Goal: Task Accomplishment & Management: Complete application form

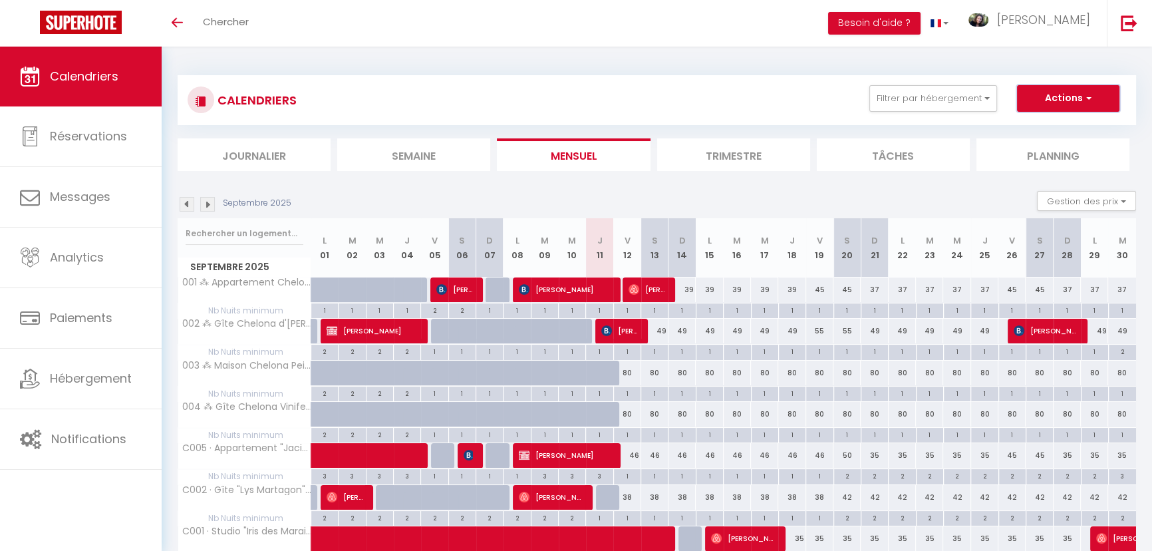
click at [1064, 95] on button "Actions" at bounding box center [1068, 98] width 102 height 27
click at [1041, 130] on link "Nouvelle réservation" at bounding box center [1055, 129] width 116 height 20
select select
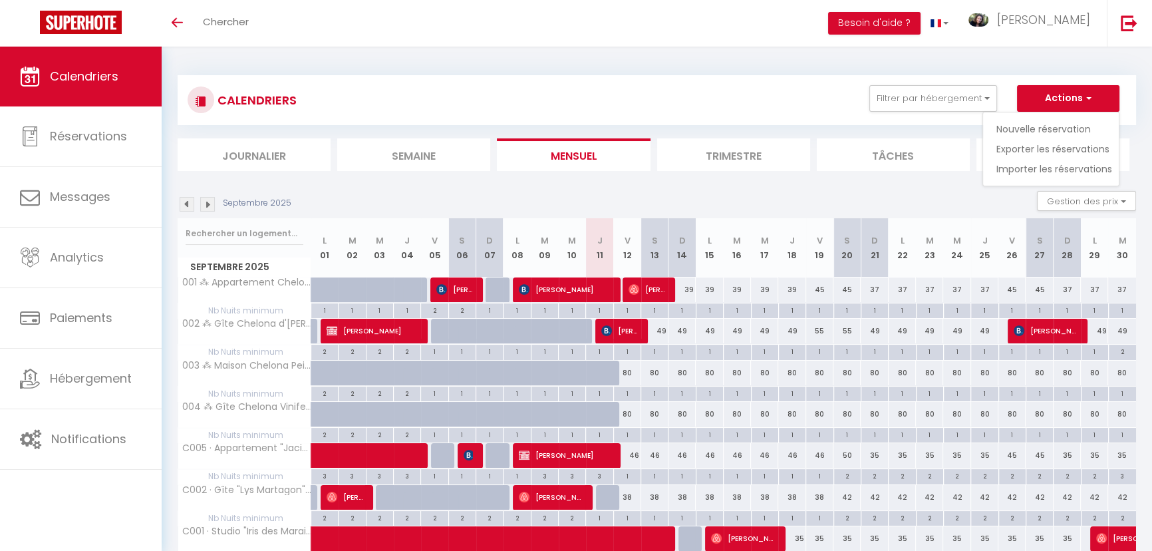
select select
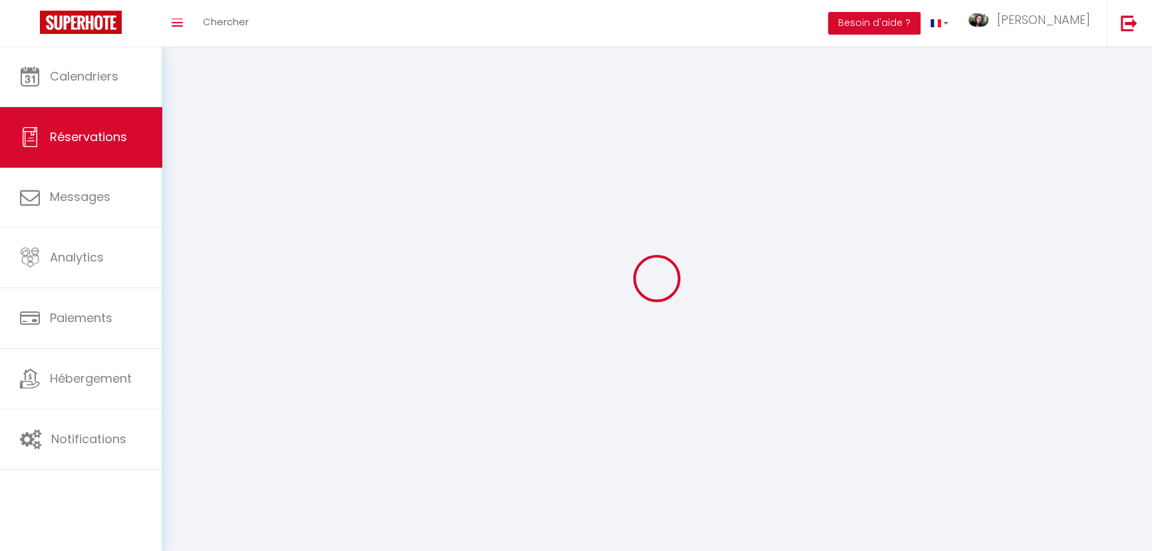
select select
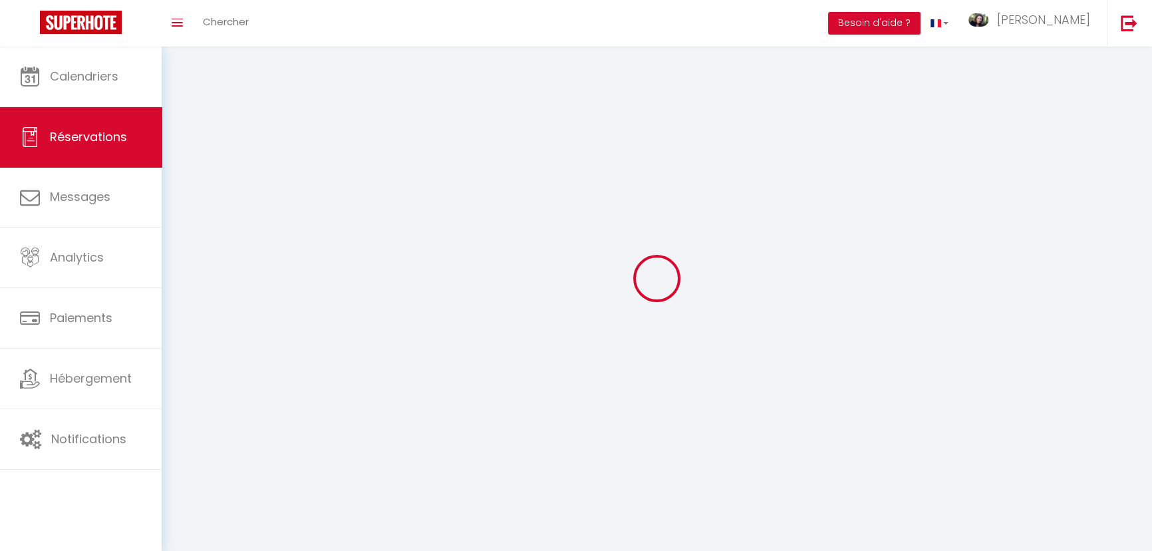
select select
checkbox input "false"
select select
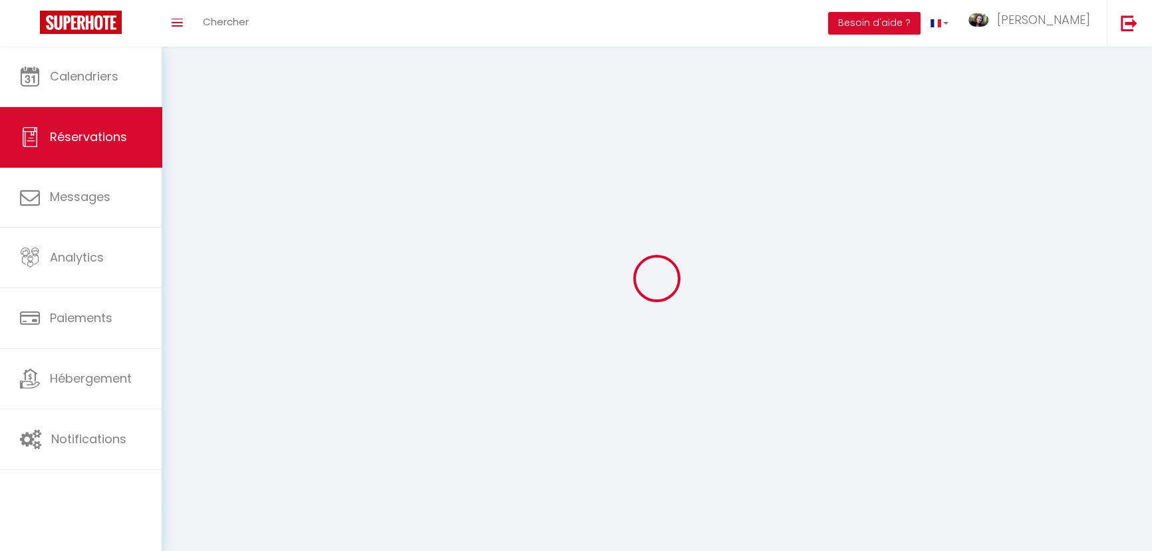
select select
checkbox input "false"
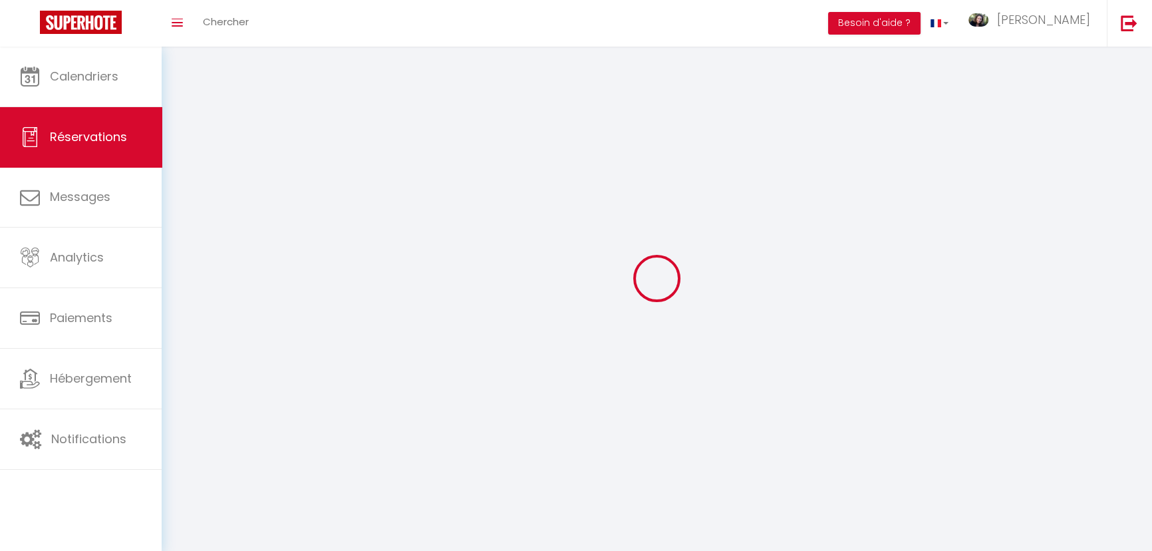
select select
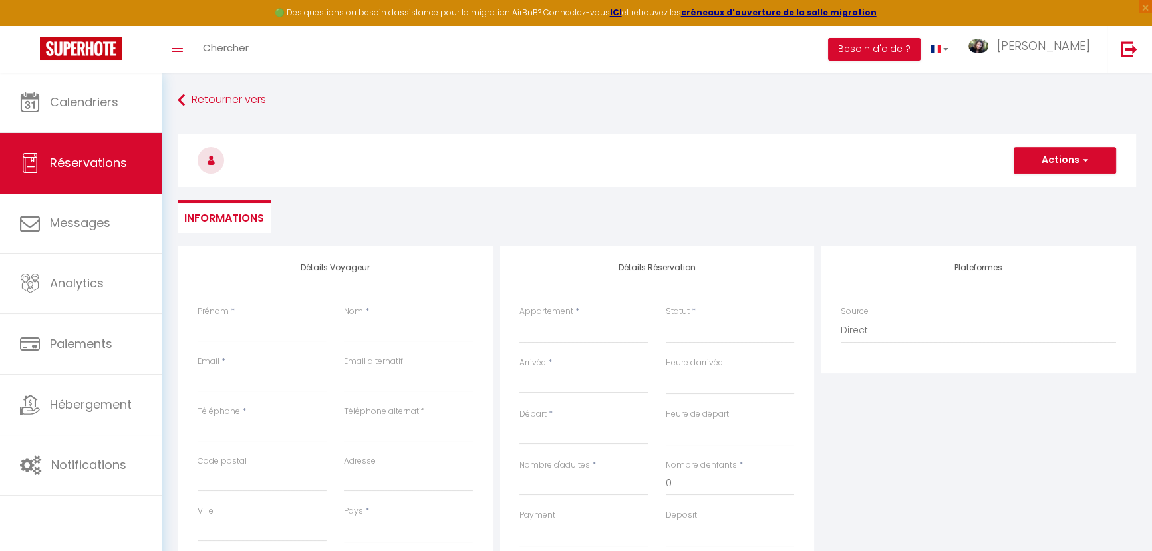
select select
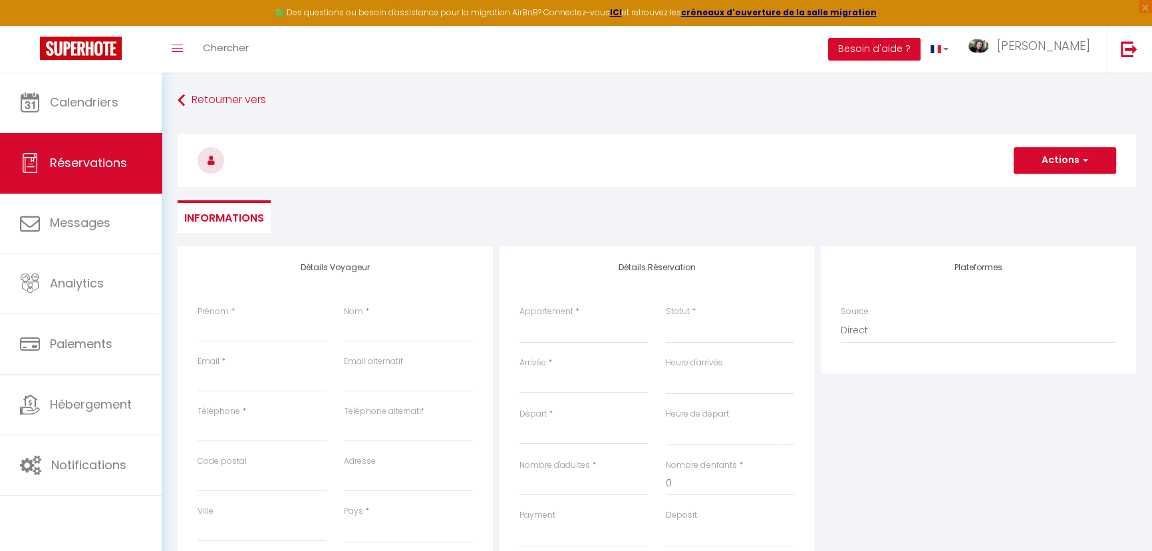
checkbox input "false"
select select
click at [235, 329] on input "Prénom" at bounding box center [262, 330] width 129 height 24
type input "A"
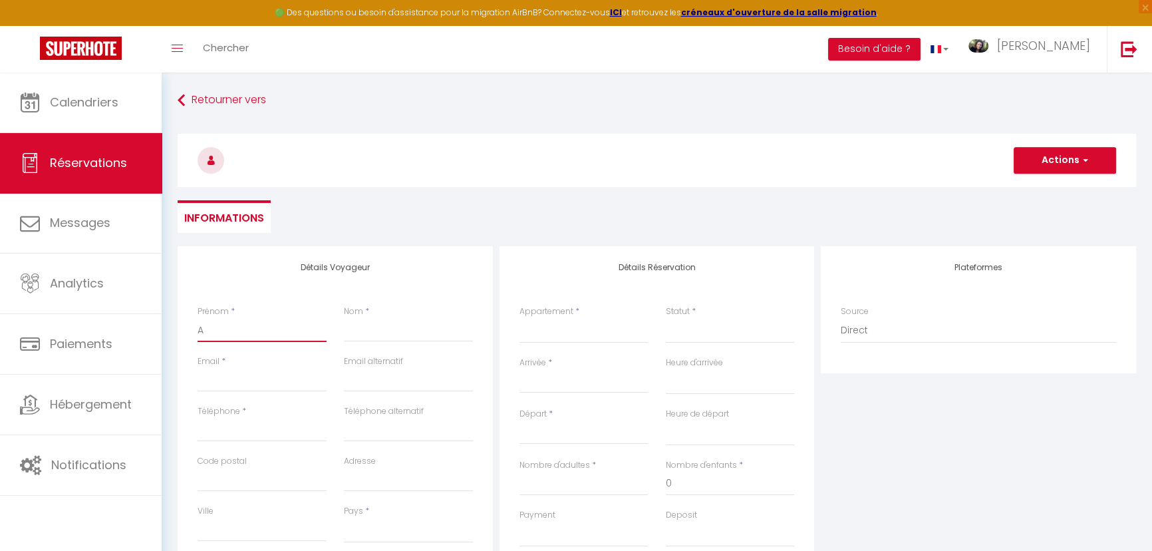
select select
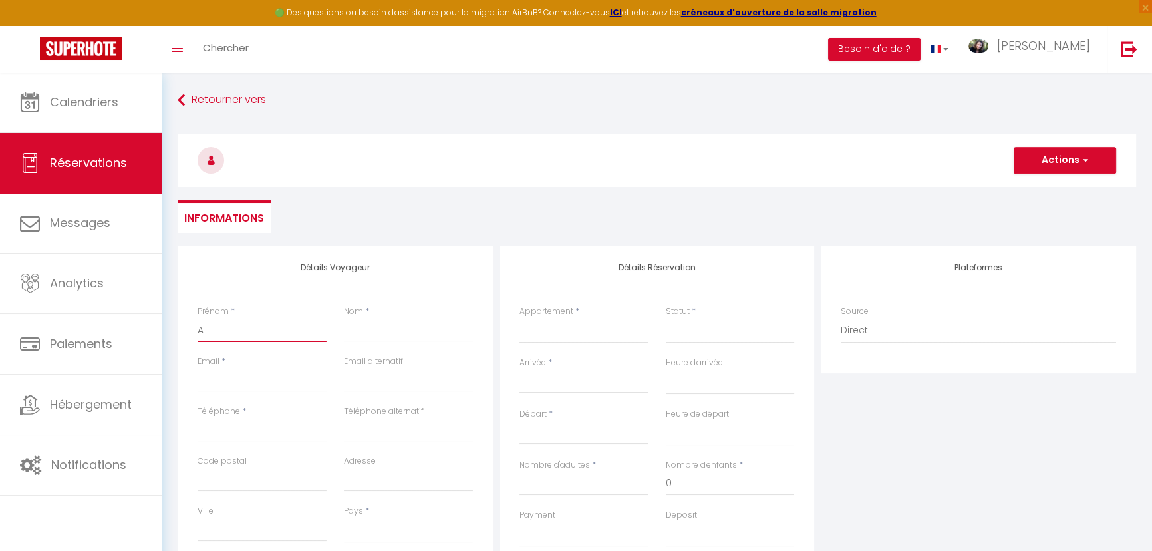
select select
checkbox input "false"
type input "Am"
select select
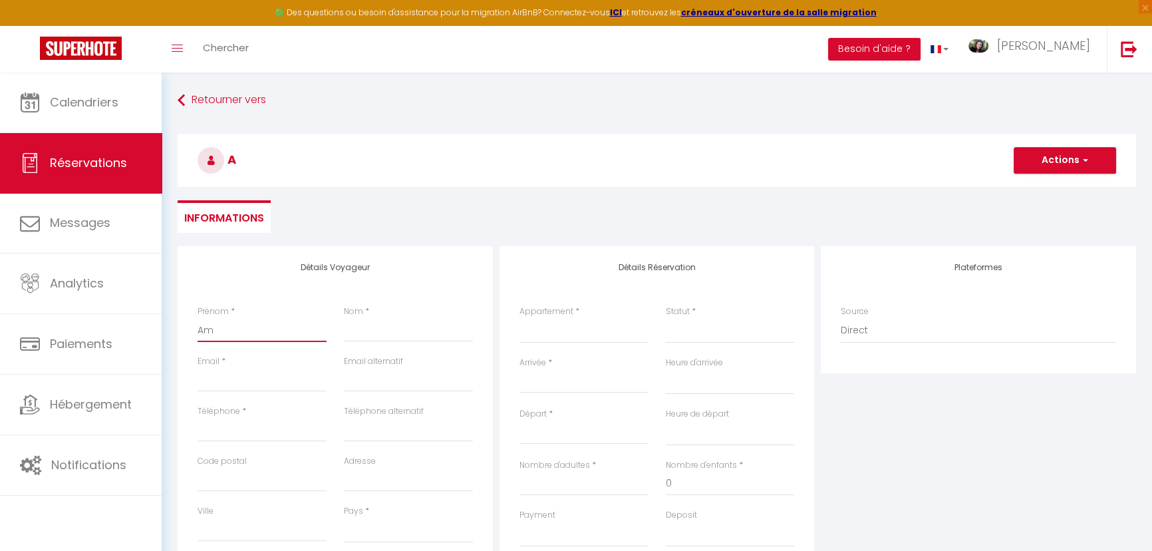
select select
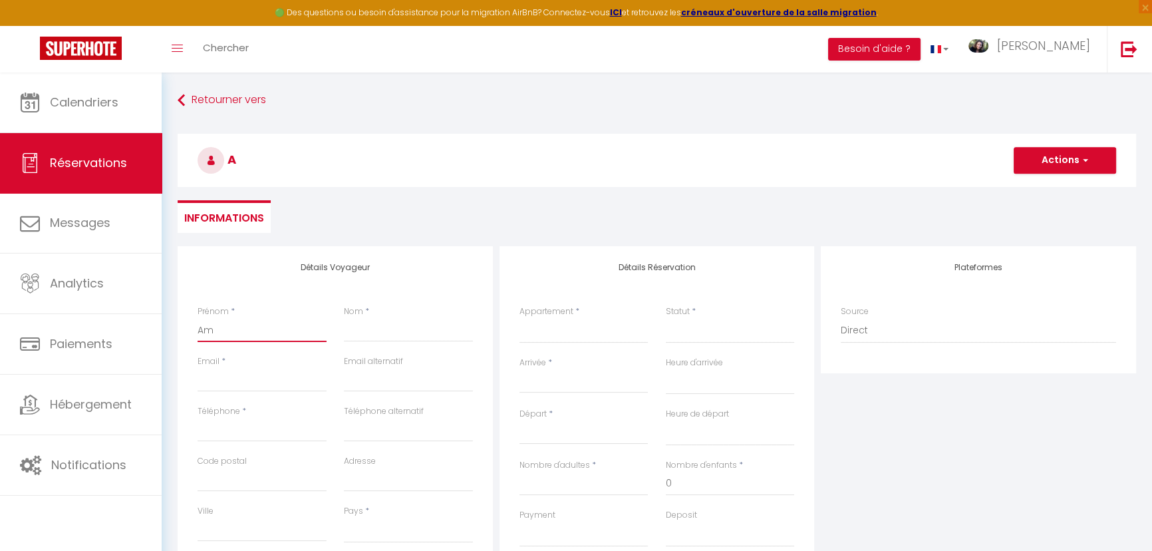
select select
checkbox input "false"
type input "Ami"
select select
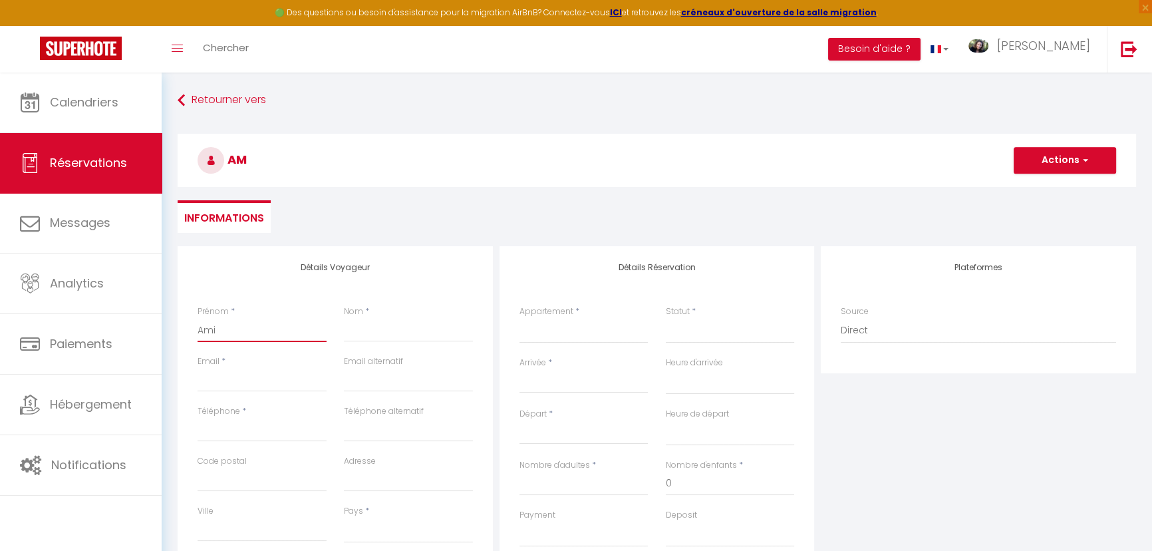
select select
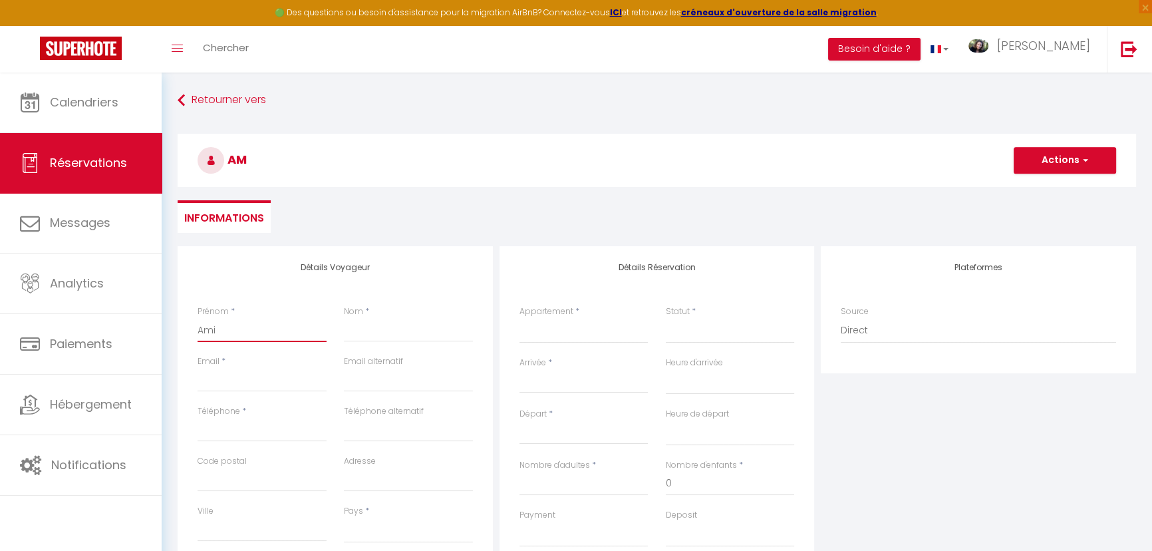
checkbox input "false"
type input "Amin"
select select
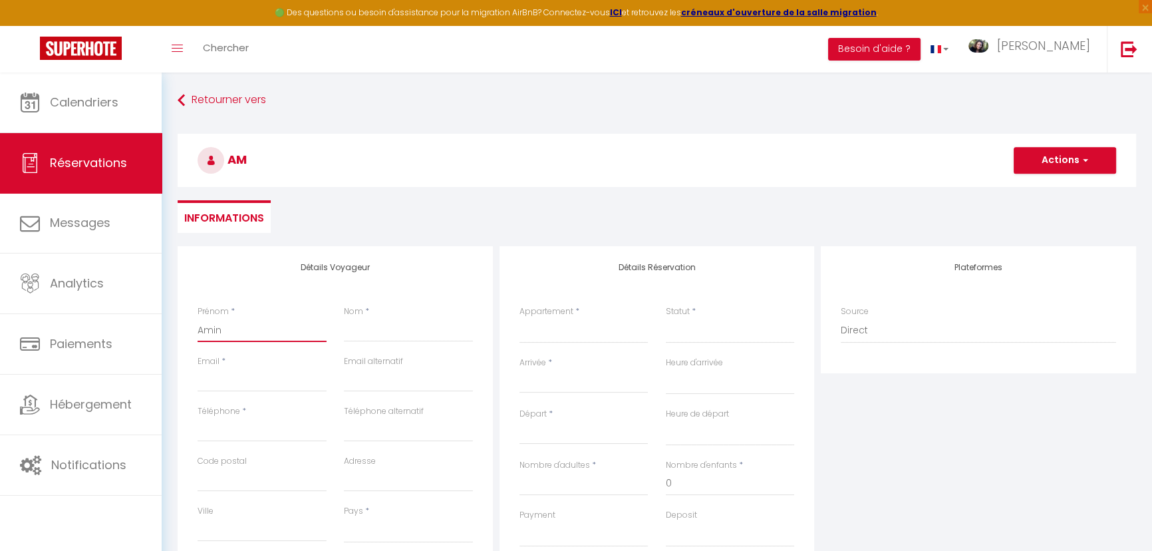
select select
checkbox input "false"
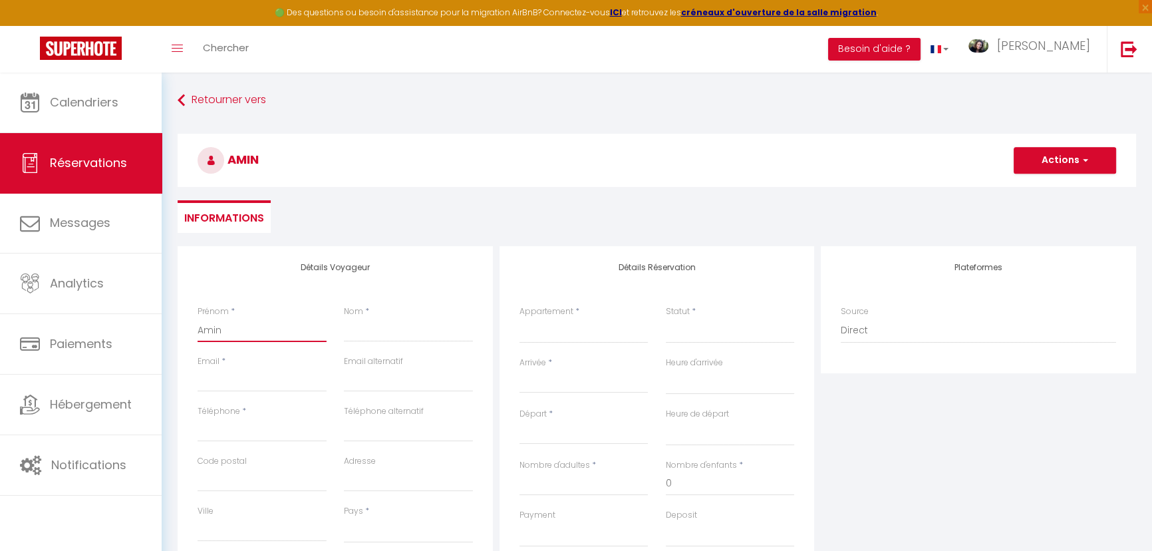
type input "Amine"
select select
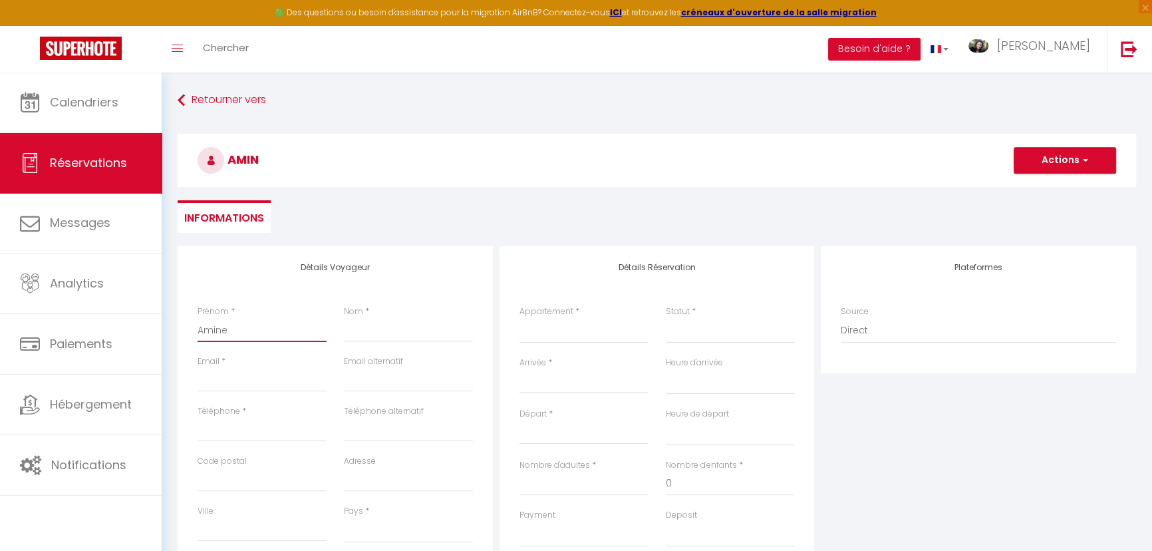
select select
checkbox input "false"
type input "Amine"
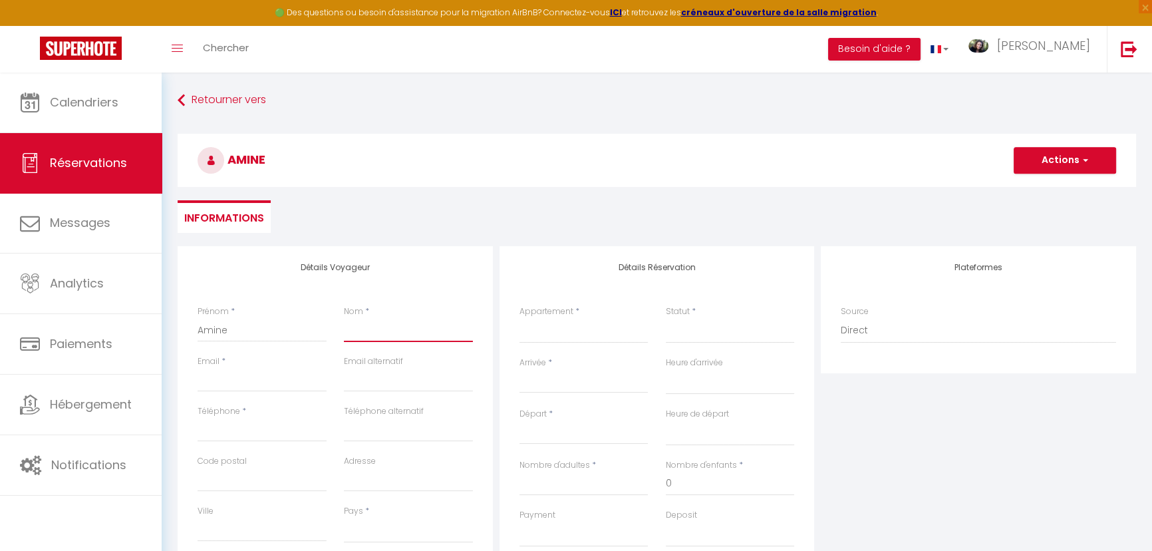
type input "E"
select select
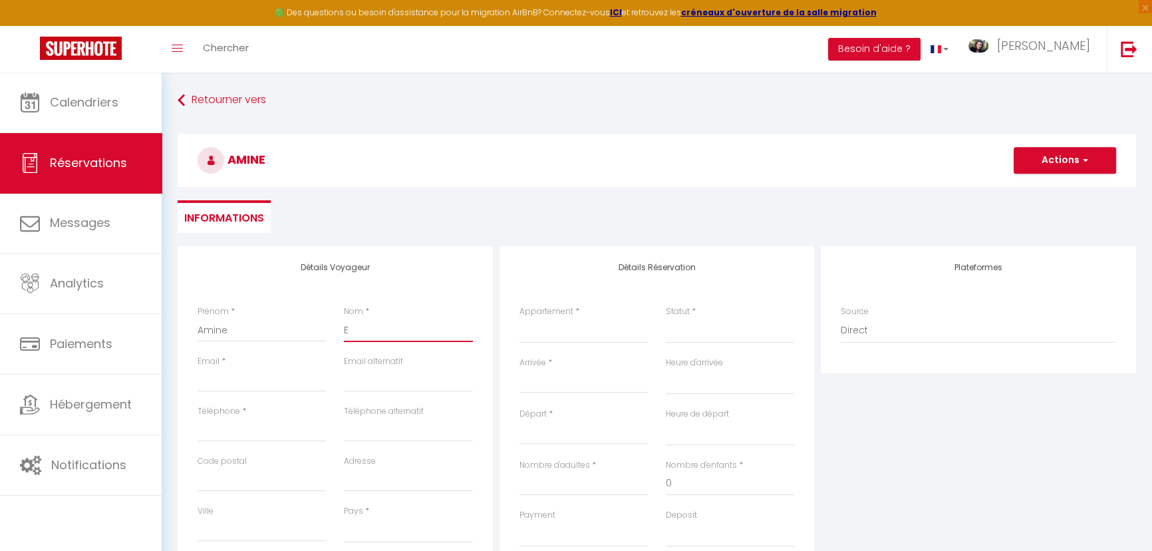
select select
checkbox input "false"
type input "EL"
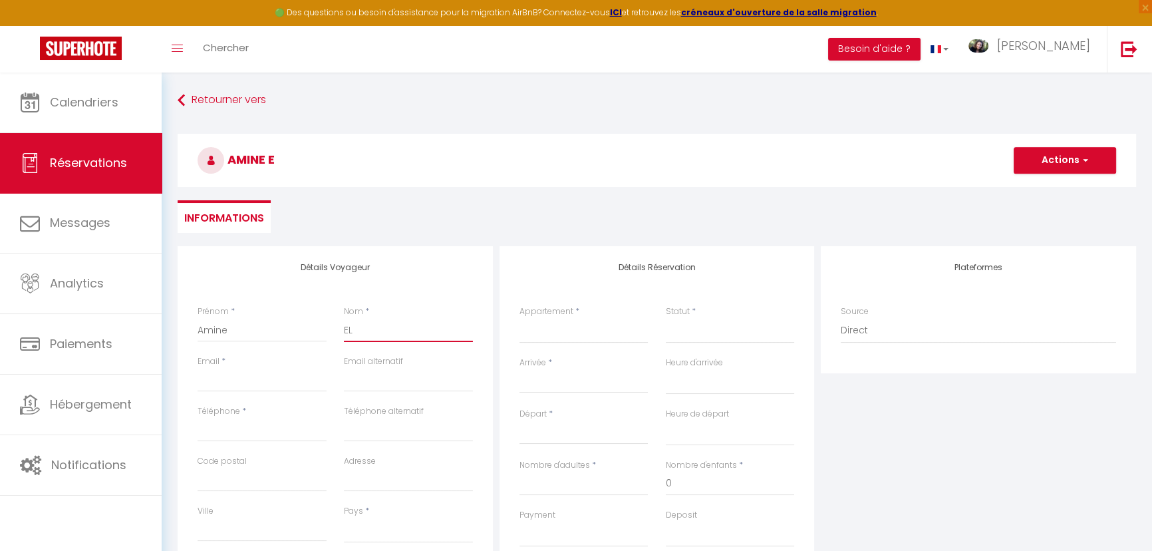
select select
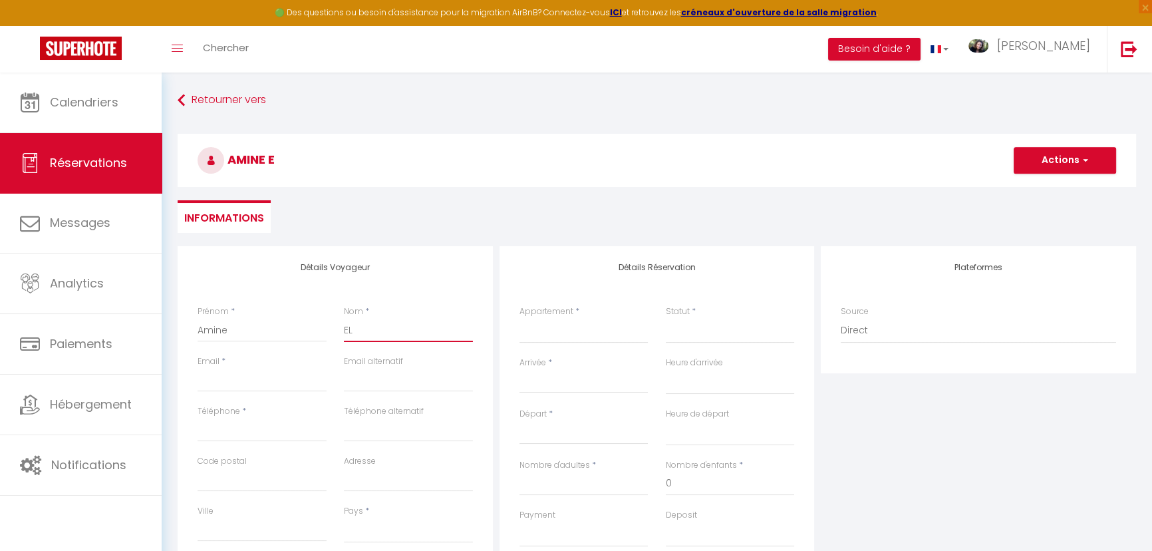
select select
checkbox input "false"
type input "EL"
select select
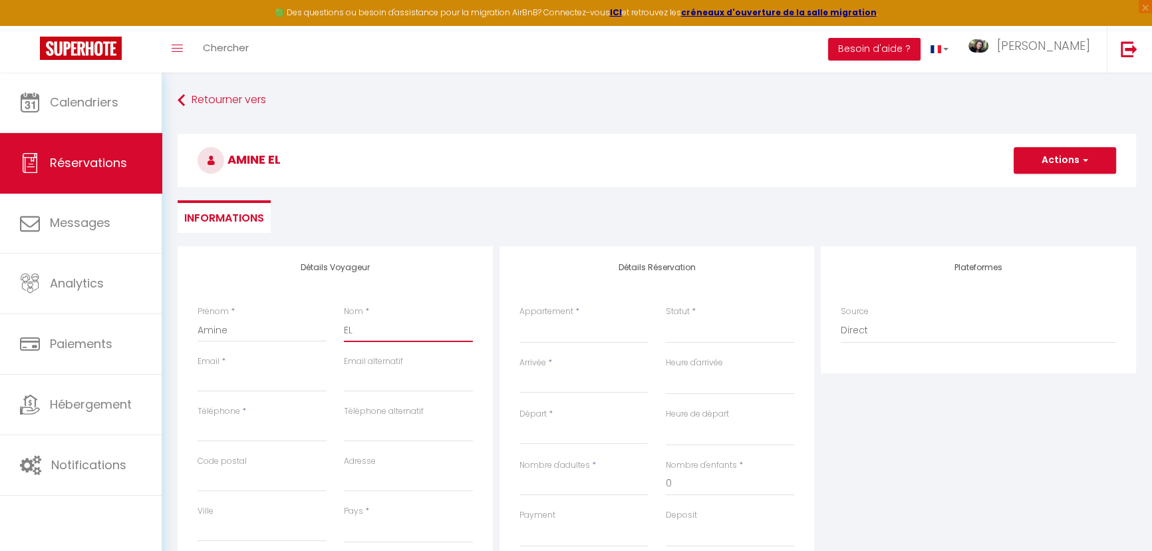
select select
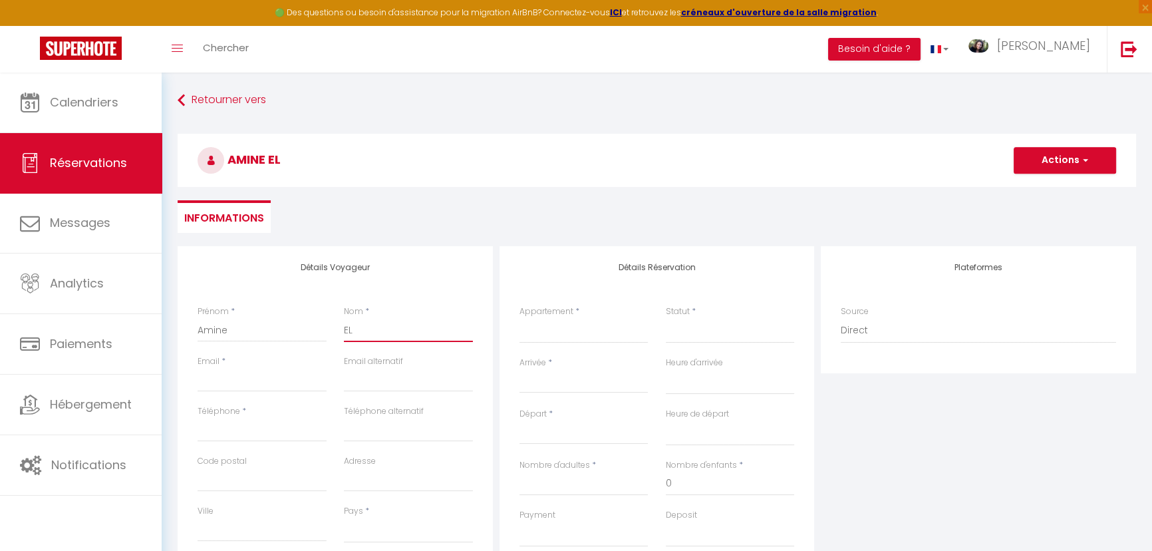
select select
checkbox input "false"
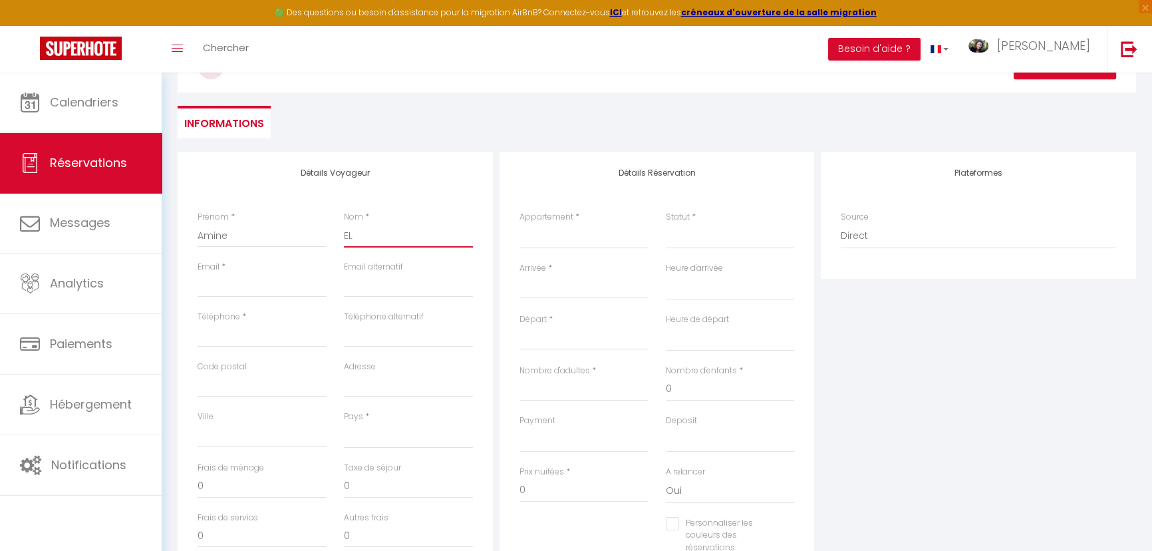
scroll to position [120, 0]
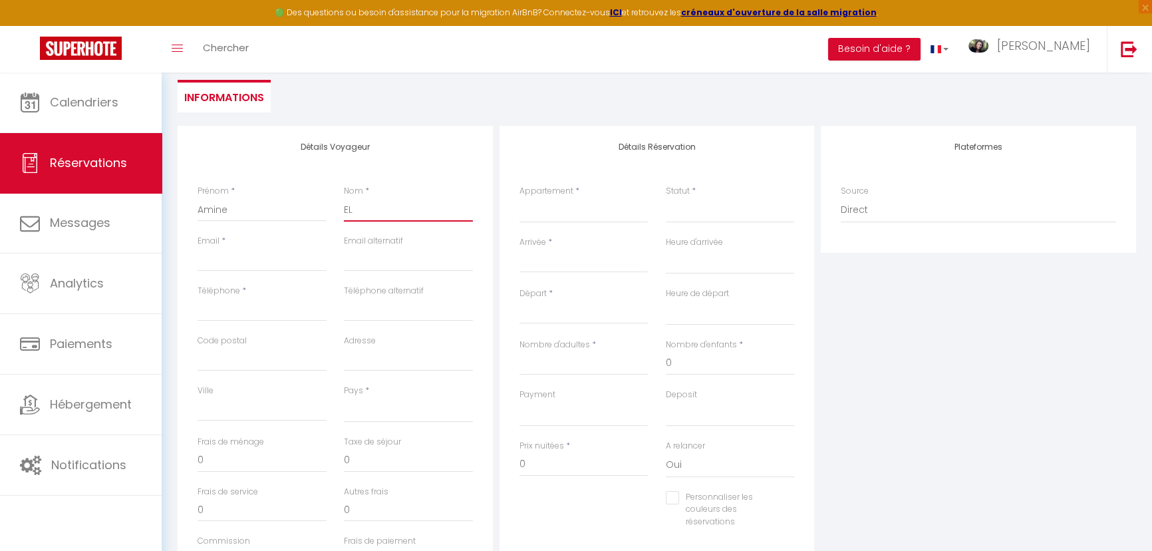
type input "EL"
click at [395, 408] on select "[GEOGRAPHIC_DATA] [GEOGRAPHIC_DATA] [GEOGRAPHIC_DATA] [GEOGRAPHIC_DATA] [GEOGRA…" at bounding box center [408, 409] width 129 height 25
click at [344, 397] on select "[GEOGRAPHIC_DATA] [GEOGRAPHIC_DATA] [GEOGRAPHIC_DATA] [GEOGRAPHIC_DATA] [GEOGRA…" at bounding box center [408, 409] width 129 height 25
select select "FR"
select select
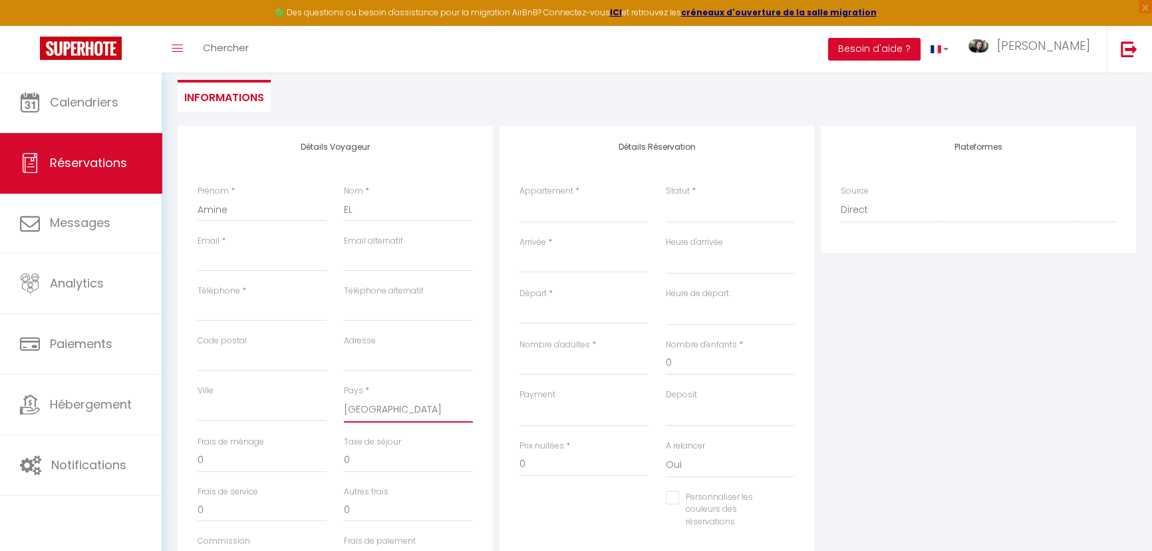
select select
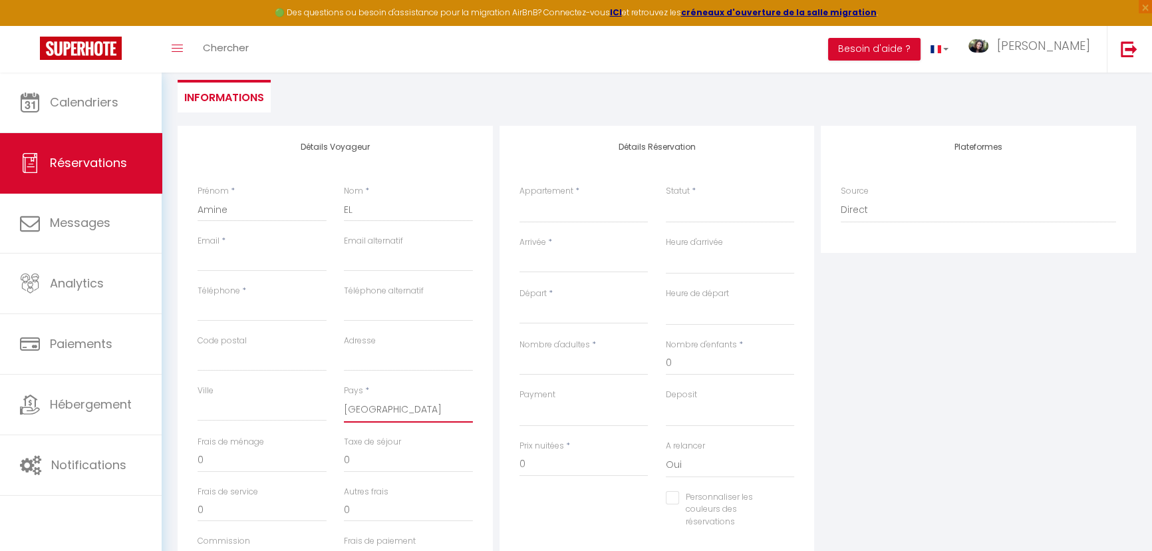
checkbox input "false"
click at [273, 419] on input "Ville" at bounding box center [262, 409] width 129 height 24
type input "r"
select select
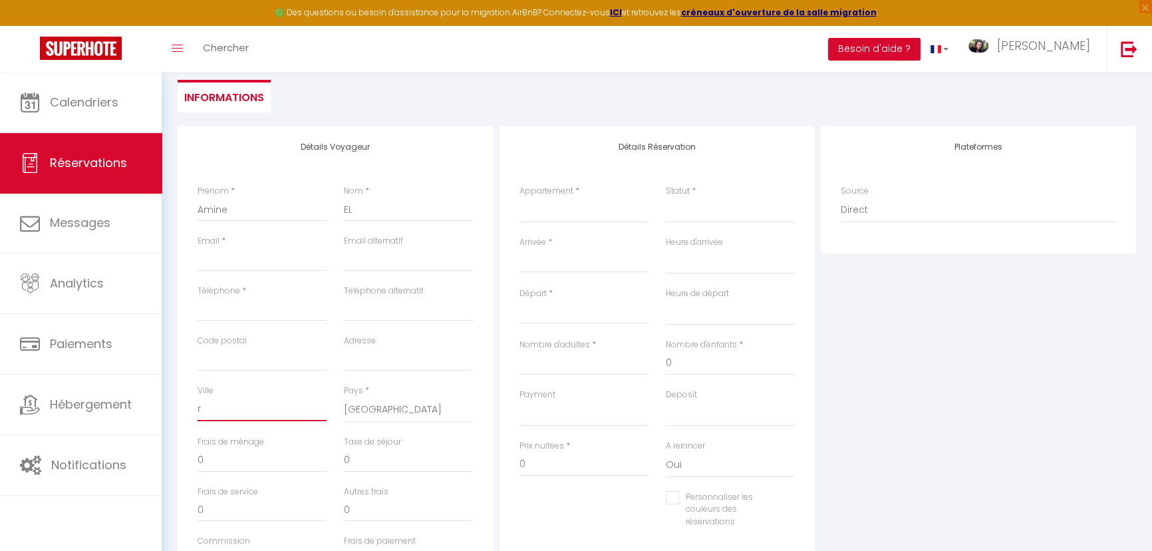
select select
checkbox input "false"
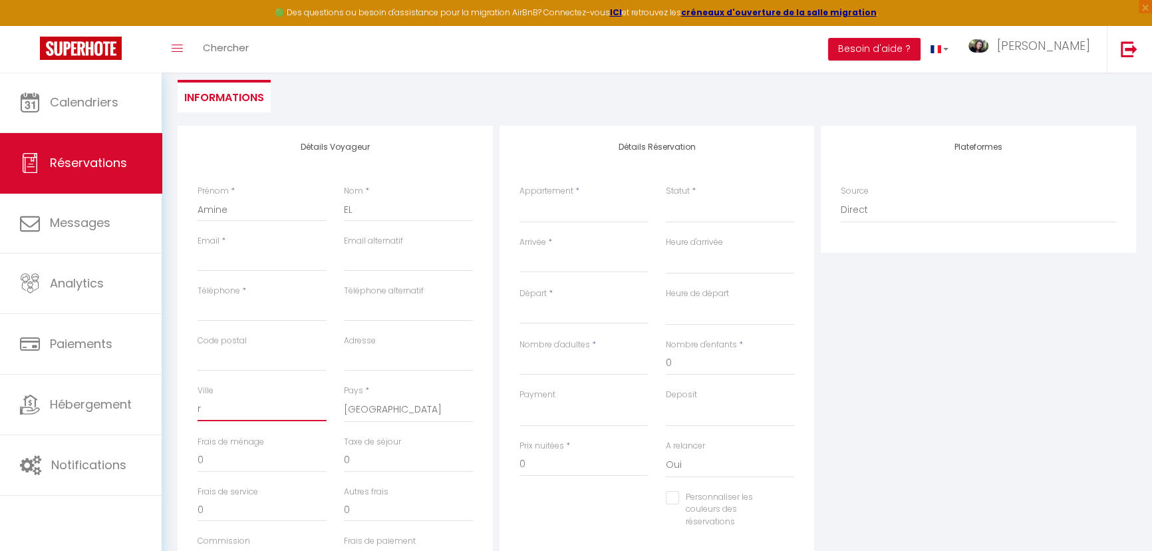
type input "re"
select select
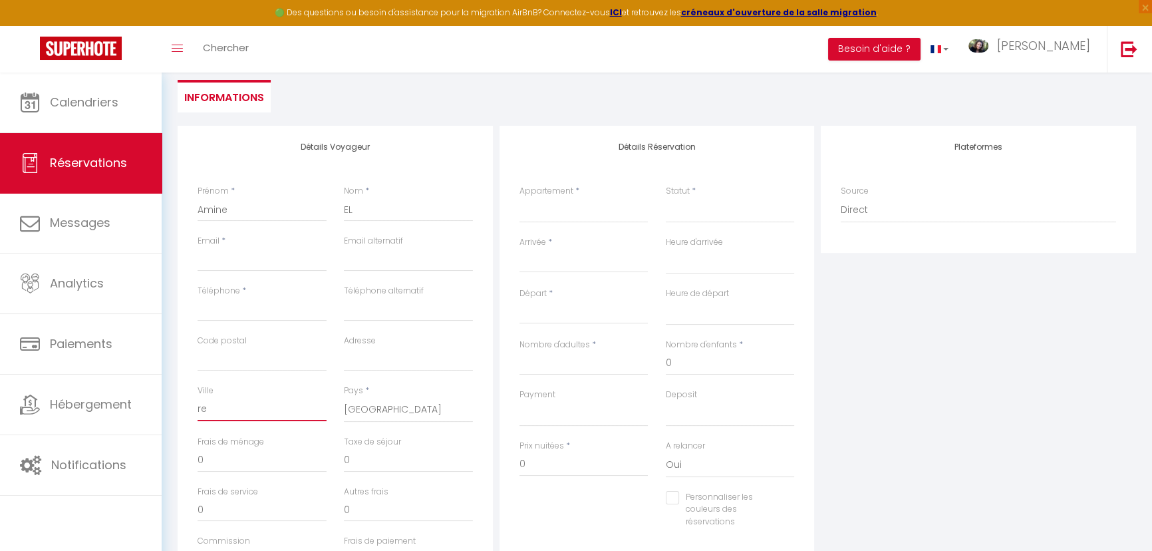
select select
checkbox input "false"
type input "rem"
select select
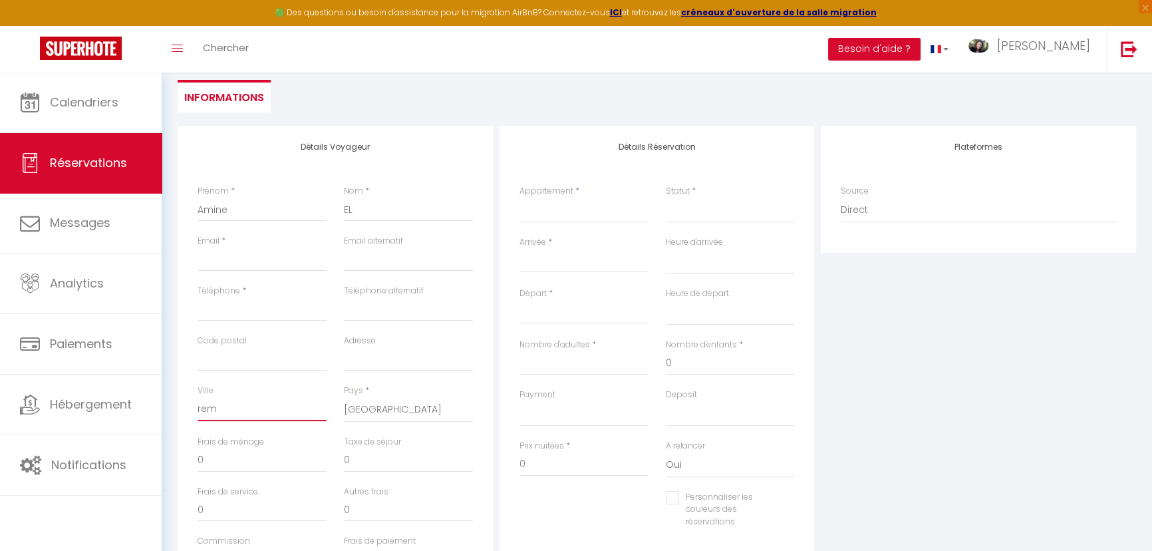
select select
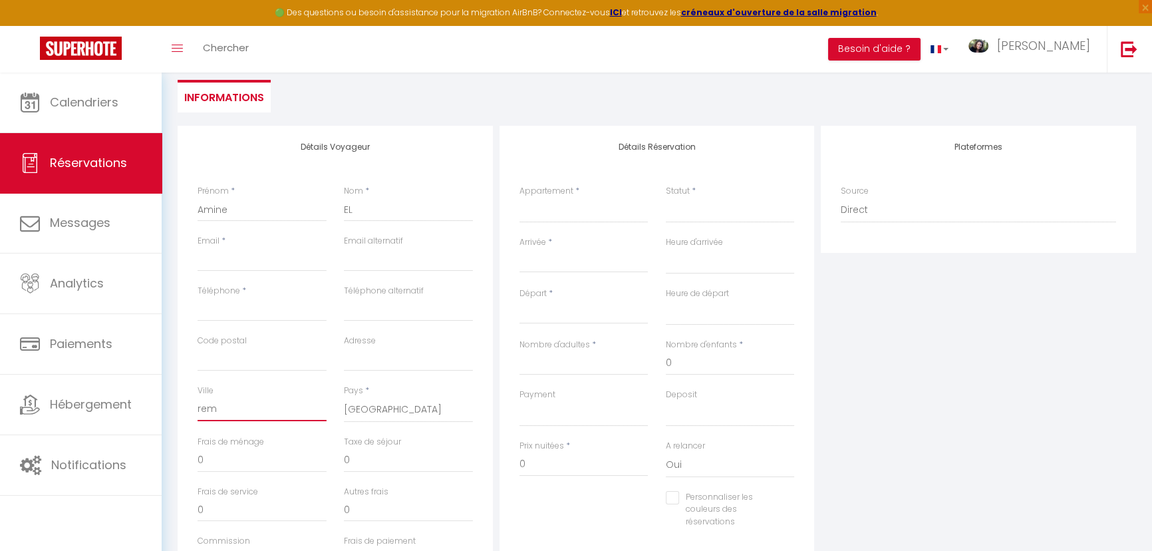
checkbox input "false"
type input "remi"
select select
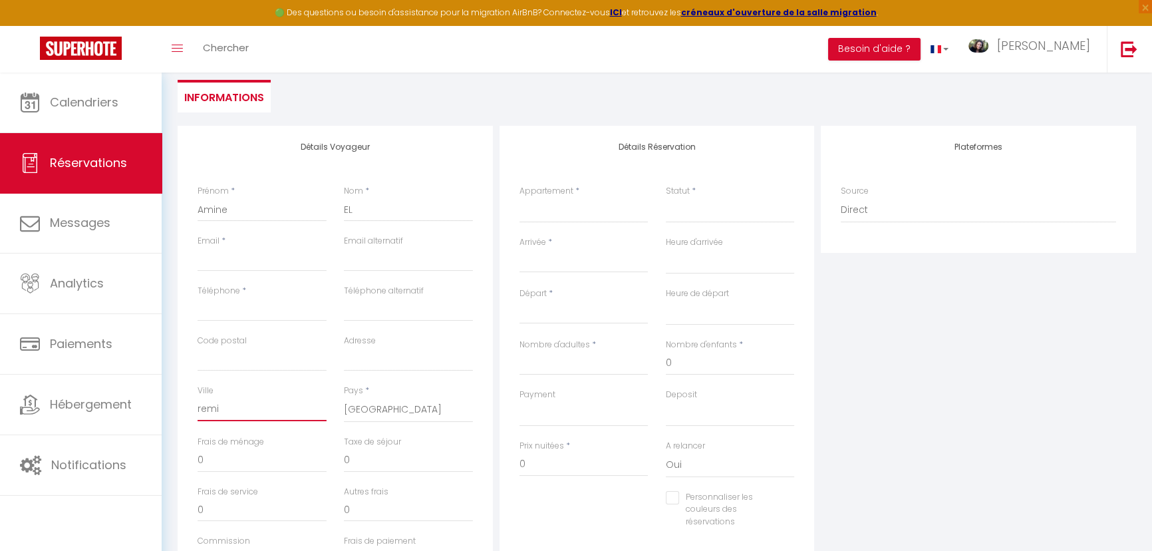
select select
checkbox input "false"
type input "remir"
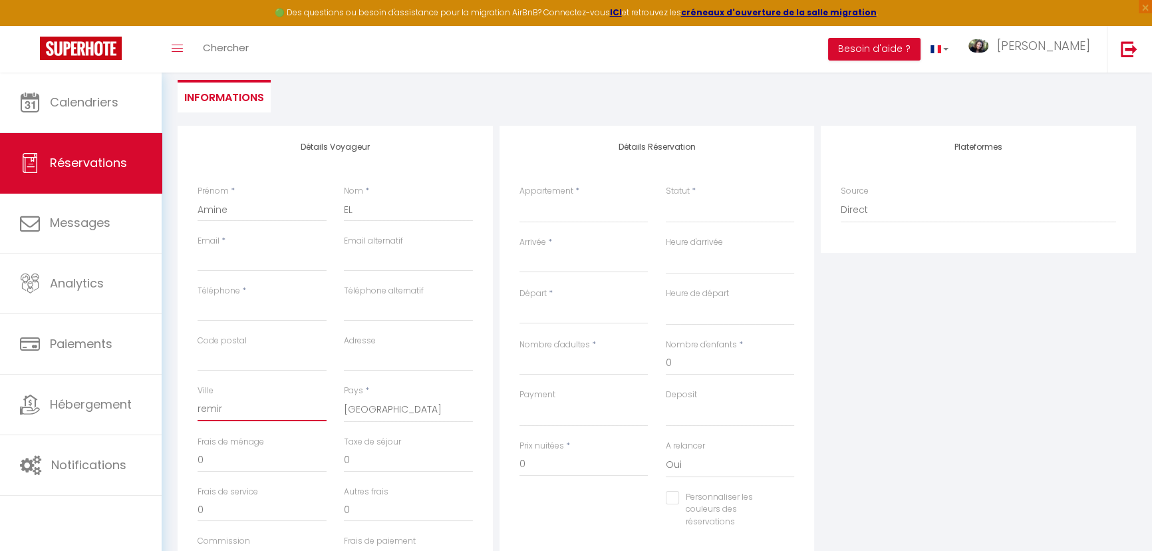
select select
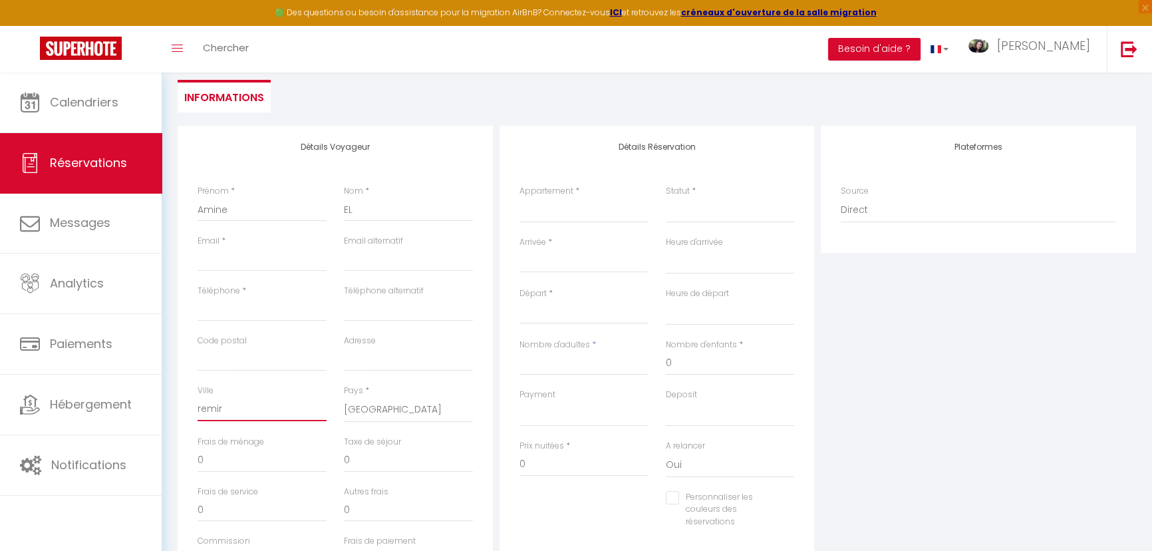
select select
checkbox input "false"
type input "remire"
select select
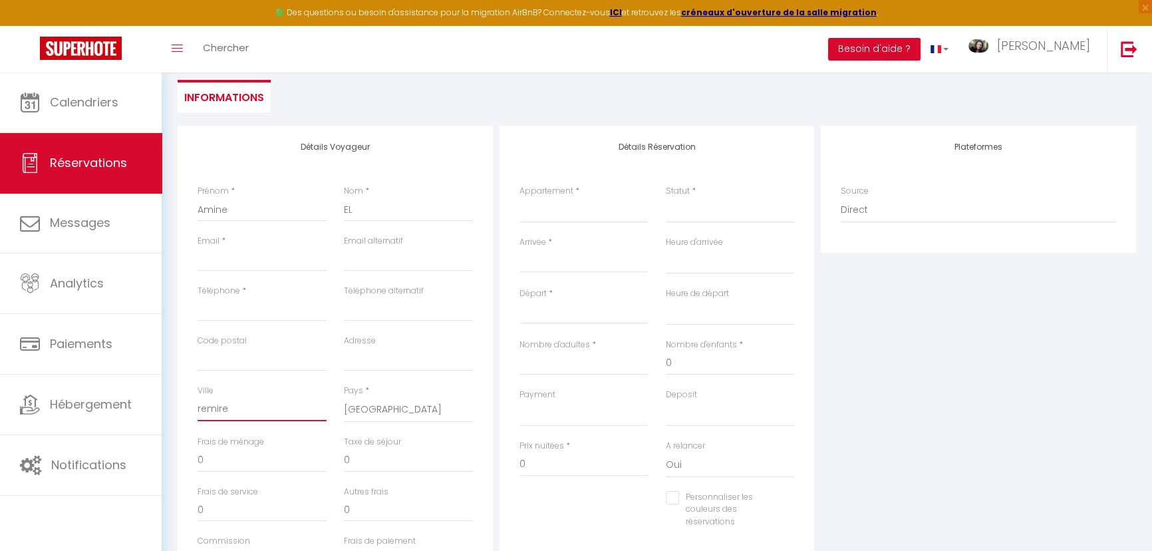
select select
checkbox input "false"
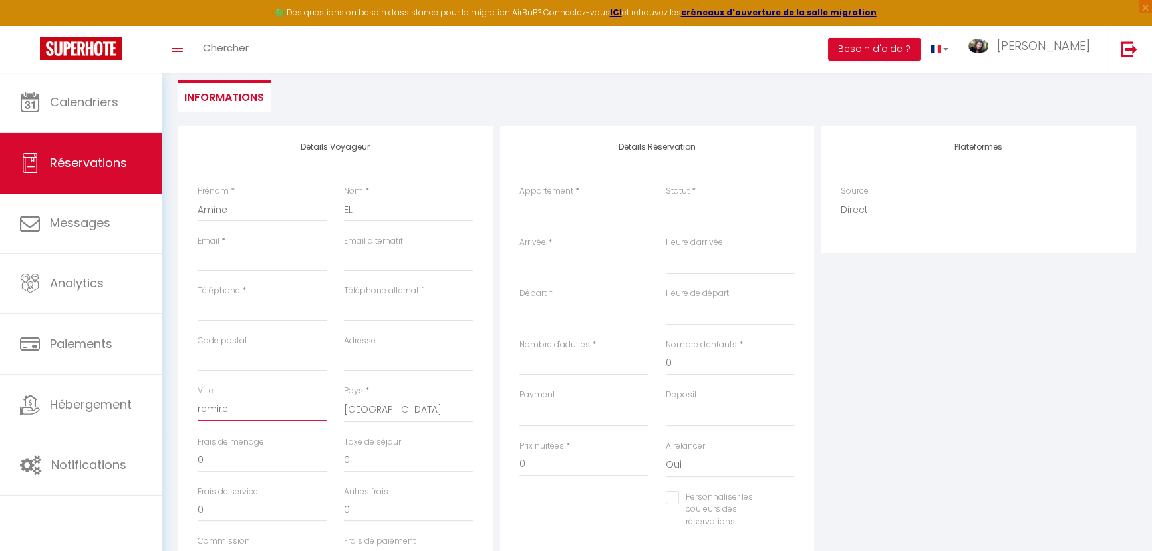
type input "remirem"
select select
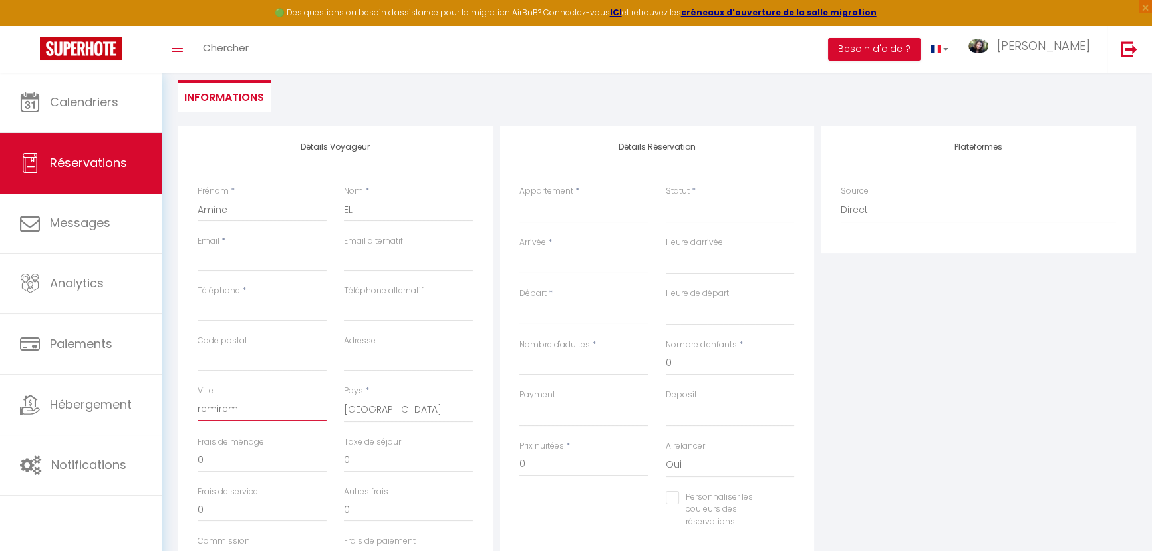
select select
checkbox input "false"
type input "remiremo"
select select
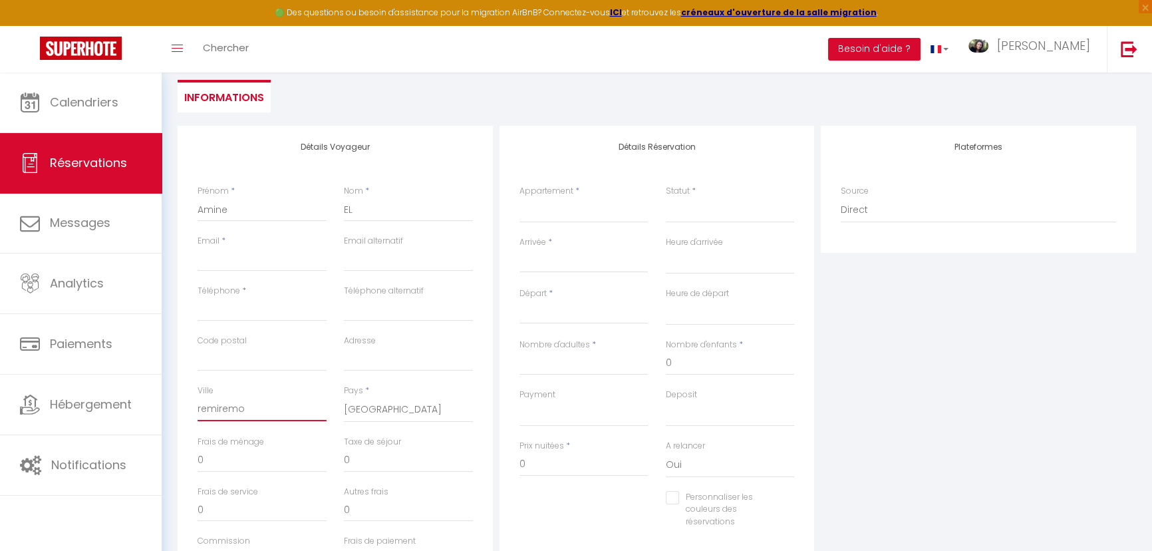
select select
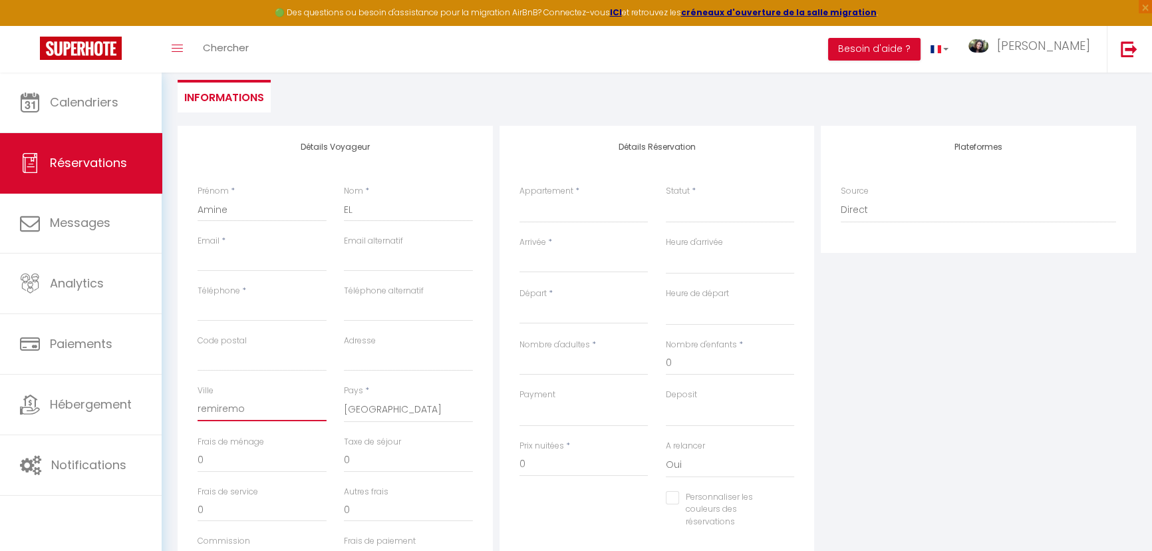
checkbox input "false"
type input "remiremon"
select select
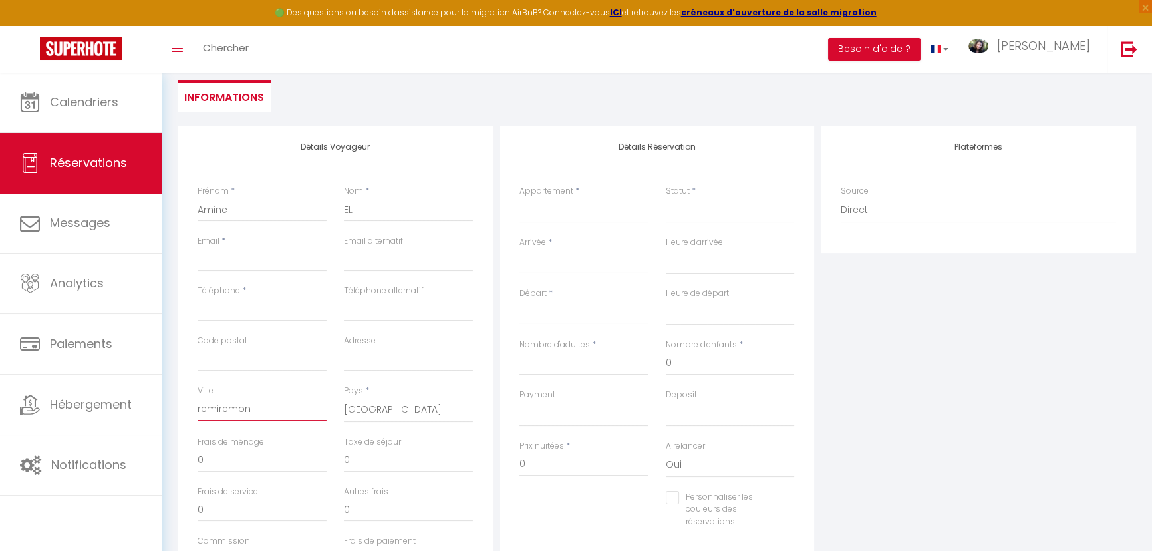
select select
checkbox input "false"
type input "remiremont"
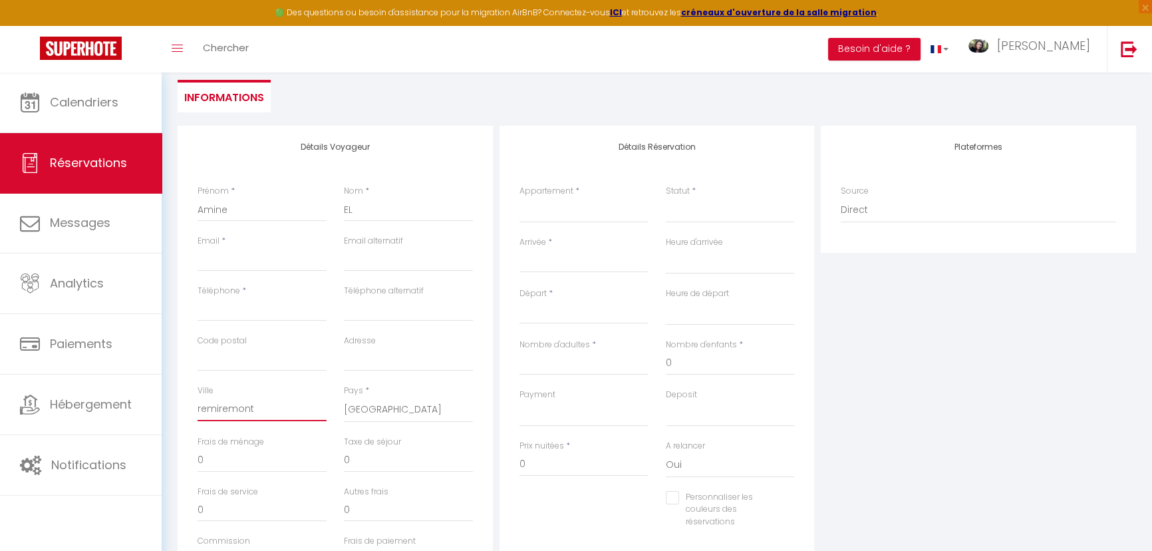
select select
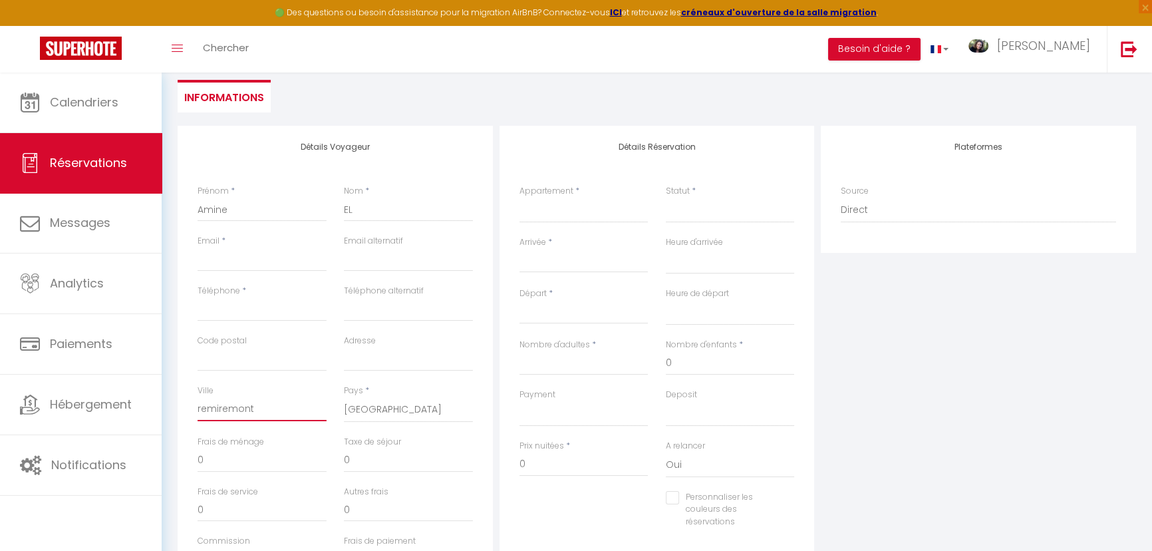
select select
checkbox input "false"
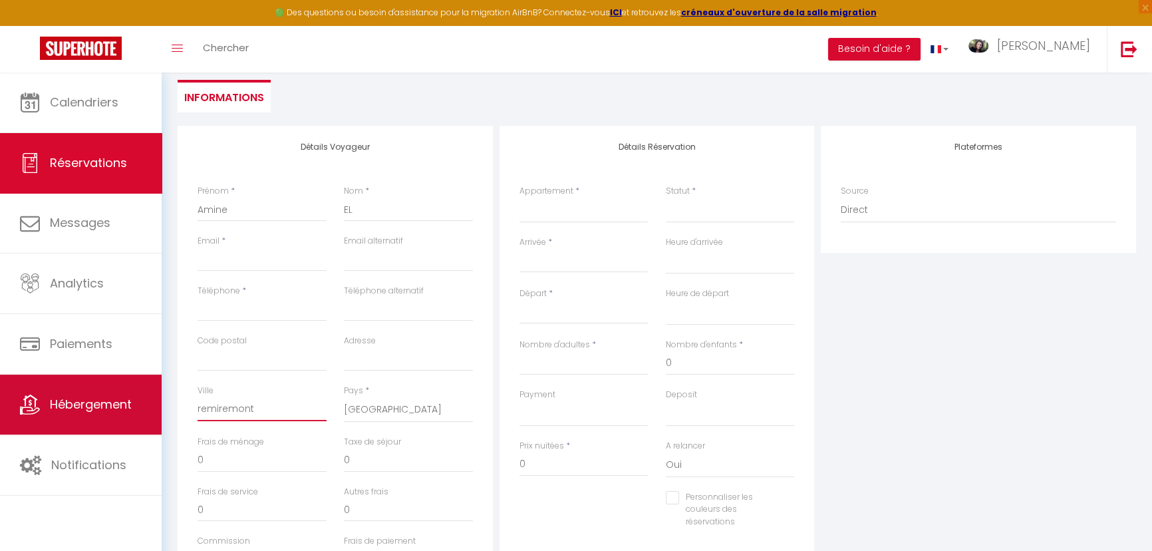
drag, startPoint x: 265, startPoint y: 412, endPoint x: 146, endPoint y: 428, distance: 120.1
click at [148, 430] on div "🟢 Des questions ou besoin d'assistance pour la migration AirBnB? Connectez-vous…" at bounding box center [576, 323] width 1152 height 742
type input "R"
select select
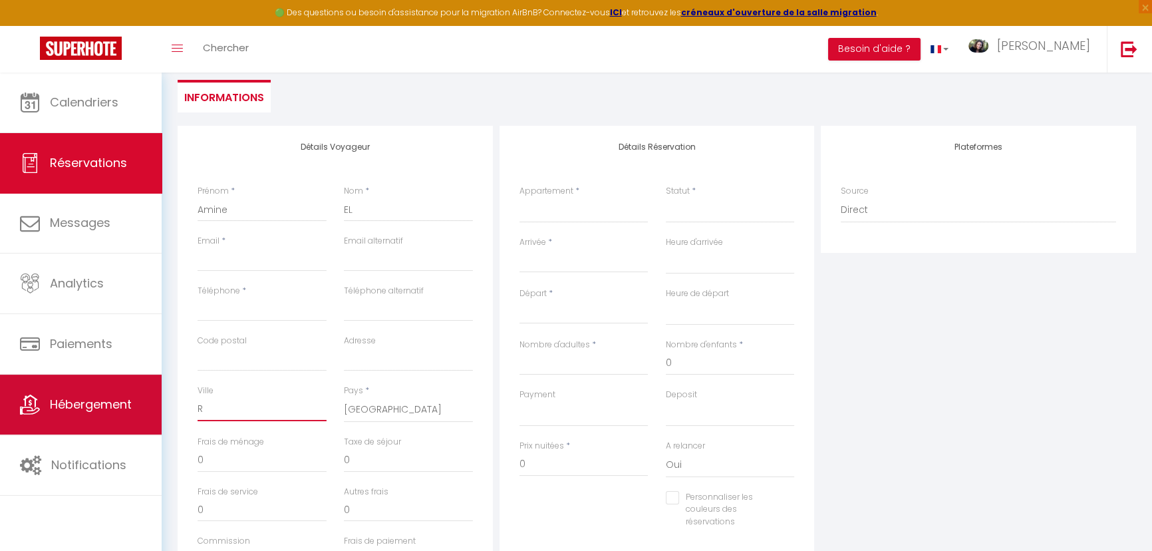
select select
checkbox input "false"
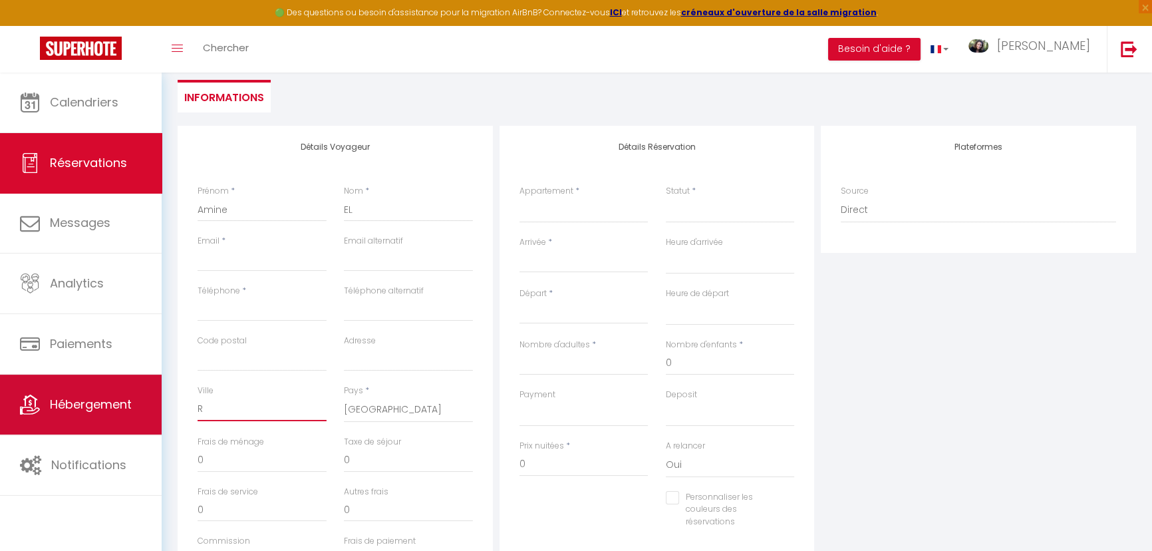
type input "RE"
select select
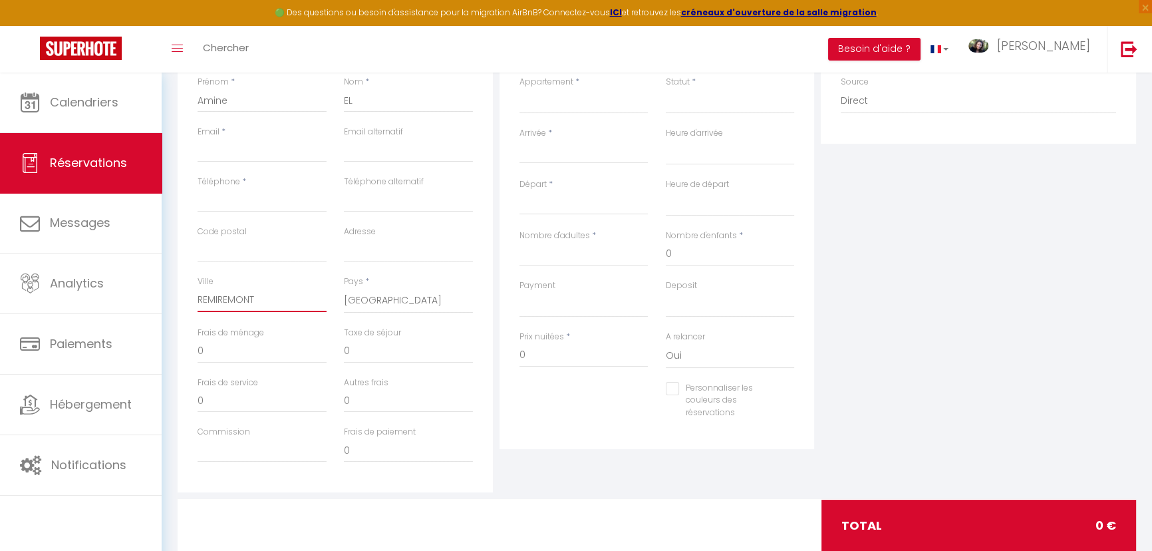
scroll to position [241, 0]
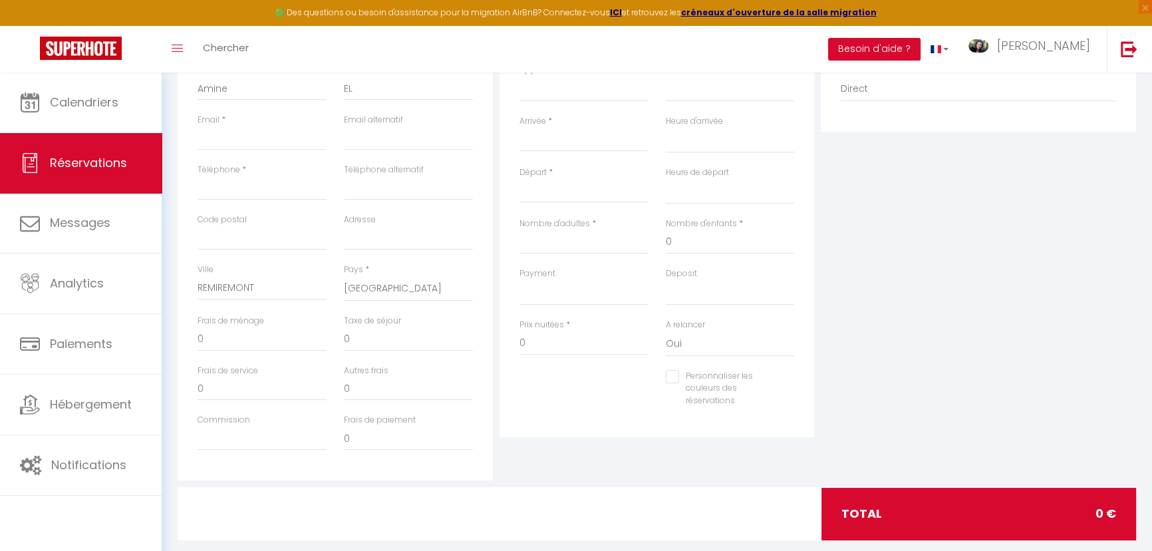
click at [678, 374] on input "Personnaliser les couleurs des réservations" at bounding box center [722, 376] width 112 height 13
click at [792, 386] on div "Personnaliser les couleurs des réservations #D7092E" at bounding box center [730, 395] width 146 height 51
click at [792, 386] on span at bounding box center [789, 386] width 11 height 11
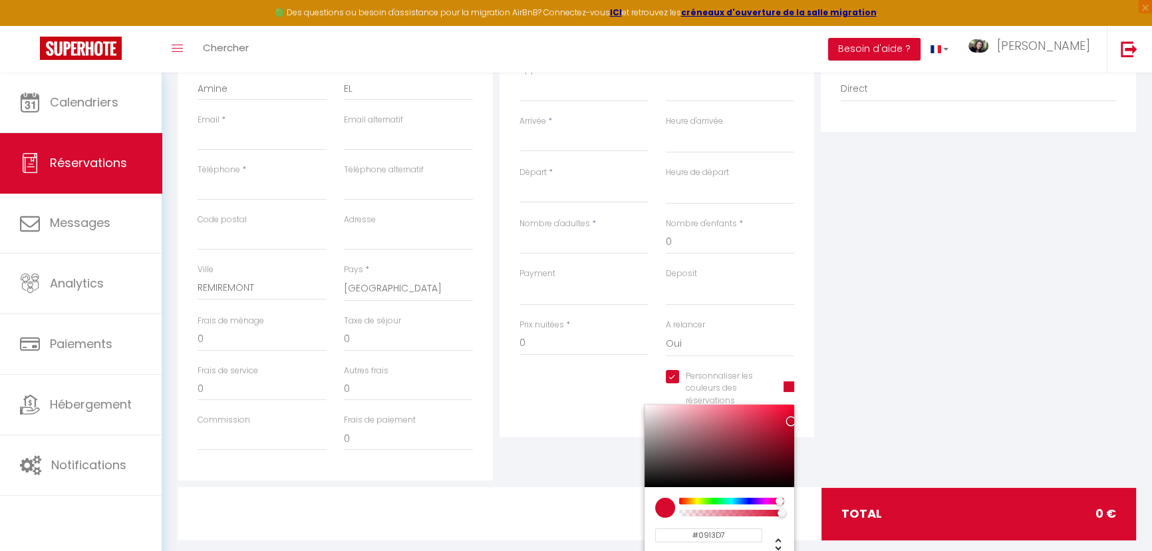
click at [748, 502] on div at bounding box center [732, 501] width 102 height 7
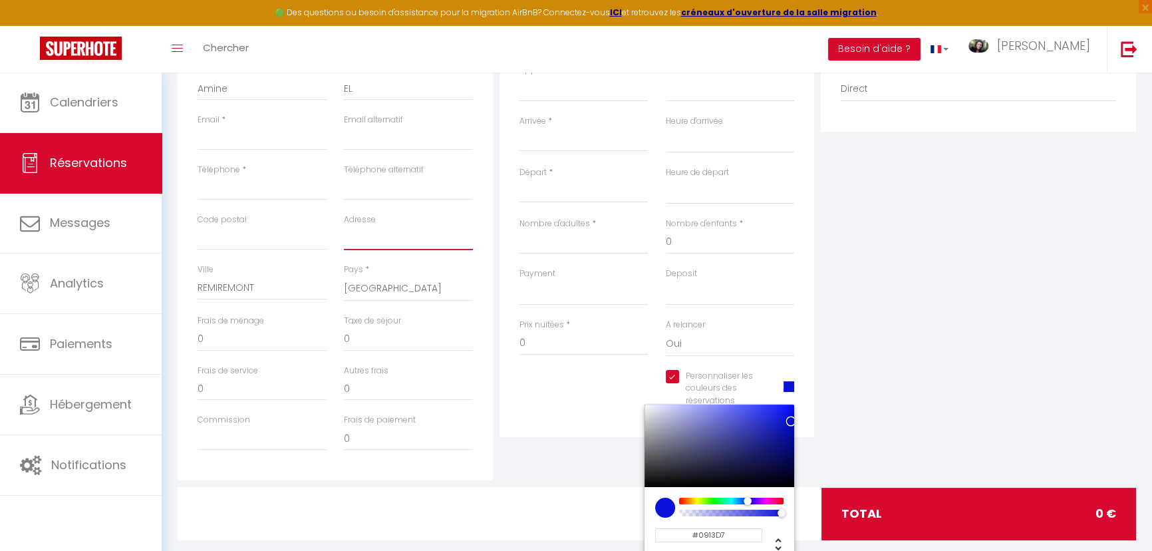
click at [400, 246] on input "Adresse" at bounding box center [408, 238] width 129 height 24
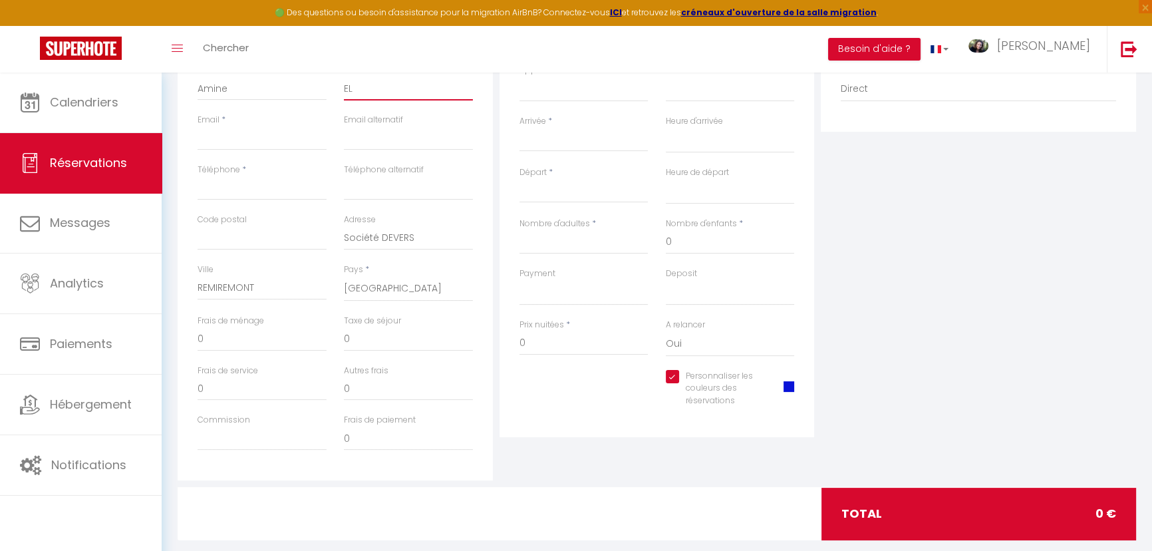
click at [385, 91] on input "EL" at bounding box center [408, 89] width 129 height 24
click at [284, 140] on input "Email client" at bounding box center [262, 138] width 129 height 24
click at [248, 245] on div "Code postal" at bounding box center [262, 239] width 146 height 50
click at [248, 244] on input "Code postal" at bounding box center [262, 238] width 129 height 24
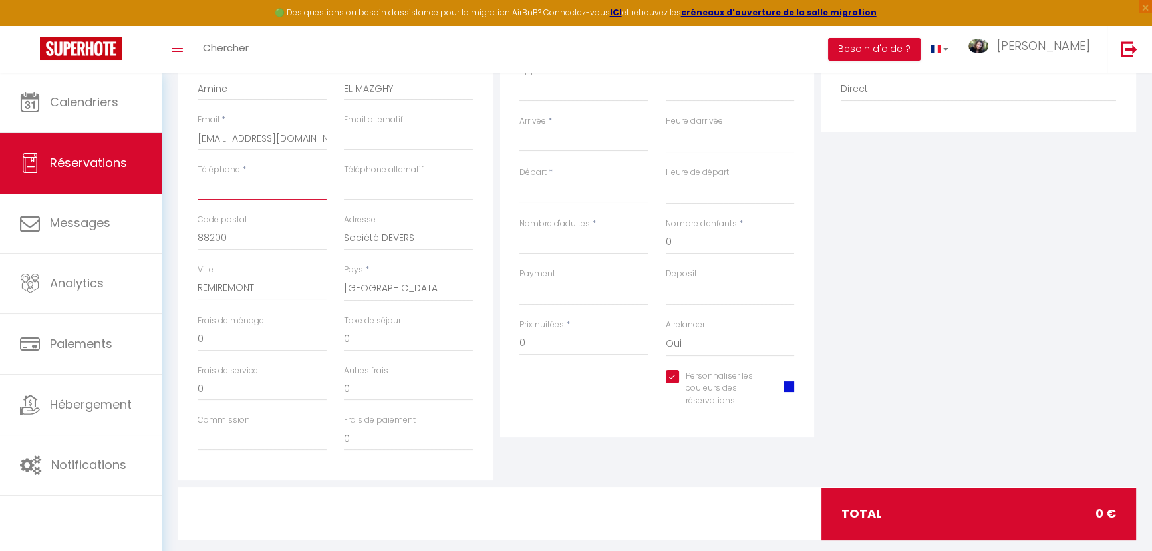
click at [257, 190] on input "Téléphone" at bounding box center [262, 188] width 129 height 24
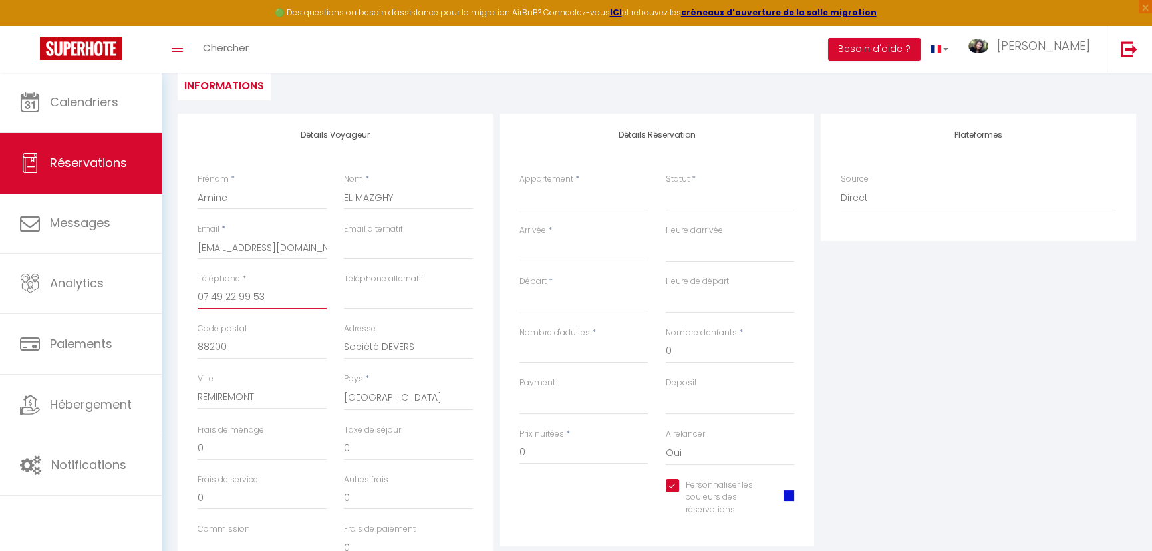
scroll to position [120, 0]
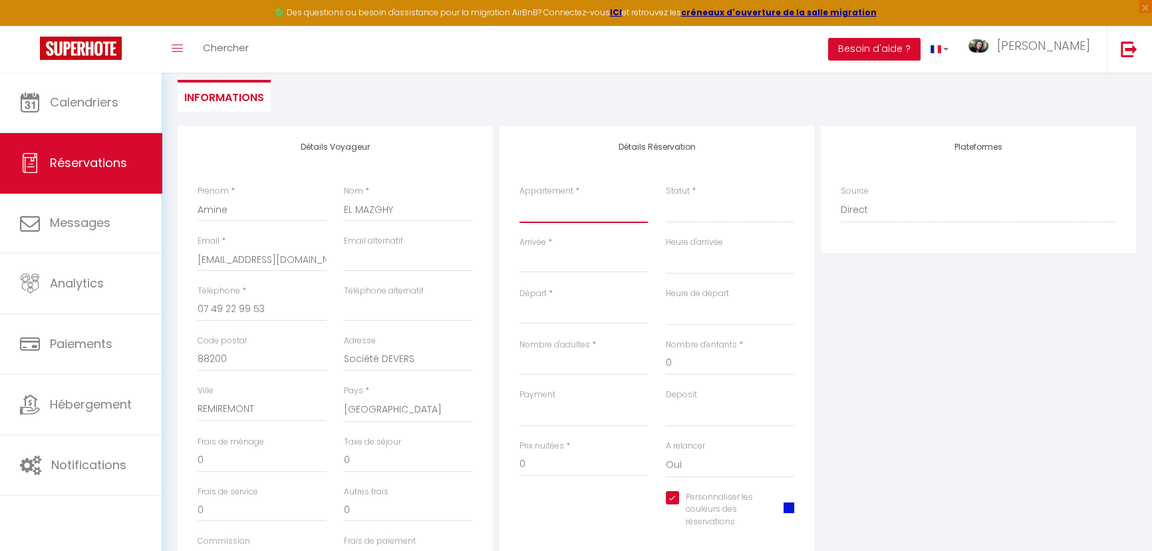
click at [579, 205] on select "C004 · Studio "Nymphaea" par Chelona'Loc 005 ⁂ Gîte Chelona Marginata par Chelo…" at bounding box center [584, 210] width 129 height 25
click at [520, 198] on select "C004 · Studio "Nymphaea" par Chelona'Loc 005 ⁂ Gîte Chelona Marginata par Chelo…" at bounding box center [584, 210] width 129 height 25
click at [696, 210] on select "Confirmé Non Confirmé [PERSON_NAME] par le voyageur No Show Request" at bounding box center [730, 210] width 129 height 25
click at [666, 198] on select "Confirmé Non Confirmé [PERSON_NAME] par le voyageur No Show Request" at bounding box center [730, 210] width 129 height 25
click at [603, 267] on input "Arrivée" at bounding box center [584, 261] width 129 height 17
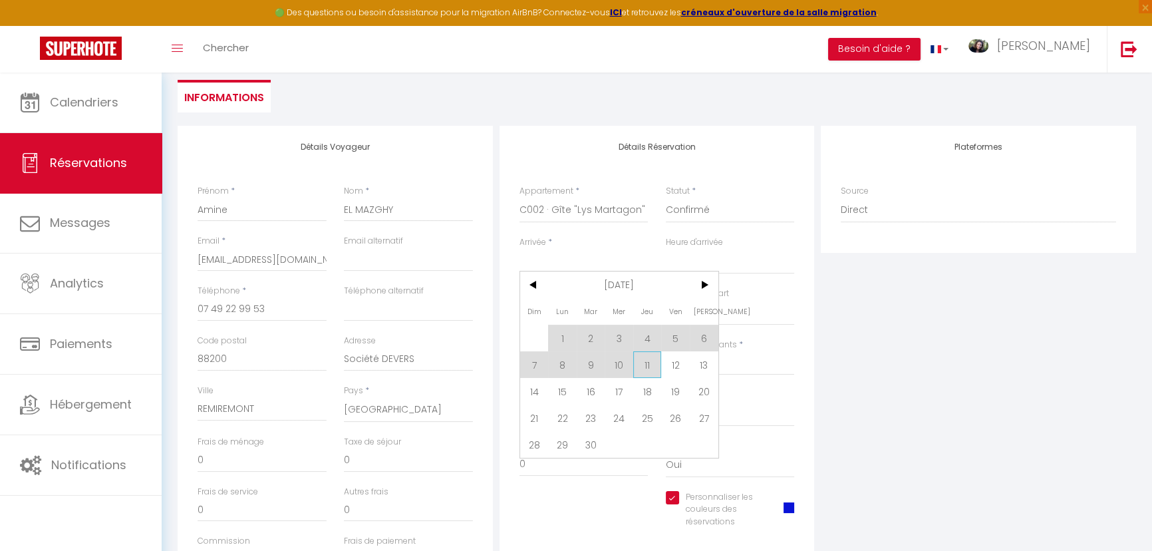
click at [644, 364] on span "11" at bounding box center [647, 364] width 29 height 27
click at [644, 364] on input "Nombre d'adultes" at bounding box center [584, 363] width 129 height 24
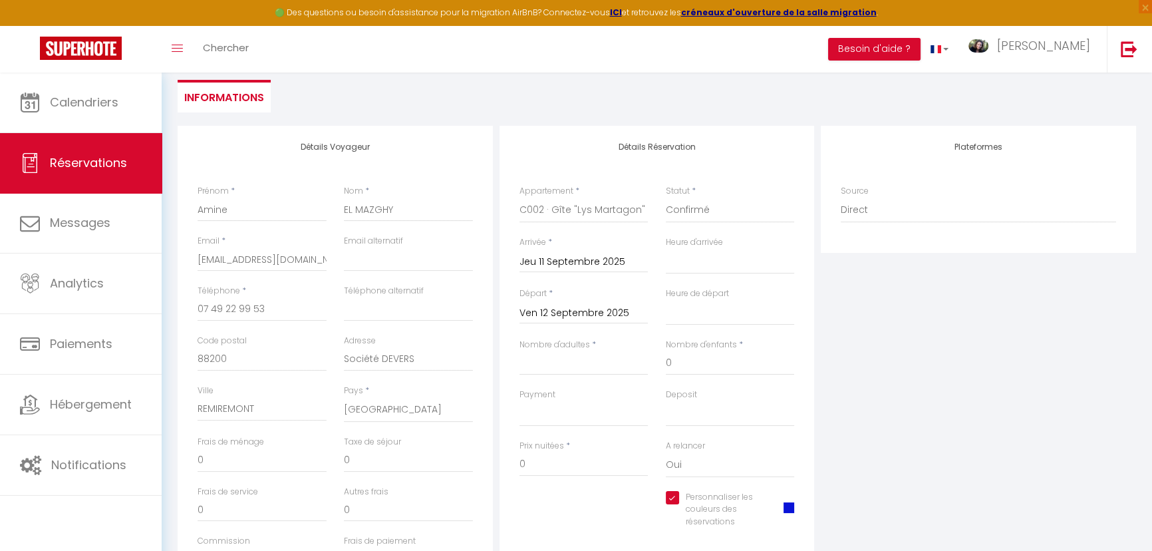
click at [631, 311] on input "Ven 12 Septembre 2025" at bounding box center [584, 313] width 129 height 17
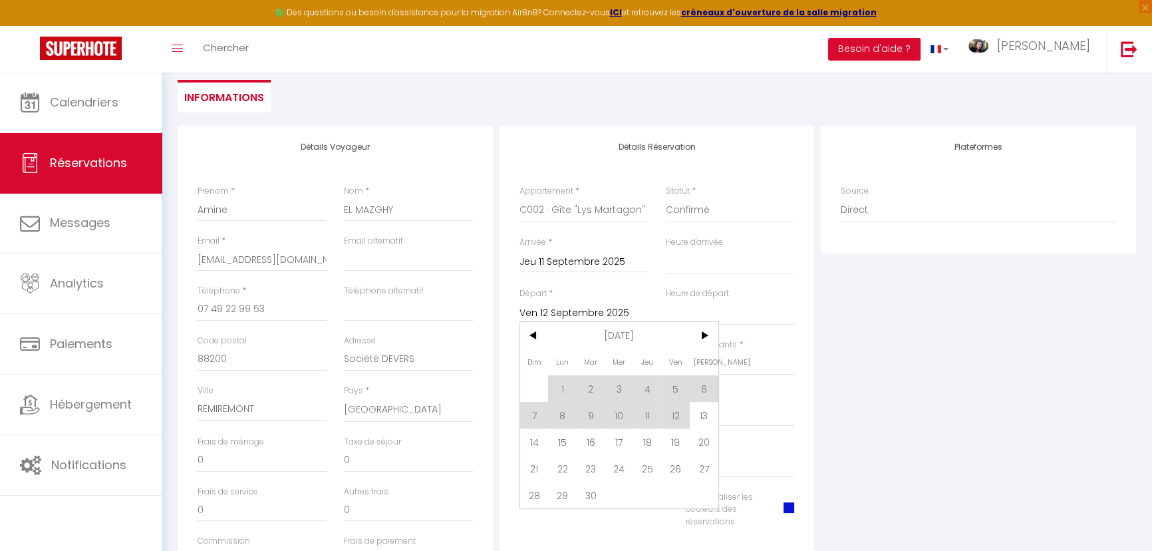
click at [646, 440] on span "18" at bounding box center [647, 441] width 29 height 27
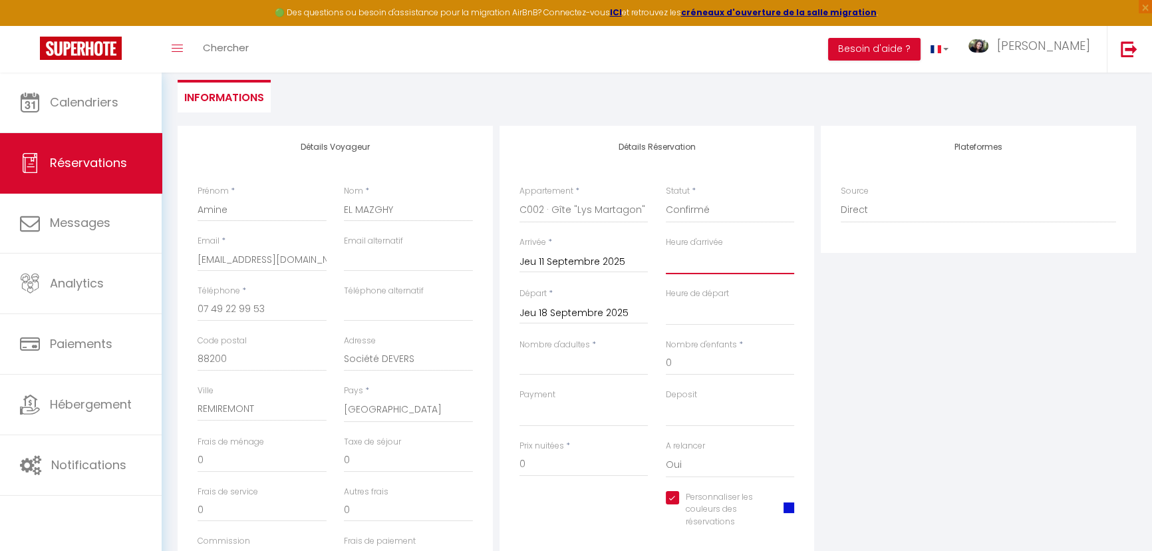
click at [714, 261] on select "00:00 00:30 01:00 01:30 02:00 02:30 03:00 03:30 04:00 04:30 05:00 05:30 06:00 0…" at bounding box center [730, 261] width 129 height 25
click at [666, 249] on select "00:00 00:30 01:00 01:30 02:00 02:30 03:00 03:30 04:00 04:30 05:00 05:30 06:00 0…" at bounding box center [730, 261] width 129 height 25
click at [687, 313] on select "00:00 00:30 01:00 01:30 02:00 02:30 03:00 03:30 04:00 04:30 05:00 05:30 06:00 0…" at bounding box center [730, 312] width 129 height 25
click at [666, 300] on select "00:00 00:30 01:00 01:30 02:00 02:30 03:00 03:30 04:00 04:30 05:00 05:30 06:00 0…" at bounding box center [730, 312] width 129 height 25
click at [587, 364] on input "Nombre d'adultes" at bounding box center [584, 363] width 129 height 24
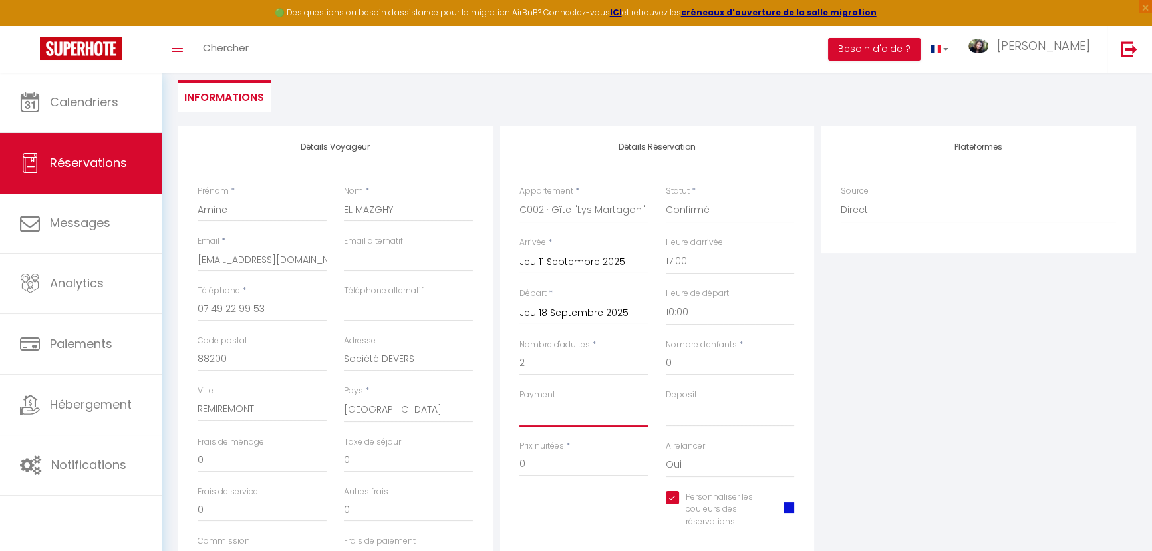
click at [580, 414] on select "OK KO" at bounding box center [584, 413] width 129 height 25
click at [520, 401] on select "OK KO" at bounding box center [584, 413] width 129 height 25
click at [702, 412] on select "OK KO" at bounding box center [730, 413] width 129 height 25
click at [666, 401] on select "OK KO" at bounding box center [730, 413] width 129 height 25
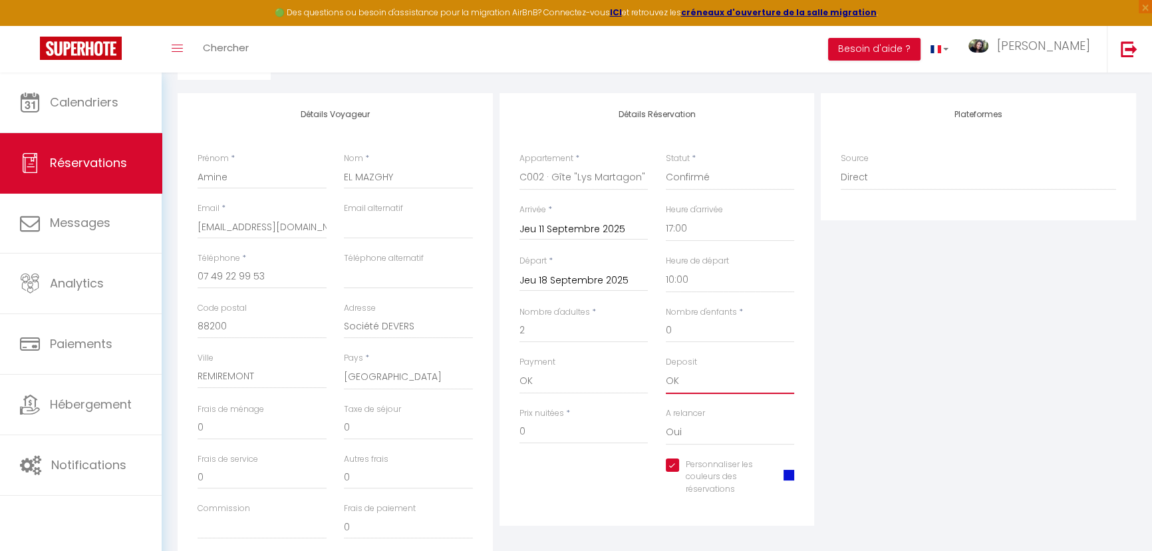
scroll to position [181, 0]
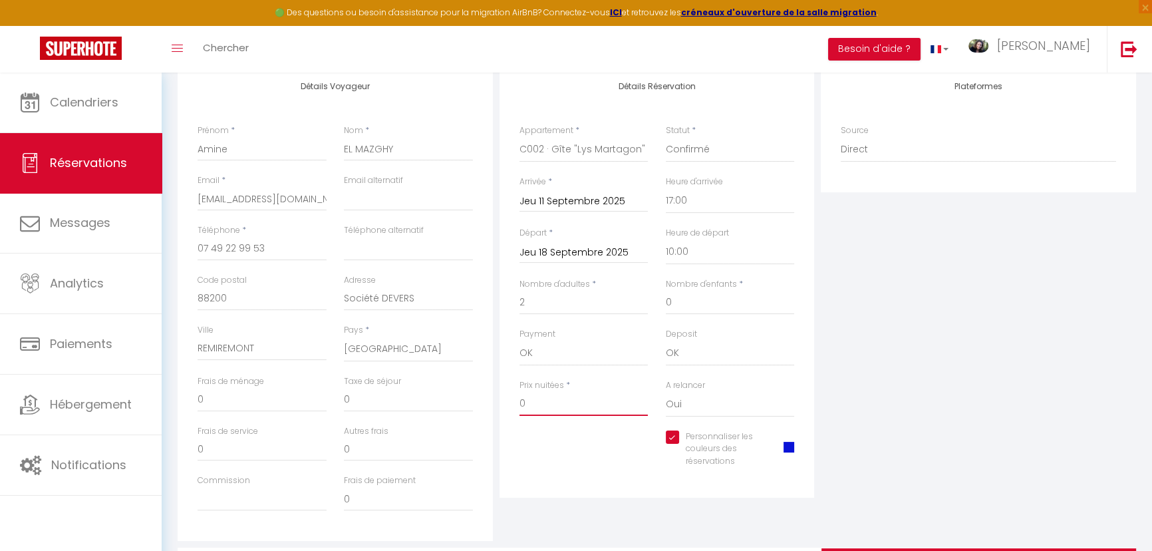
click at [572, 406] on input "0" at bounding box center [584, 404] width 129 height 24
click at [587, 406] on input "0" at bounding box center [584, 404] width 129 height 24
drag, startPoint x: 566, startPoint y: 408, endPoint x: 486, endPoint y: 410, distance: 80.5
click at [486, 410] on div "Détails Voyageur Prénom * Amine Nom * EL MAZGHY Email * [EMAIL_ADDRESS][DOMAIN_…" at bounding box center [656, 303] width 965 height 476
drag, startPoint x: 303, startPoint y: 396, endPoint x: 188, endPoint y: 400, distance: 114.5
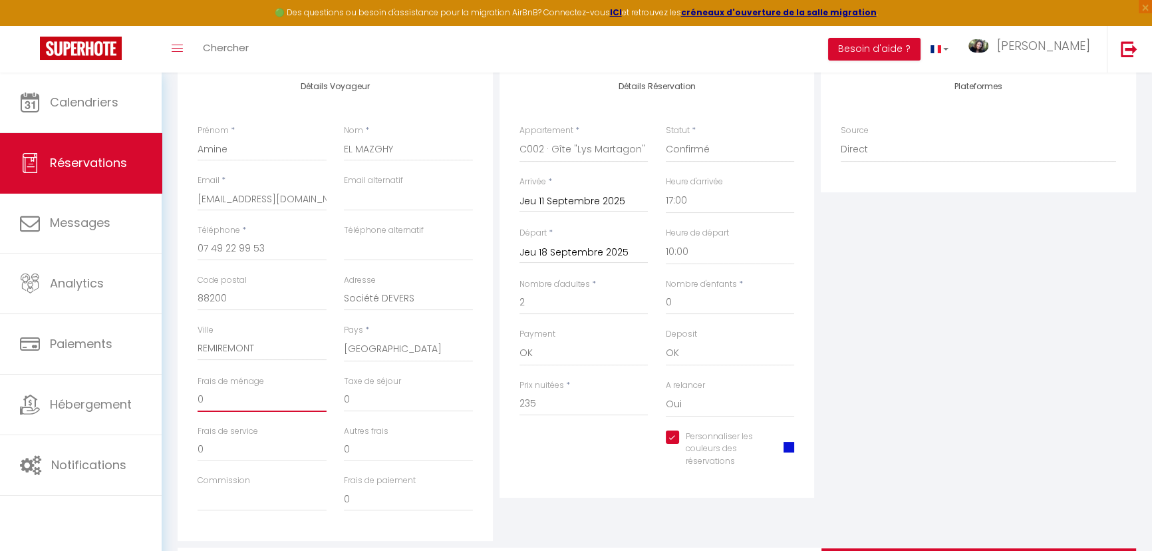
click at [189, 400] on div "Frais de ménage 0" at bounding box center [262, 400] width 146 height 50
click at [585, 444] on div "Personnaliser les couleurs des réservations #0913D7" at bounding box center [657, 455] width 293 height 51
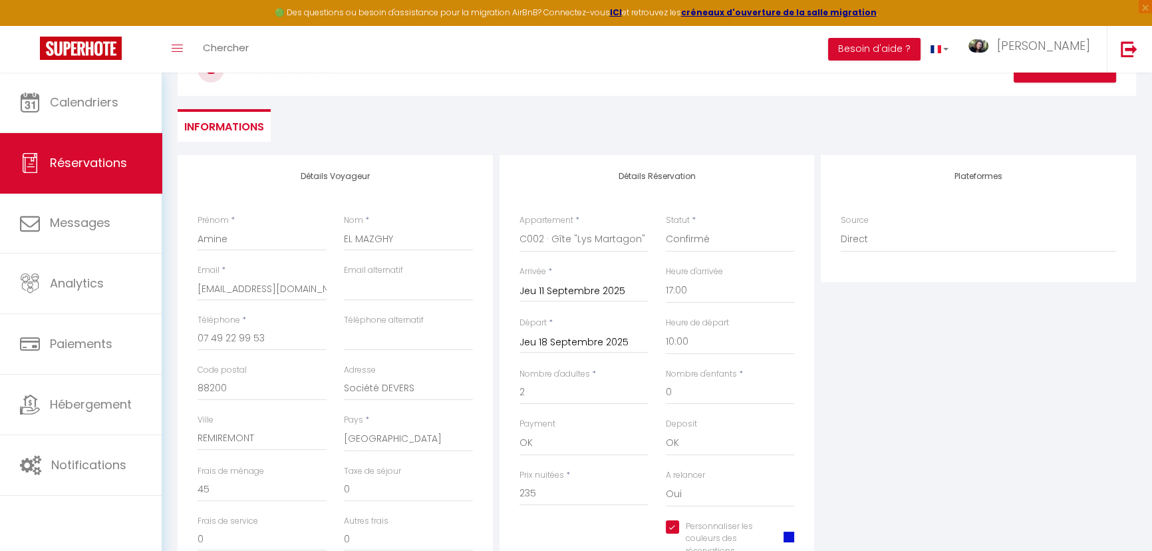
scroll to position [60, 0]
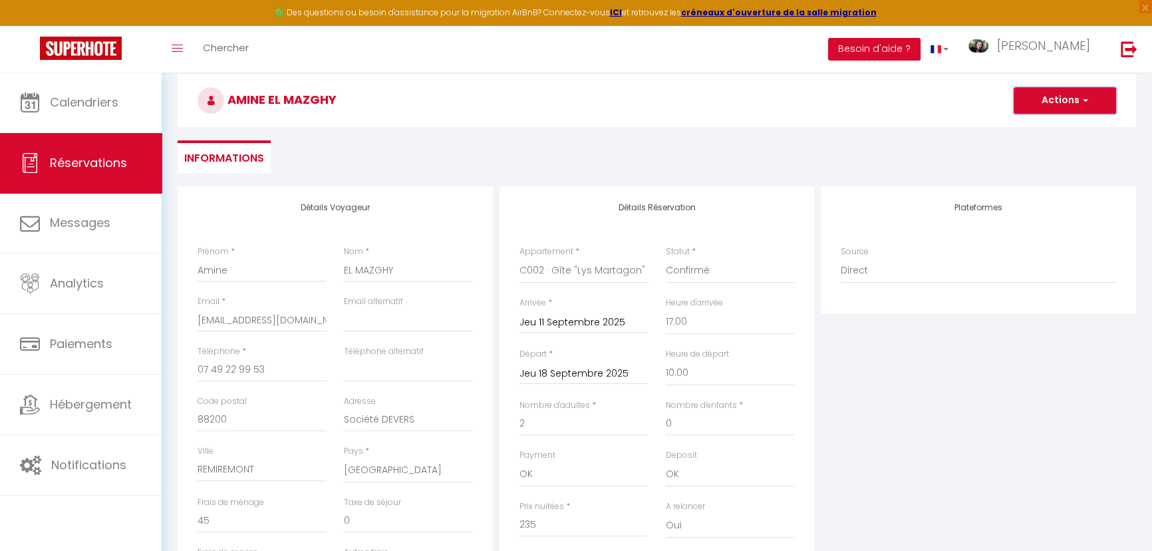
click at [1060, 97] on button "Actions" at bounding box center [1065, 100] width 102 height 27
click at [1053, 128] on link "Enregistrer" at bounding box center [1051, 129] width 105 height 17
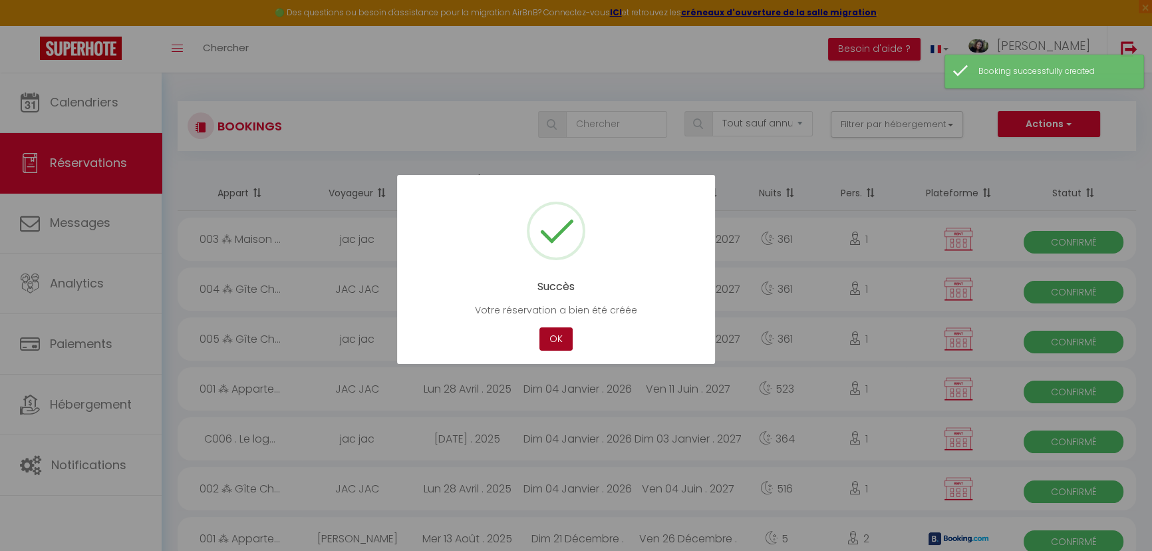
click at [553, 340] on button "OK" at bounding box center [556, 338] width 33 height 23
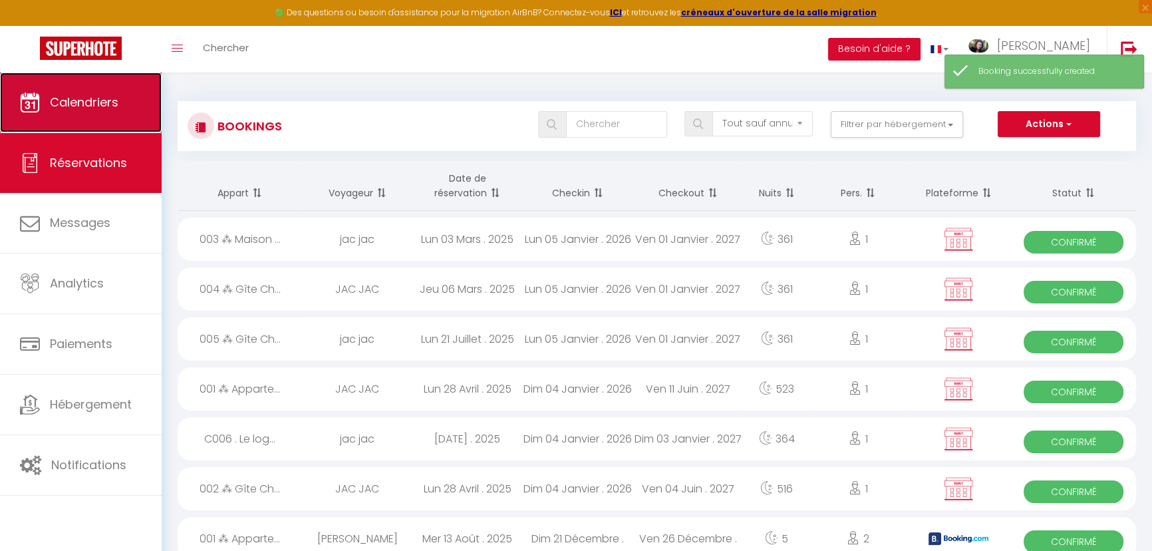
click at [110, 120] on link "Calendriers" at bounding box center [81, 103] width 162 height 60
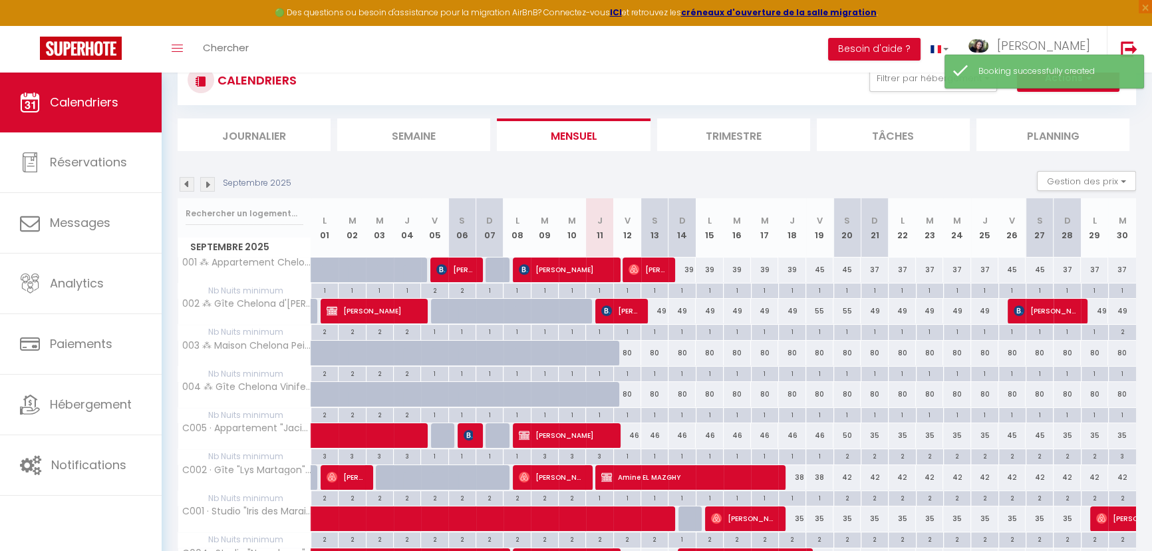
scroll to position [120, 0]
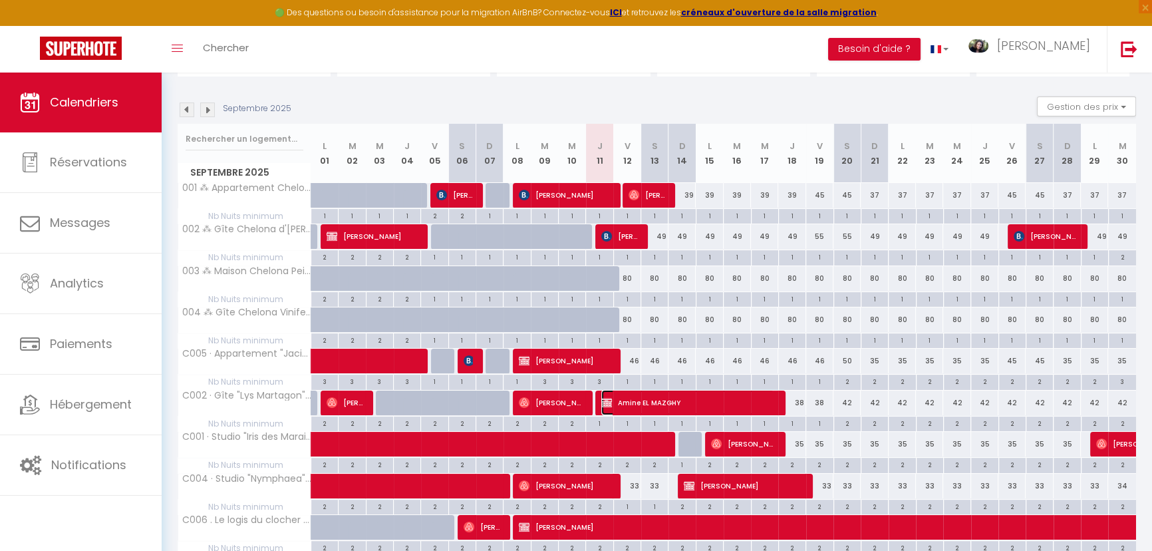
click at [691, 400] on span "Amine EL MAZGHY" at bounding box center [687, 402] width 173 height 25
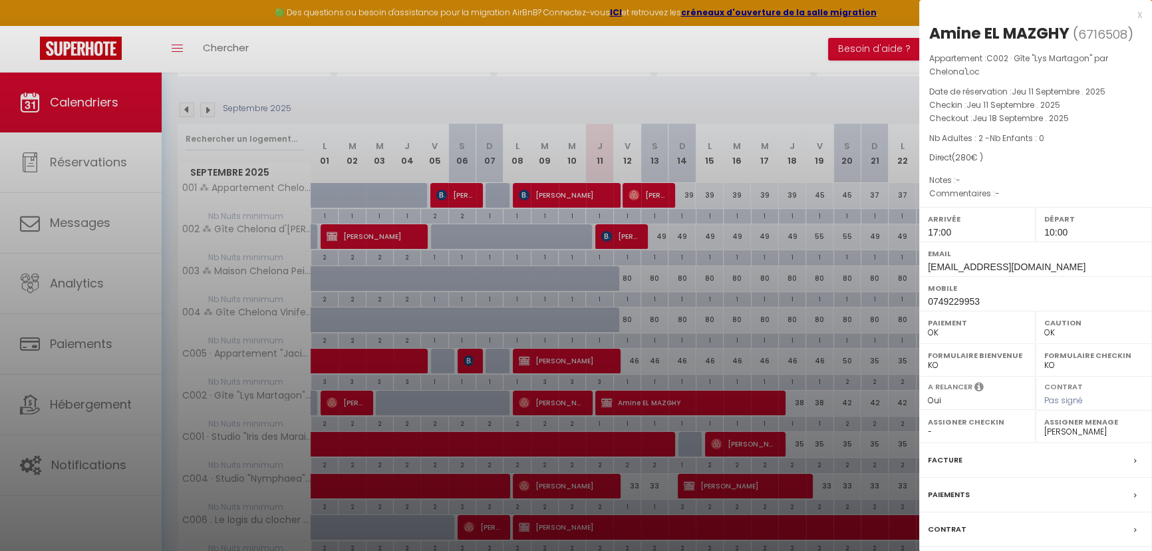
click at [662, 398] on div at bounding box center [576, 275] width 1152 height 551
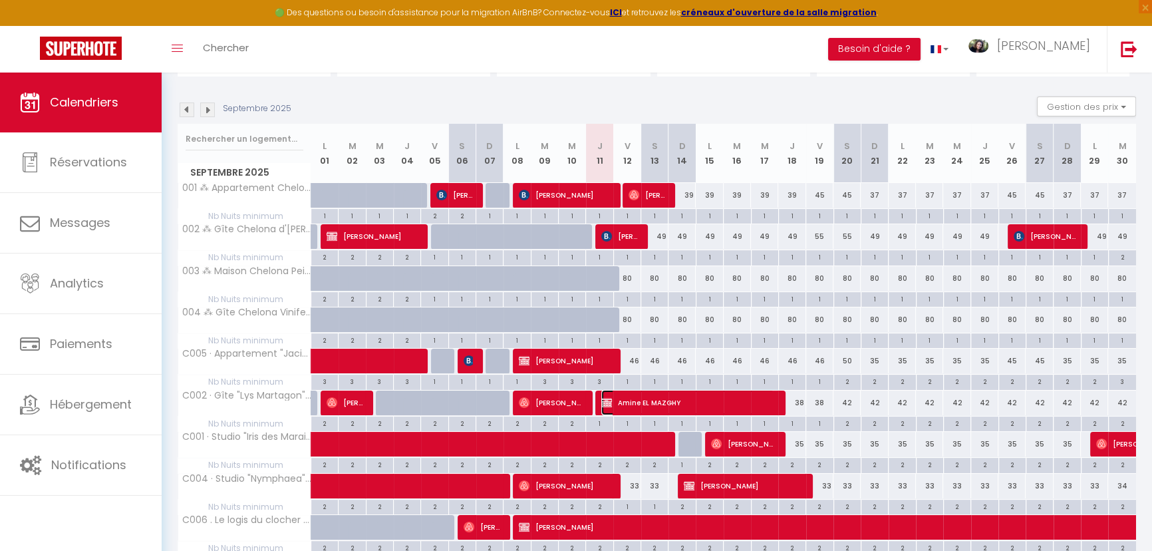
click at [705, 399] on span "Amine EL MAZGHY" at bounding box center [687, 402] width 173 height 25
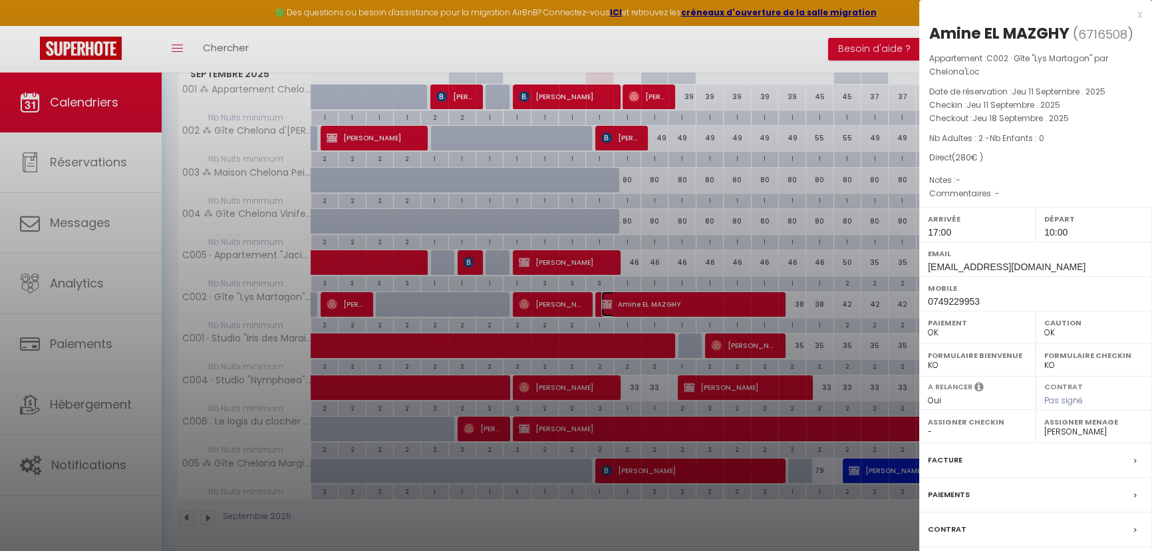
scroll to position [220, 0]
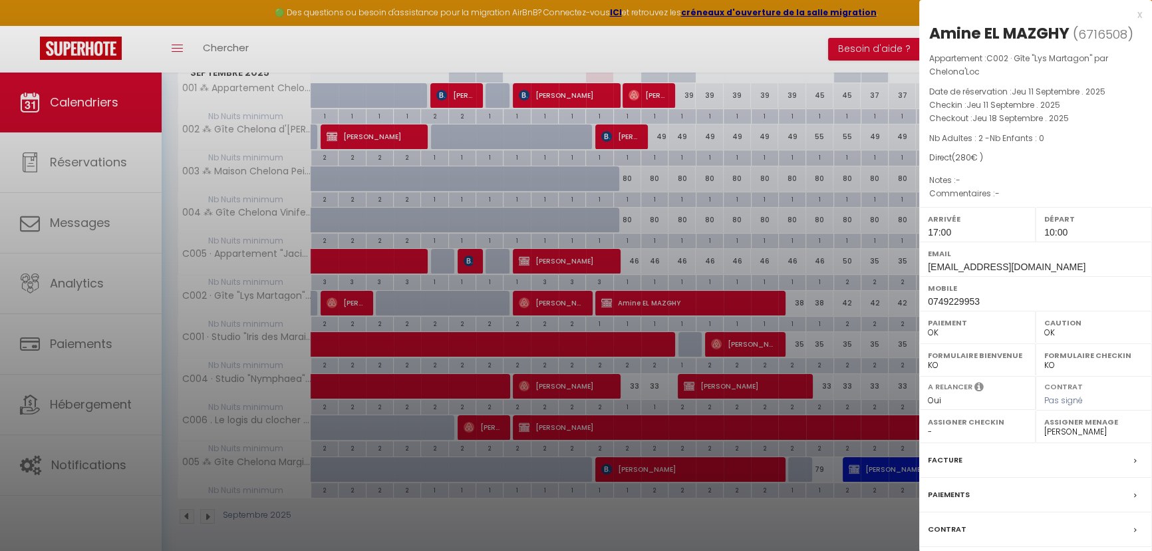
click at [951, 453] on label "Facture" at bounding box center [945, 460] width 35 height 14
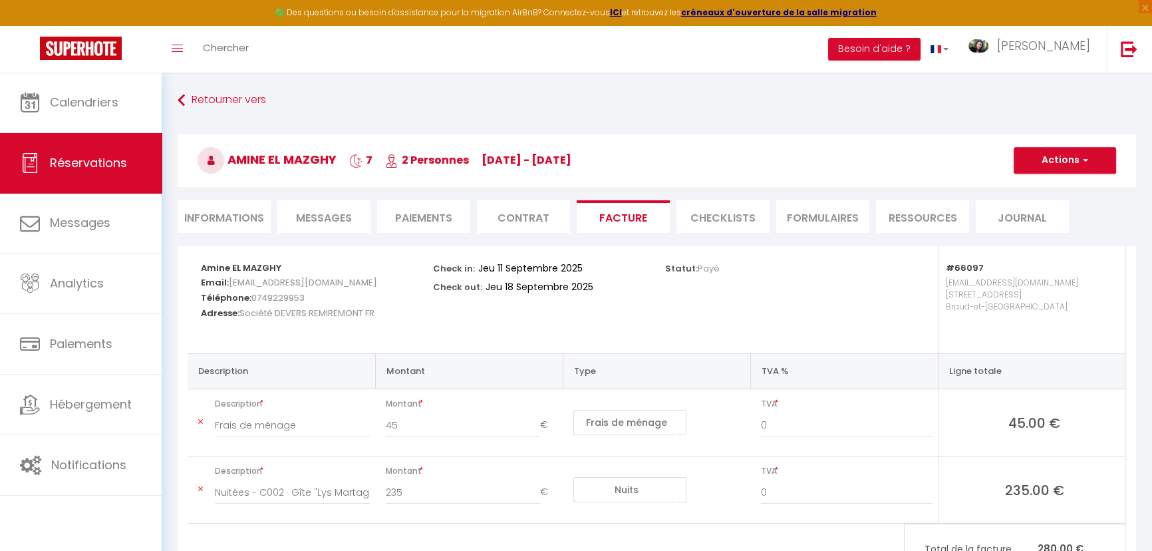
click at [211, 224] on li "Informations" at bounding box center [224, 216] width 93 height 33
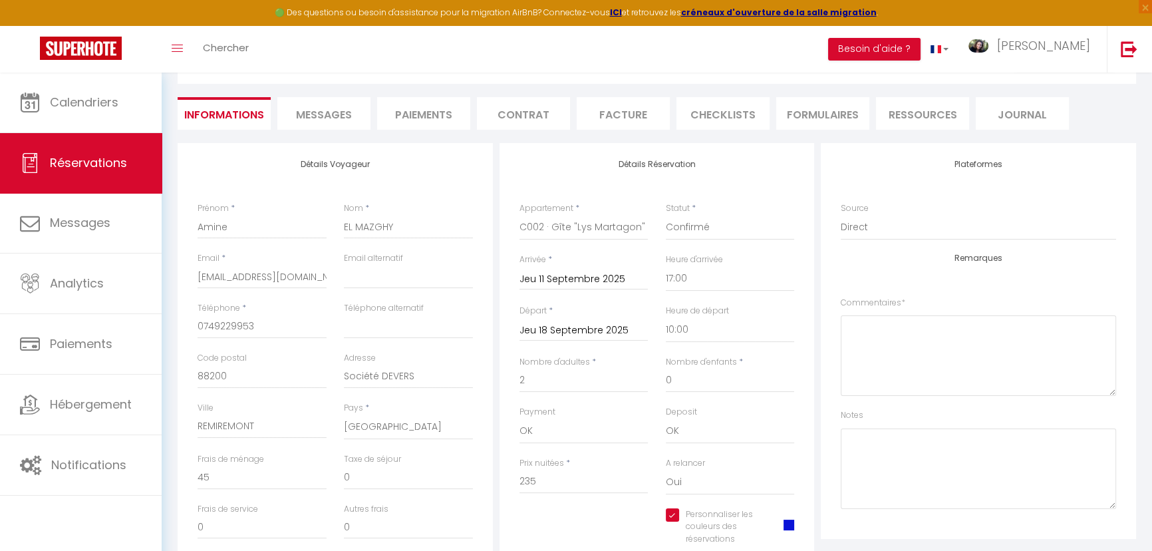
scroll to position [120, 0]
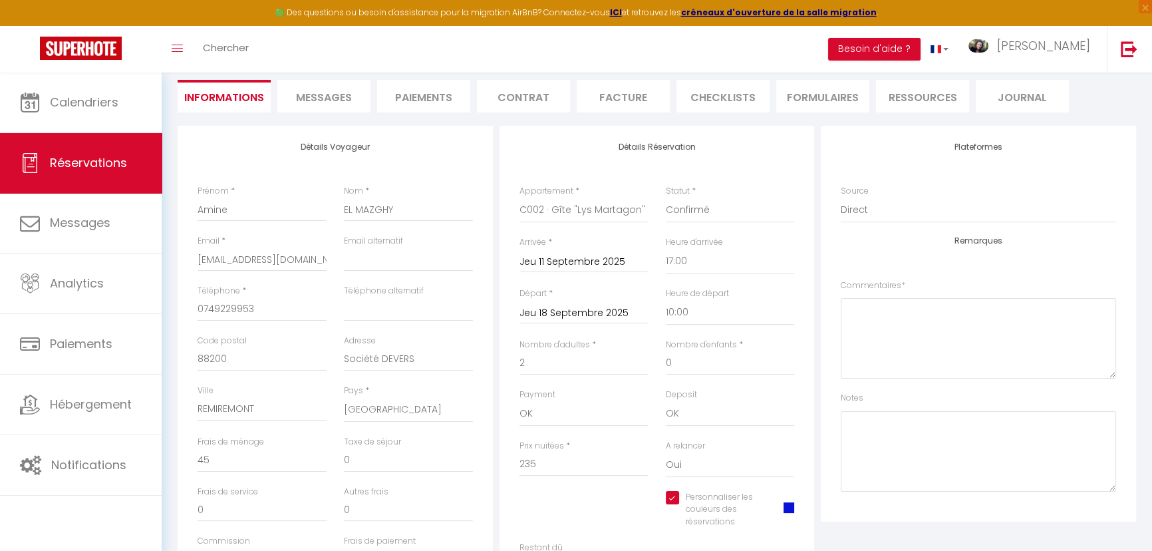
click at [617, 317] on input "Jeu 18 Septembre 2025" at bounding box center [584, 313] width 129 height 17
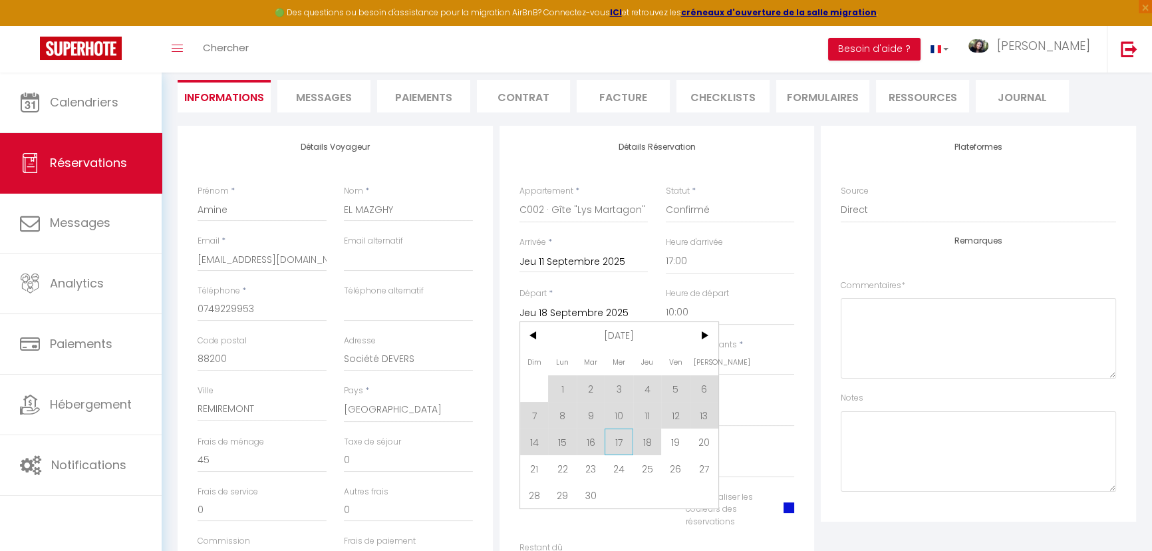
click at [617, 443] on span "17" at bounding box center [619, 441] width 29 height 27
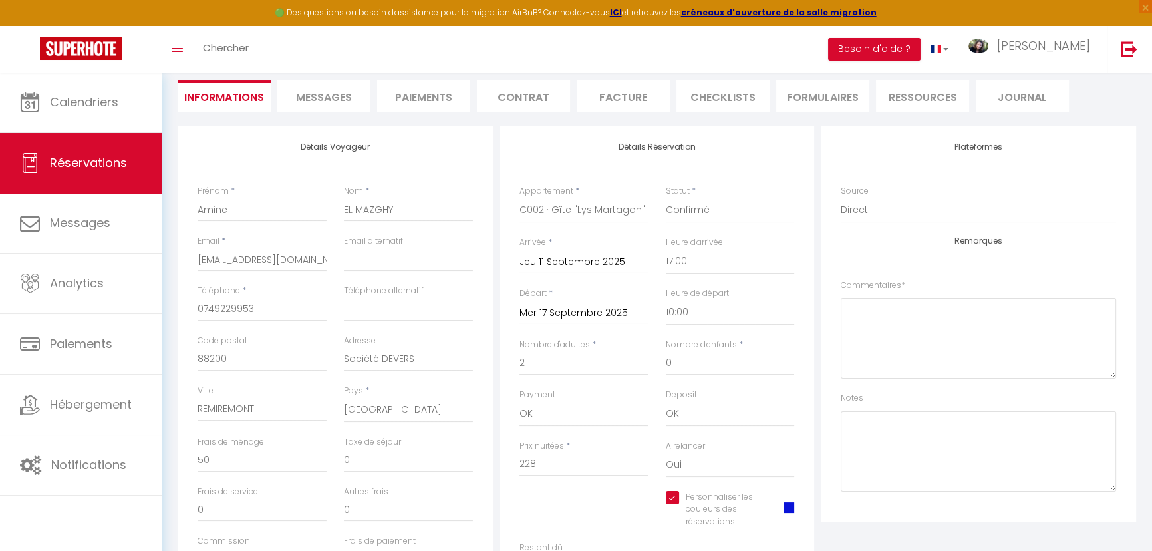
click at [617, 443] on div "Prix nuitées * 228" at bounding box center [584, 458] width 129 height 37
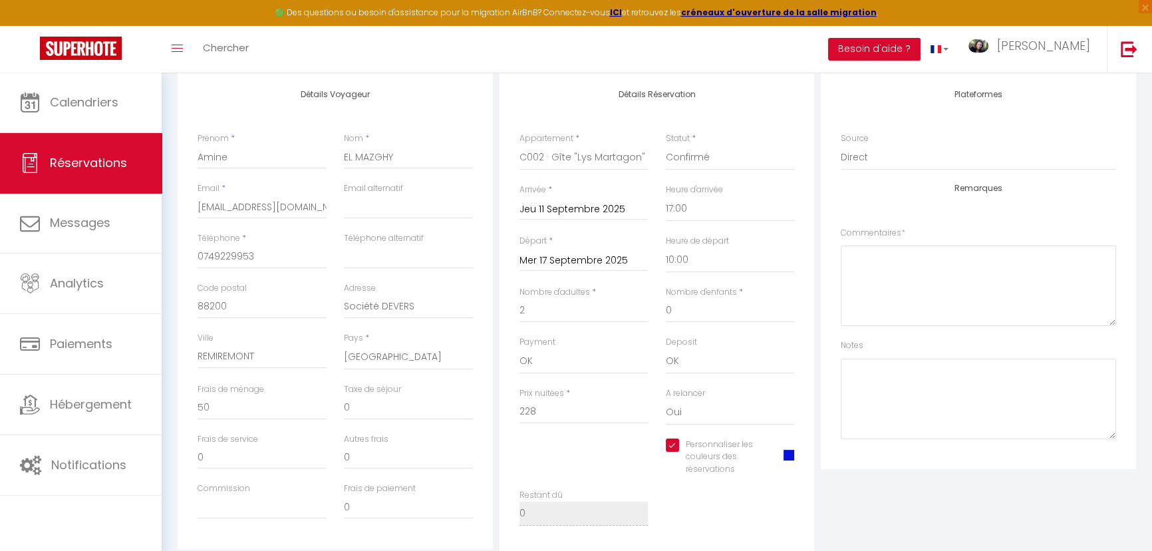
scroll to position [181, 0]
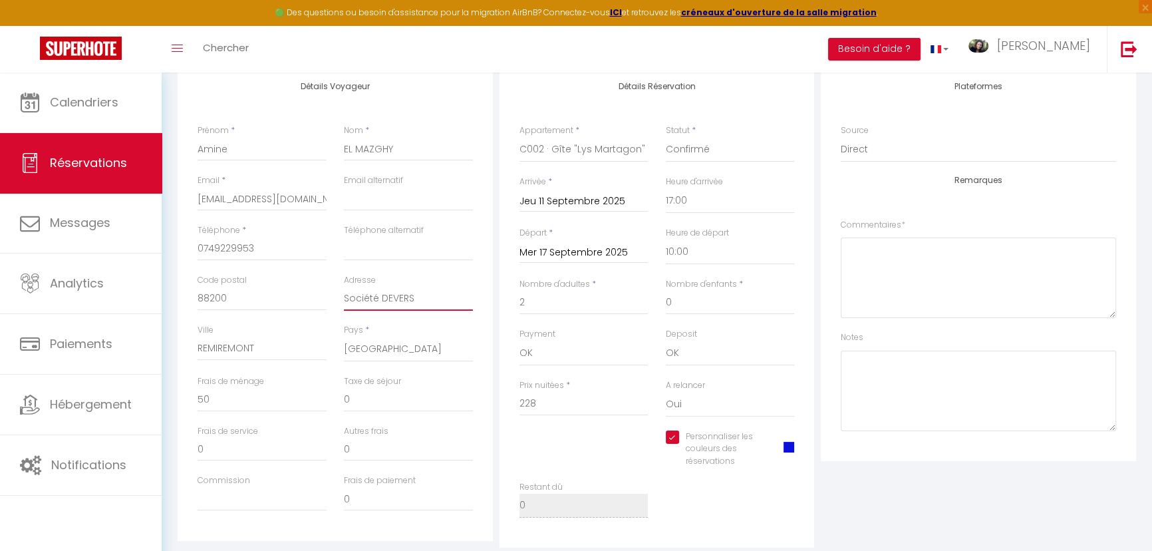
drag, startPoint x: 428, startPoint y: 295, endPoint x: 343, endPoint y: 283, distance: 85.3
click at [344, 283] on div "Adresse Société DEVERS" at bounding box center [408, 292] width 129 height 37
click at [900, 381] on textarea at bounding box center [978, 391] width 275 height 80
paste textarea "Société DEVERS"
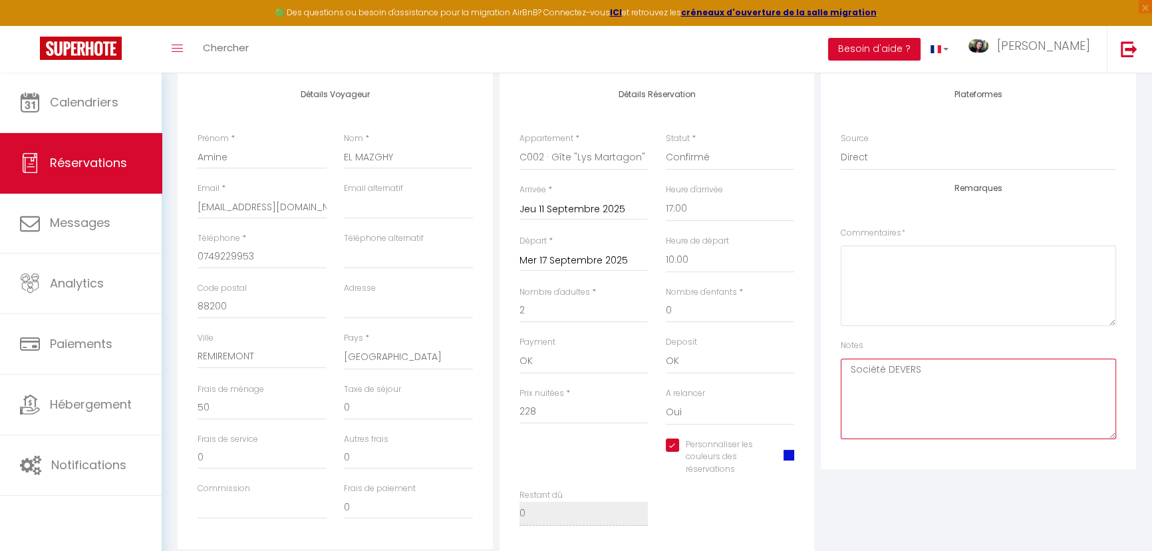
scroll to position [0, 0]
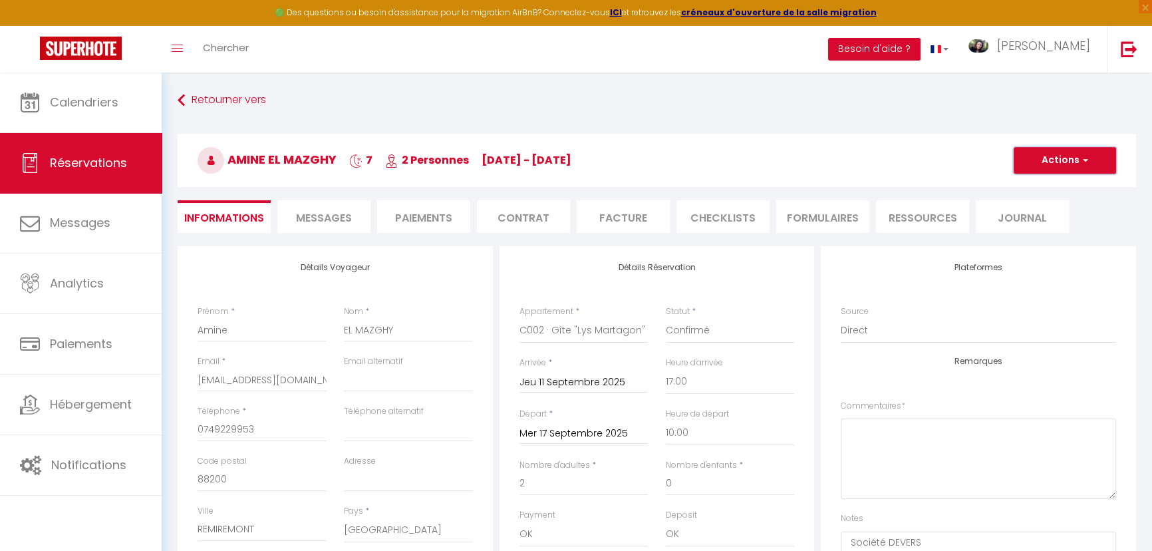
click at [1065, 163] on button "Actions" at bounding box center [1065, 160] width 102 height 27
click at [1050, 192] on link "Enregistrer" at bounding box center [1051, 189] width 105 height 17
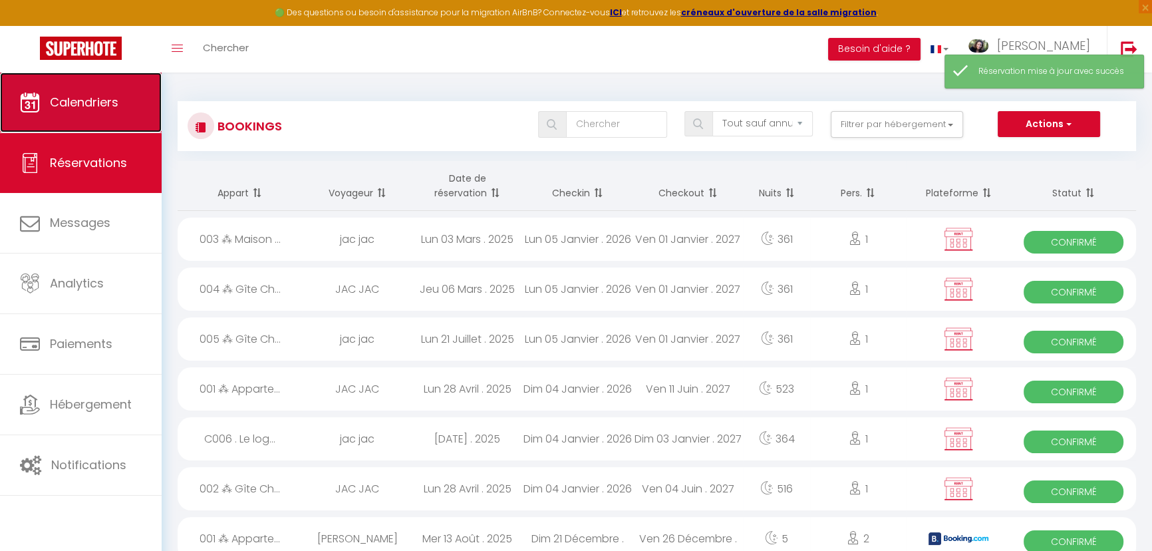
click at [106, 106] on span "Calendriers" at bounding box center [84, 102] width 69 height 17
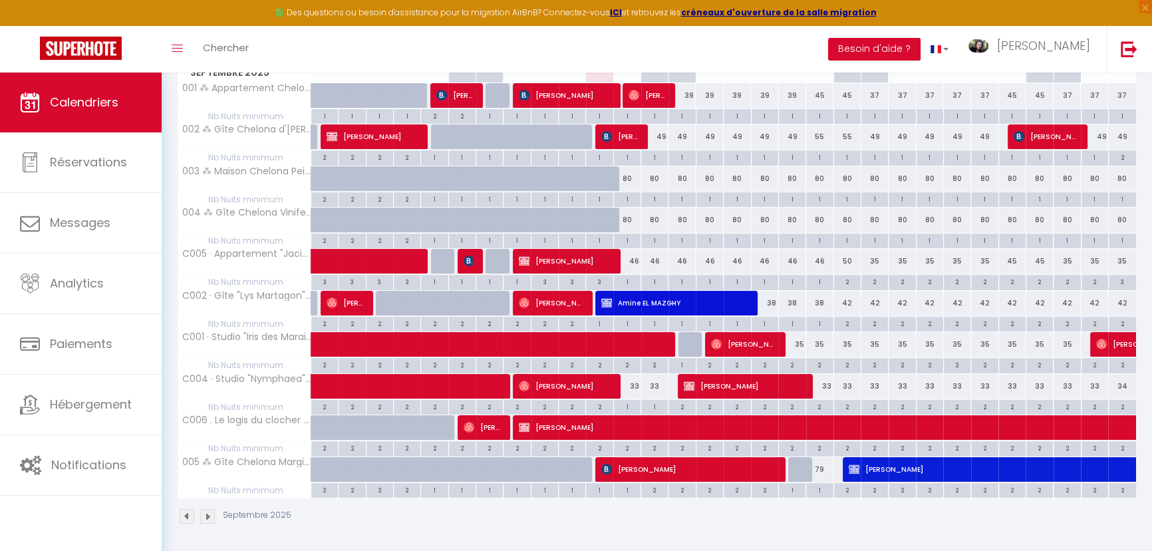
scroll to position [160, 0]
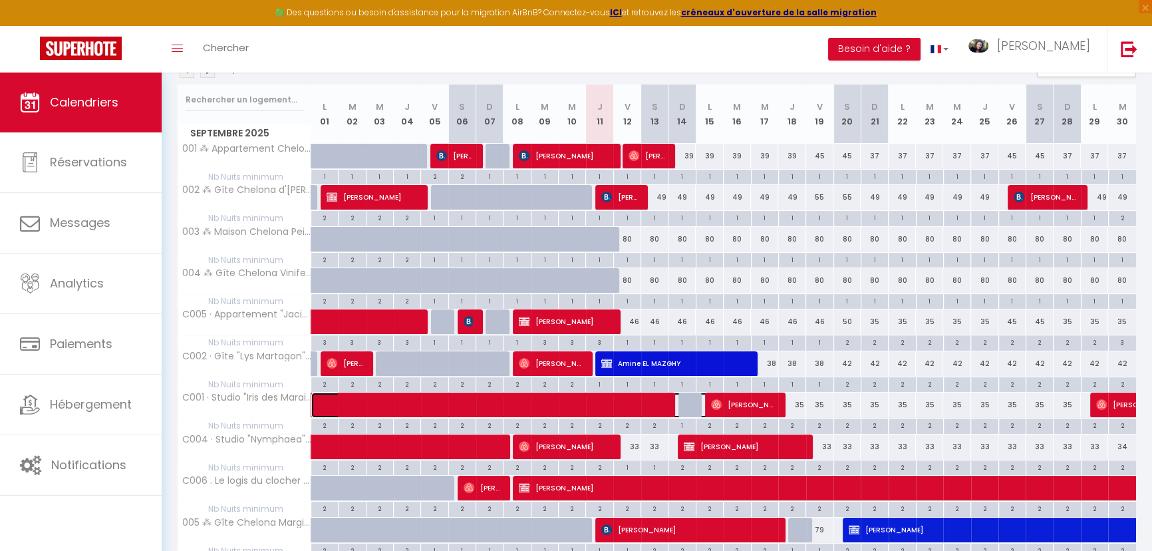
click at [663, 399] on span at bounding box center [526, 404] width 398 height 25
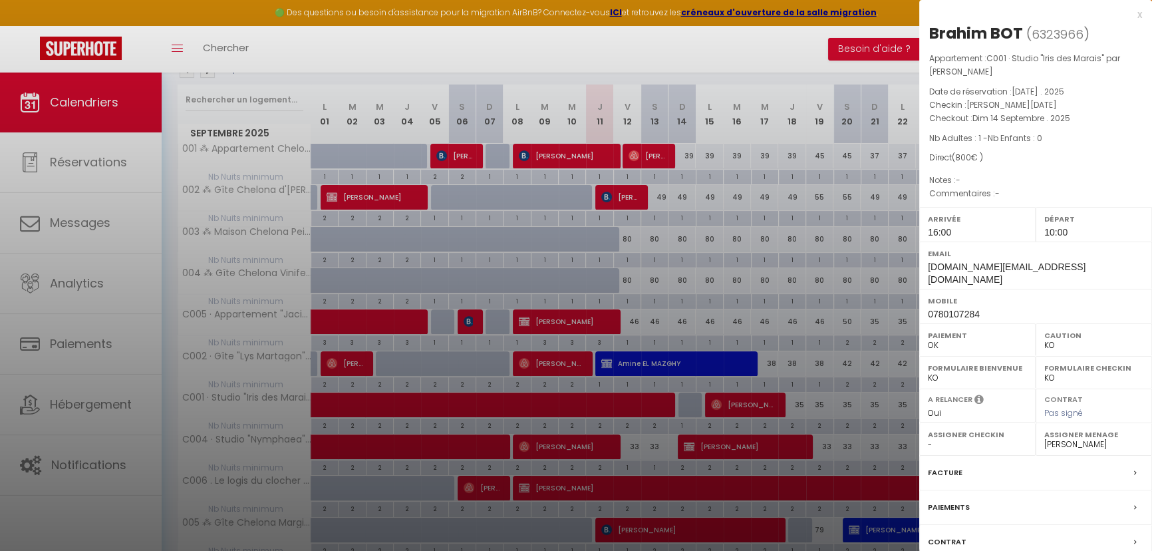
click at [667, 399] on div at bounding box center [576, 275] width 1152 height 551
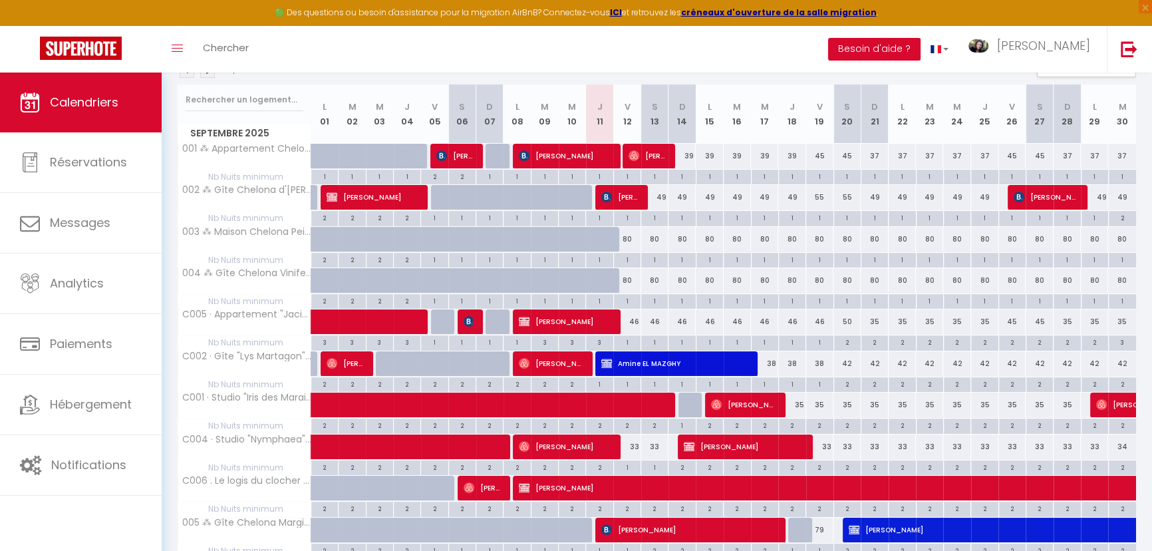
click at [877, 325] on div "35" at bounding box center [874, 321] width 27 height 25
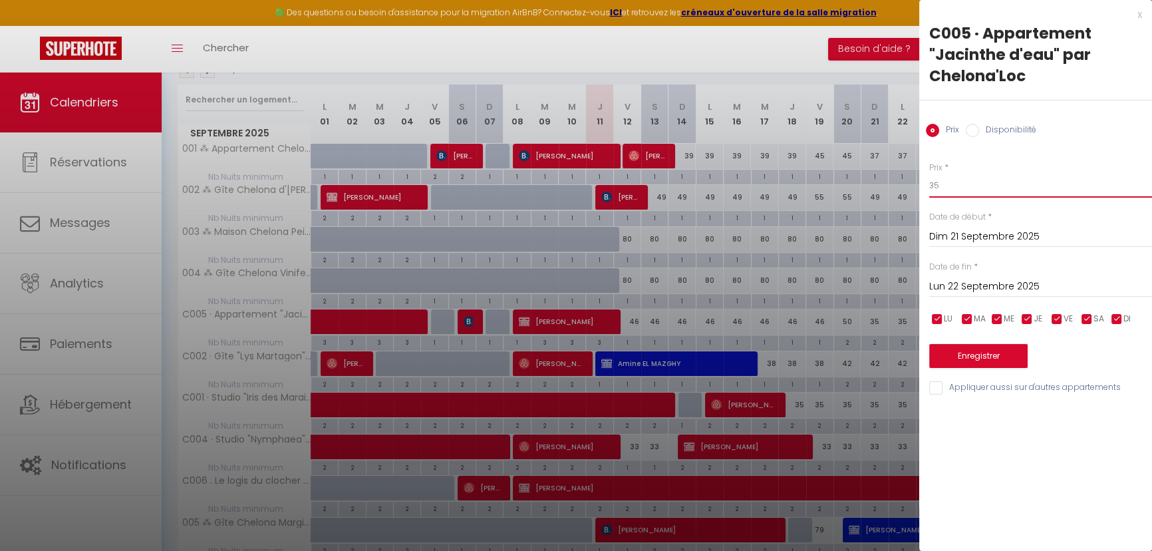
drag, startPoint x: 954, startPoint y: 183, endPoint x: 907, endPoint y: 184, distance: 47.2
click at [907, 184] on body "🟢 Des questions ou besoin d'assistance pour la migration AirBnB? Connectez-vous…" at bounding box center [576, 263] width 1152 height 701
click at [982, 286] on input "Lun 22 Septembre 2025" at bounding box center [1040, 286] width 223 height 17
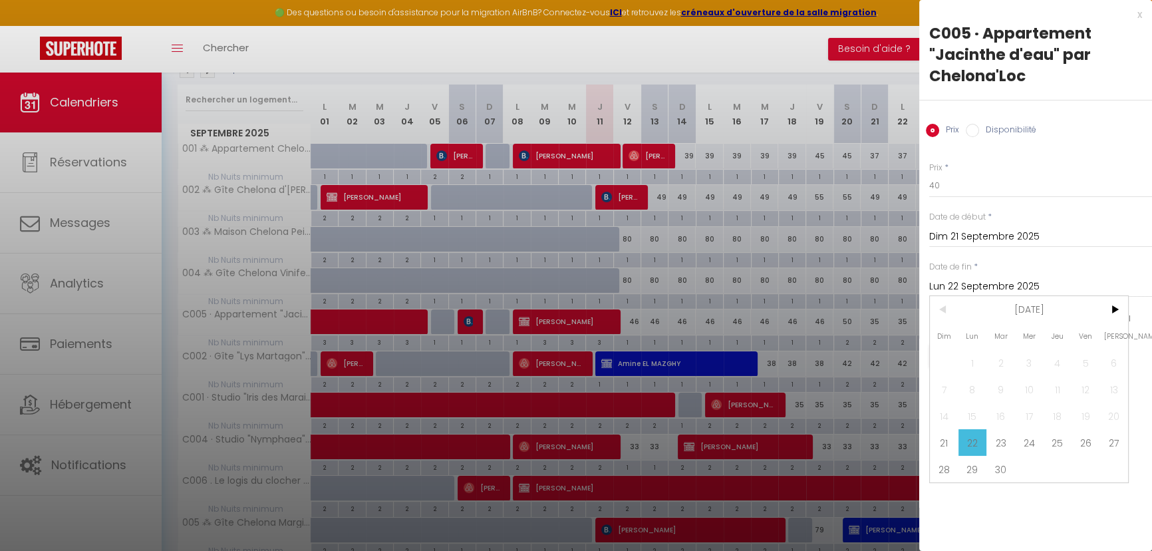
click at [1090, 444] on span "26" at bounding box center [1086, 442] width 29 height 27
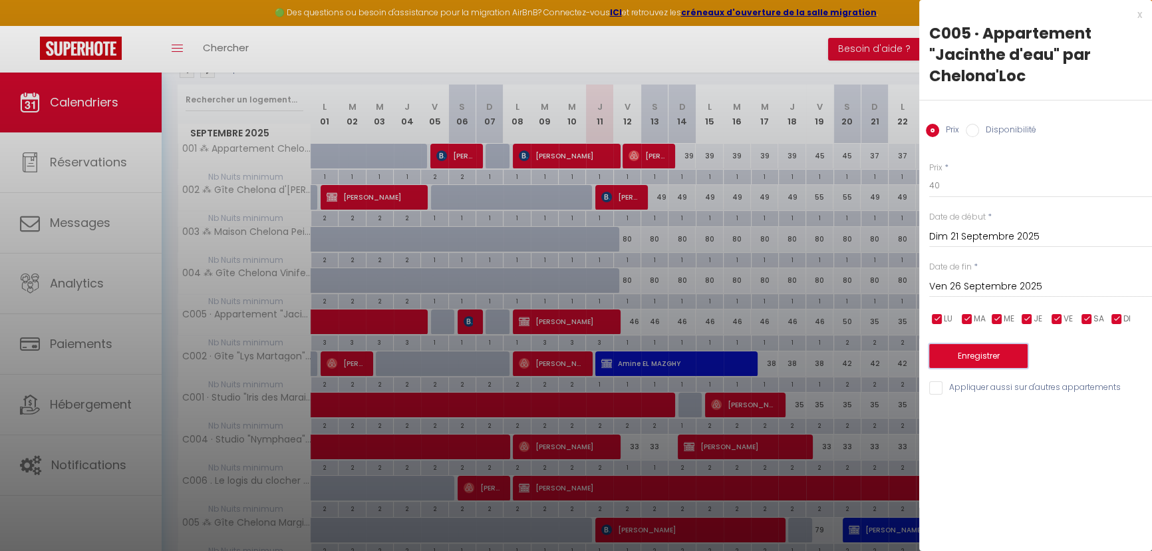
click at [1011, 354] on button "Enregistrer" at bounding box center [978, 356] width 98 height 24
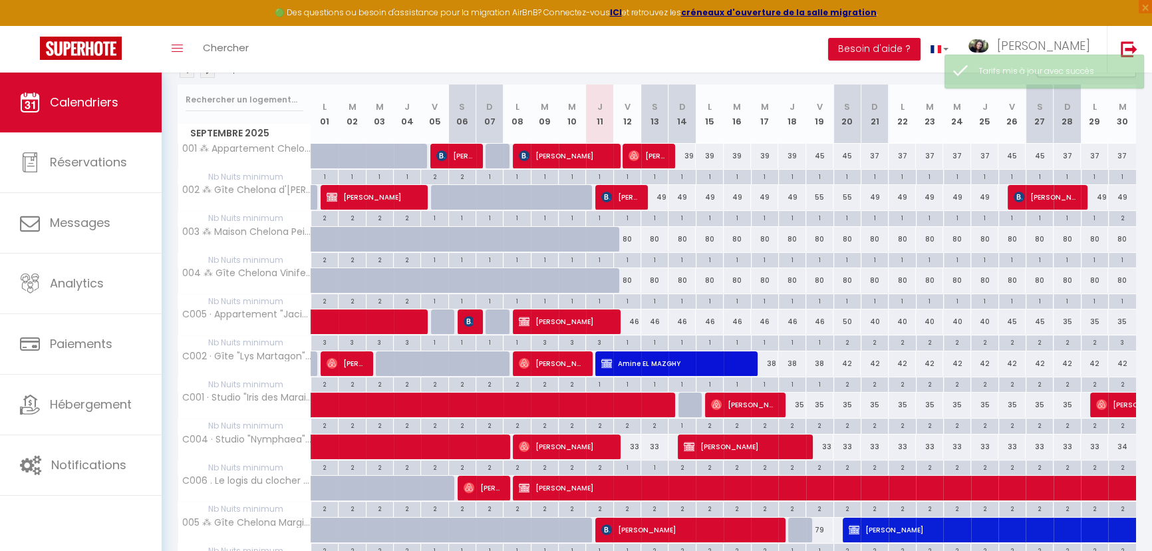
click at [631, 323] on div "46" at bounding box center [626, 321] width 27 height 25
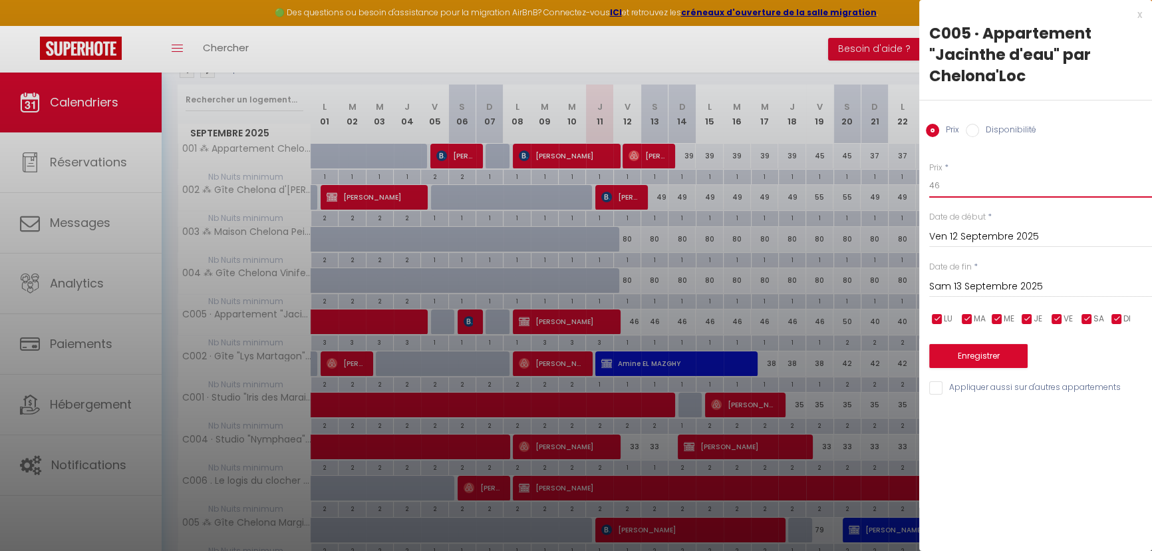
drag, startPoint x: 954, startPoint y: 186, endPoint x: 925, endPoint y: 190, distance: 29.5
click at [925, 190] on div "Prix * 46 Statut * Disponible Indisponible Date de début * [DATE] < [DATE] > Di…" at bounding box center [1035, 270] width 233 height 251
click at [991, 285] on input "Sam 13 Septembre 2025" at bounding box center [1040, 286] width 223 height 17
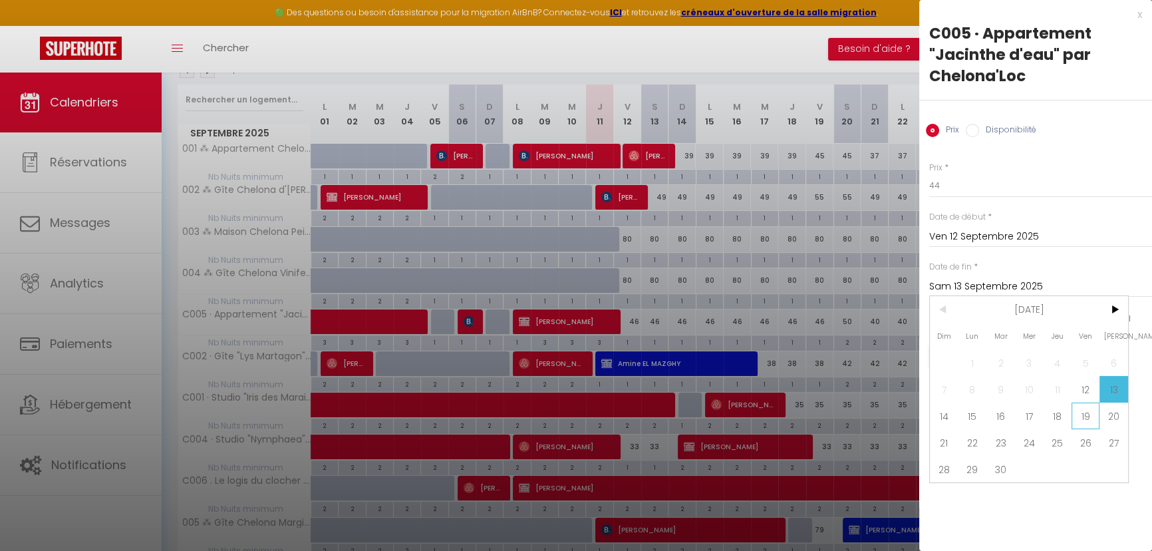
click at [1086, 421] on span "19" at bounding box center [1086, 415] width 29 height 27
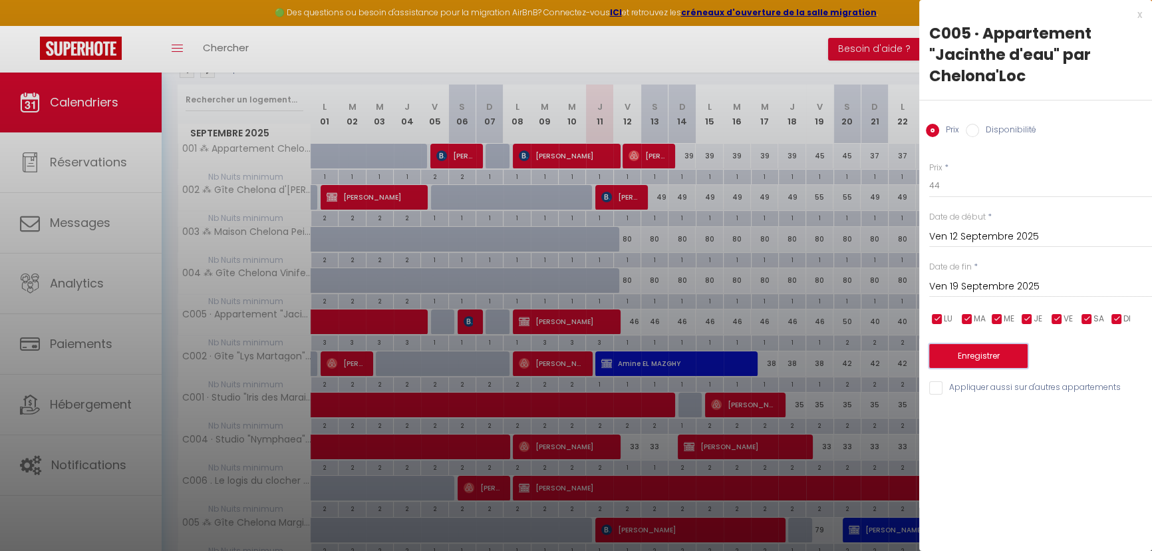
click at [1003, 362] on button "Enregistrer" at bounding box center [978, 356] width 98 height 24
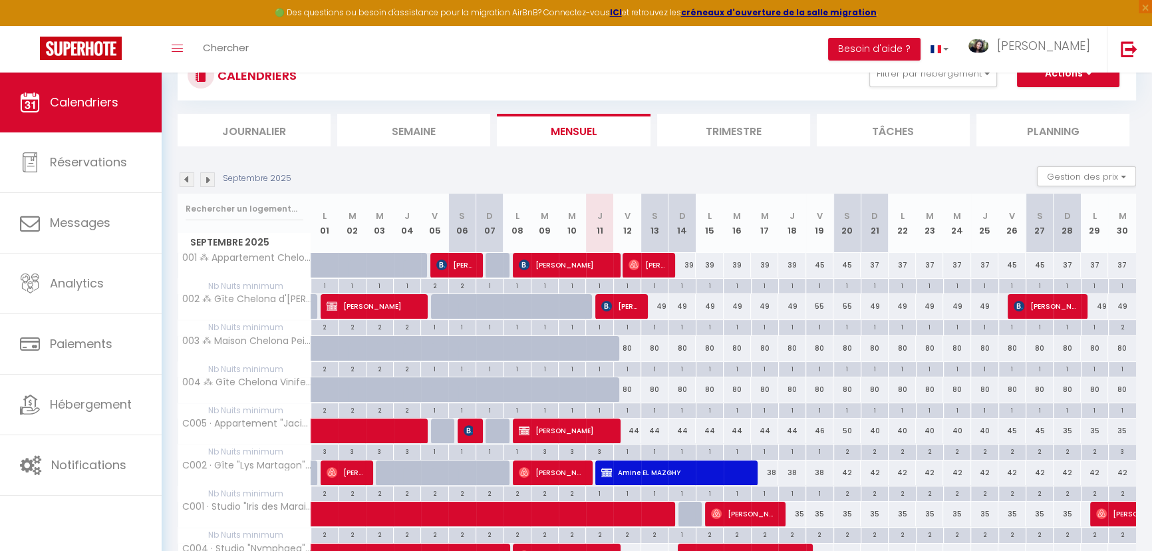
scroll to position [39, 0]
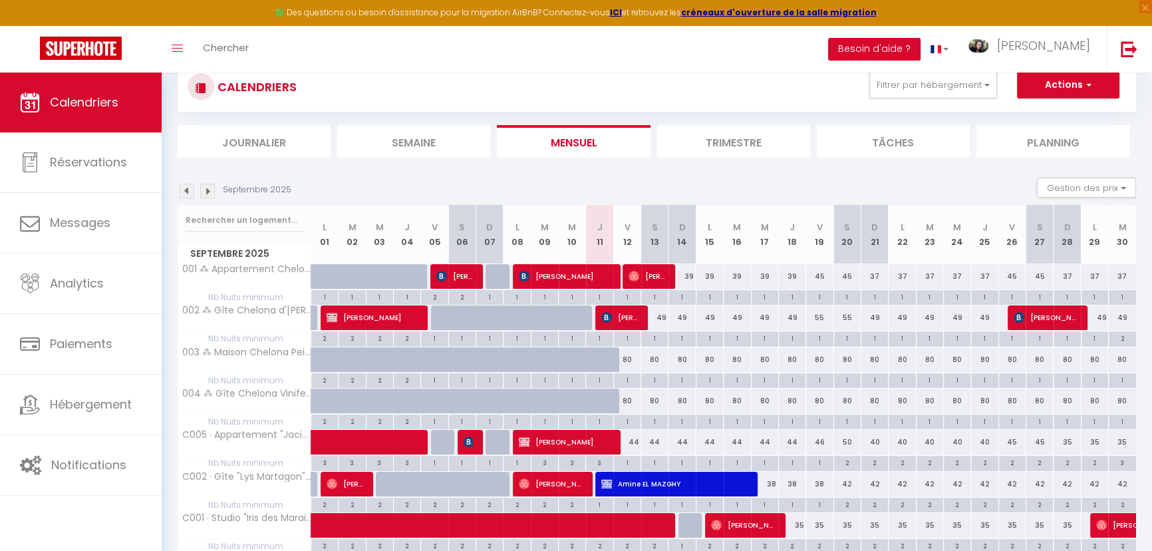
click at [204, 189] on img at bounding box center [207, 191] width 15 height 15
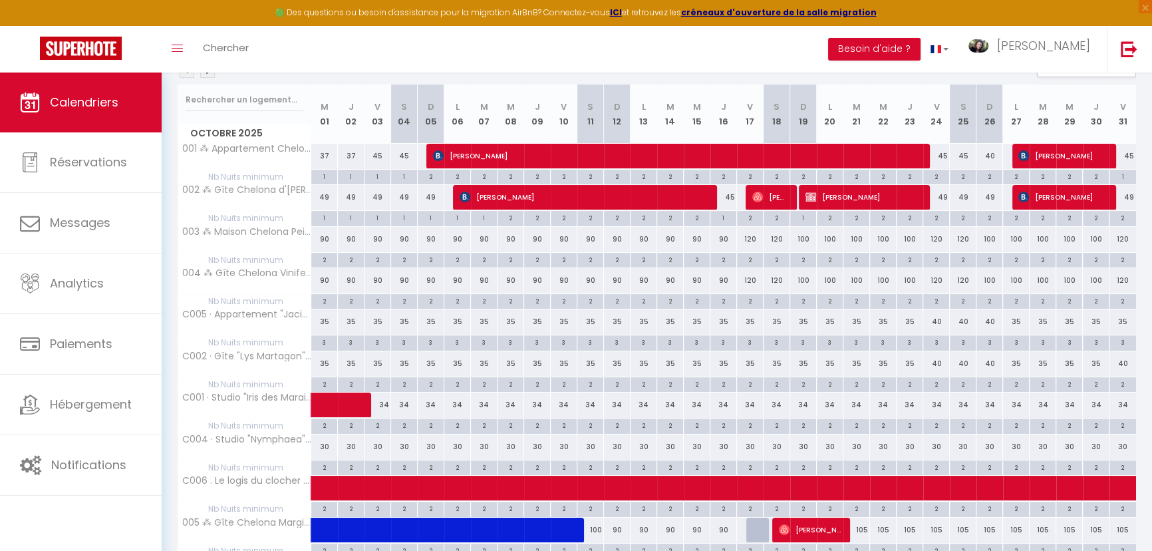
scroll to position [220, 0]
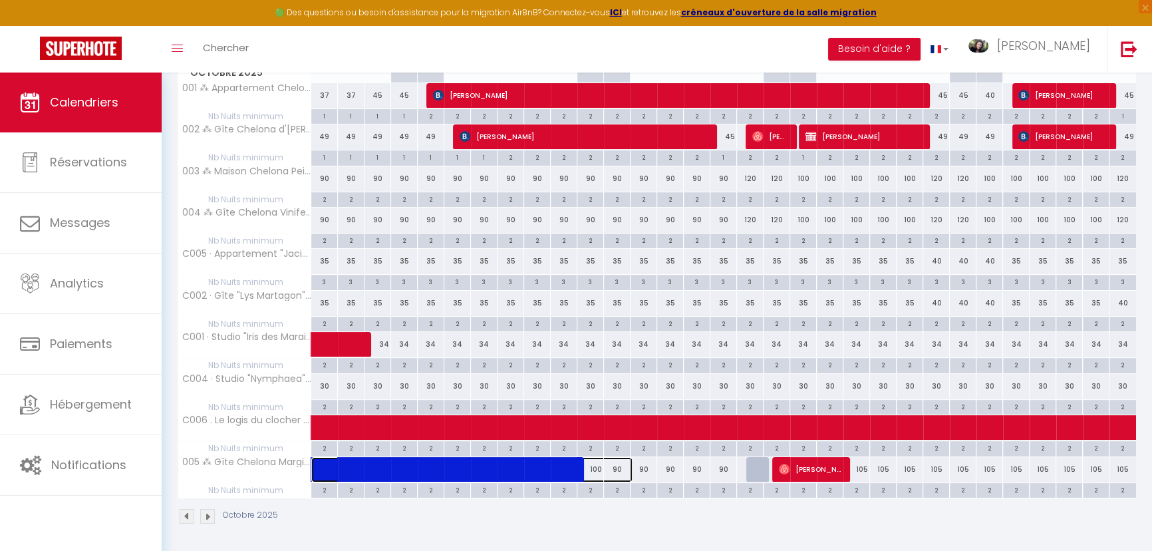
click at [590, 466] on span at bounding box center [480, 469] width 306 height 25
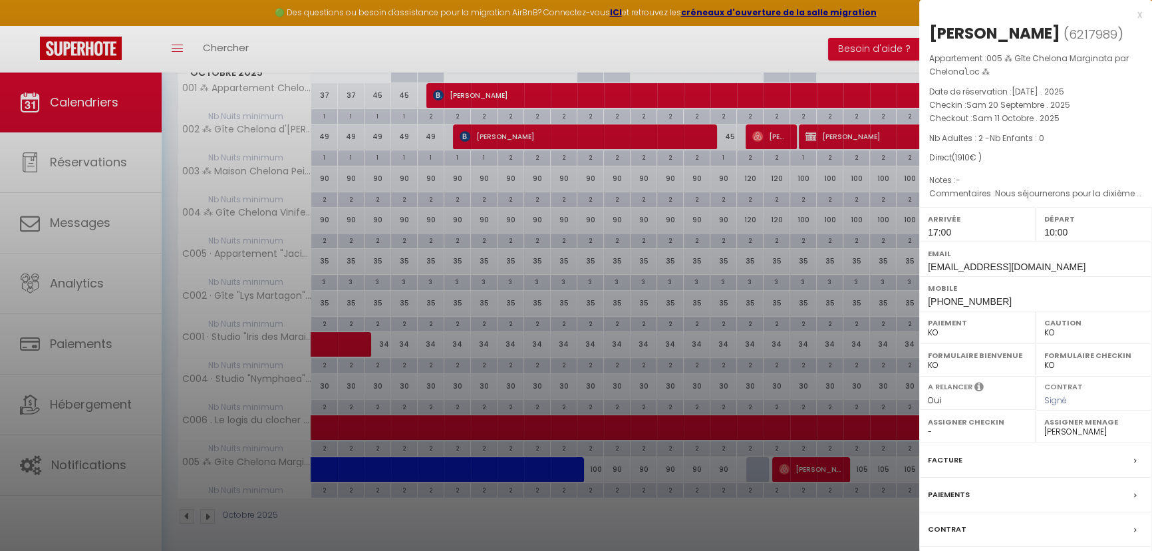
drag, startPoint x: 634, startPoint y: 550, endPoint x: 545, endPoint y: 510, distance: 97.7
click at [633, 550] on div at bounding box center [576, 275] width 1152 height 551
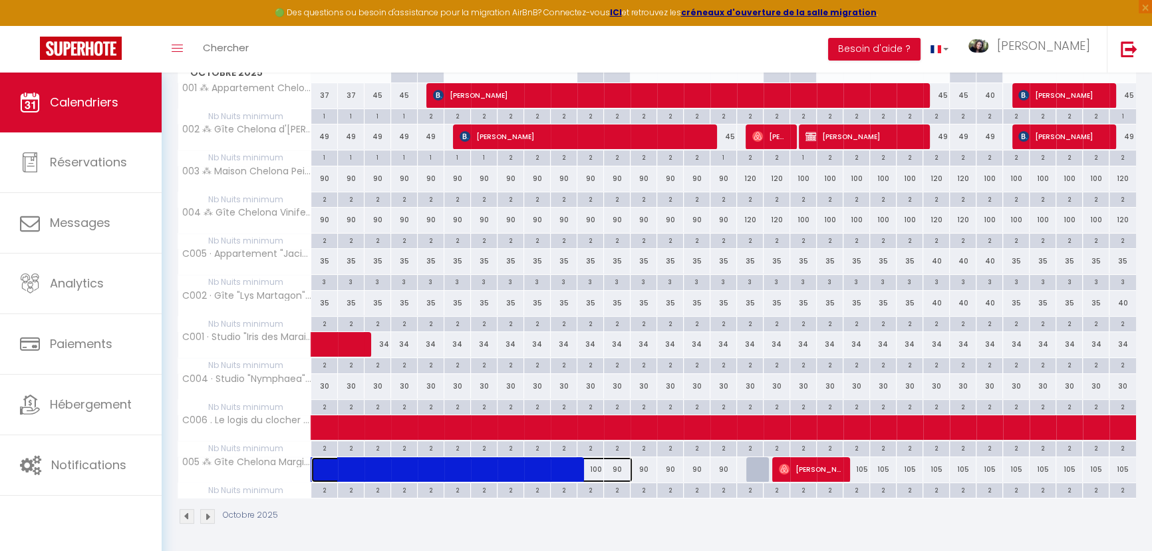
click at [598, 465] on span at bounding box center [480, 469] width 306 height 25
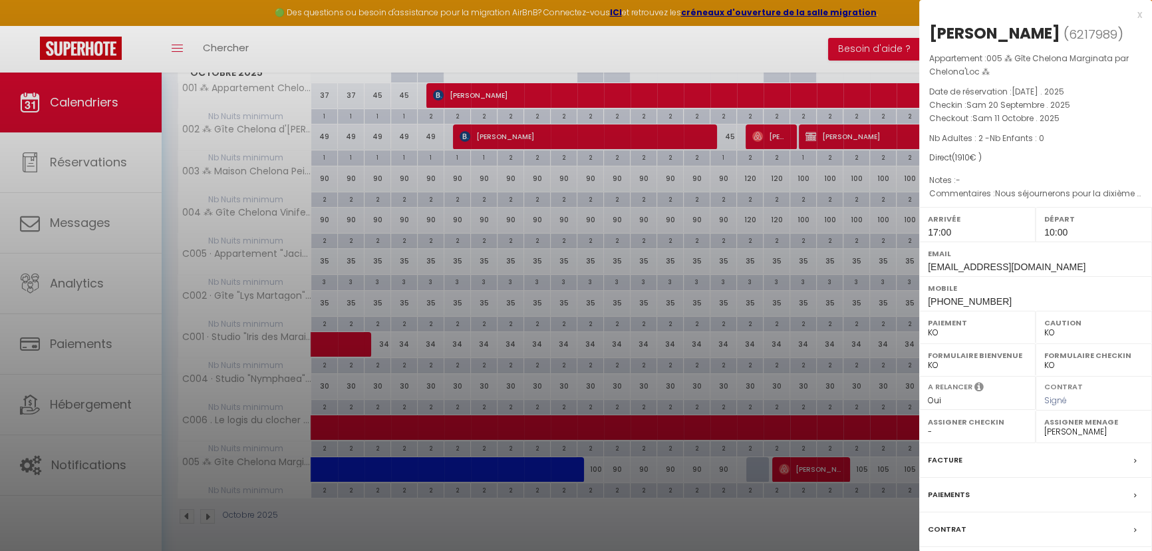
click at [639, 514] on div at bounding box center [576, 275] width 1152 height 551
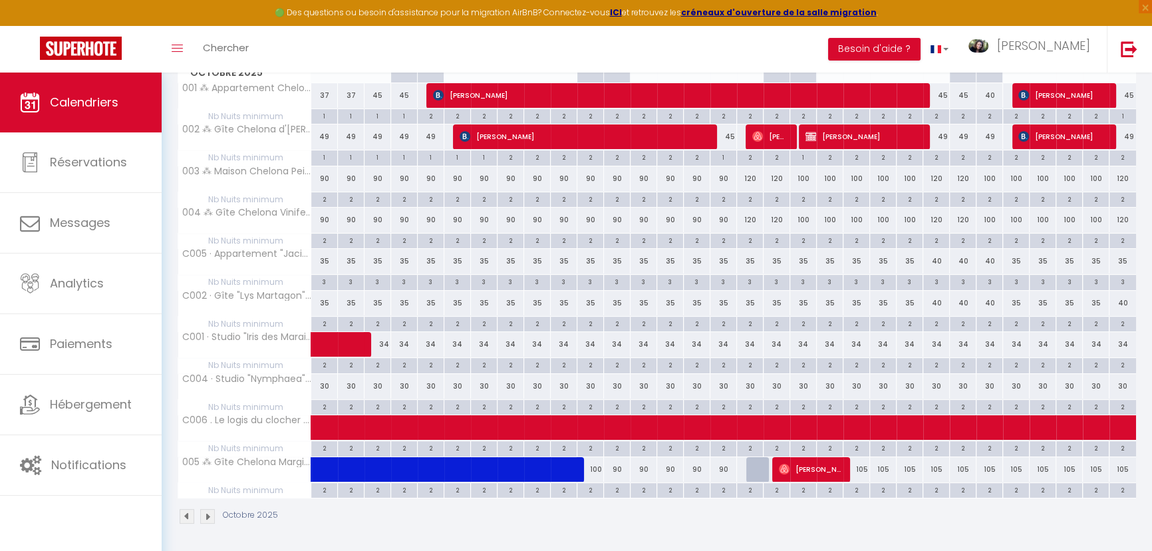
click at [590, 490] on div "2" at bounding box center [590, 489] width 26 height 13
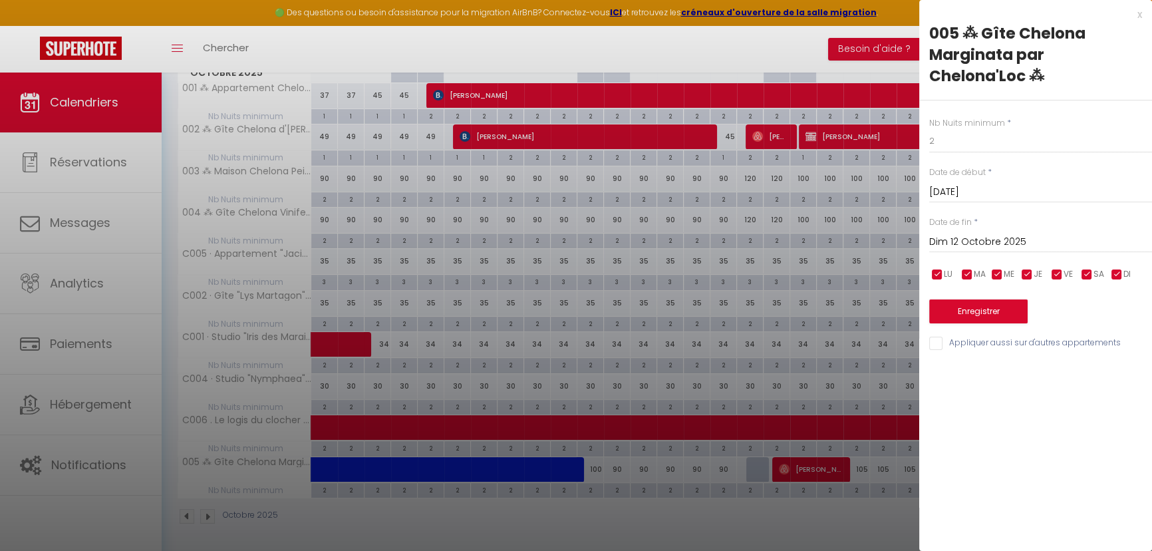
click at [750, 524] on div at bounding box center [576, 275] width 1152 height 551
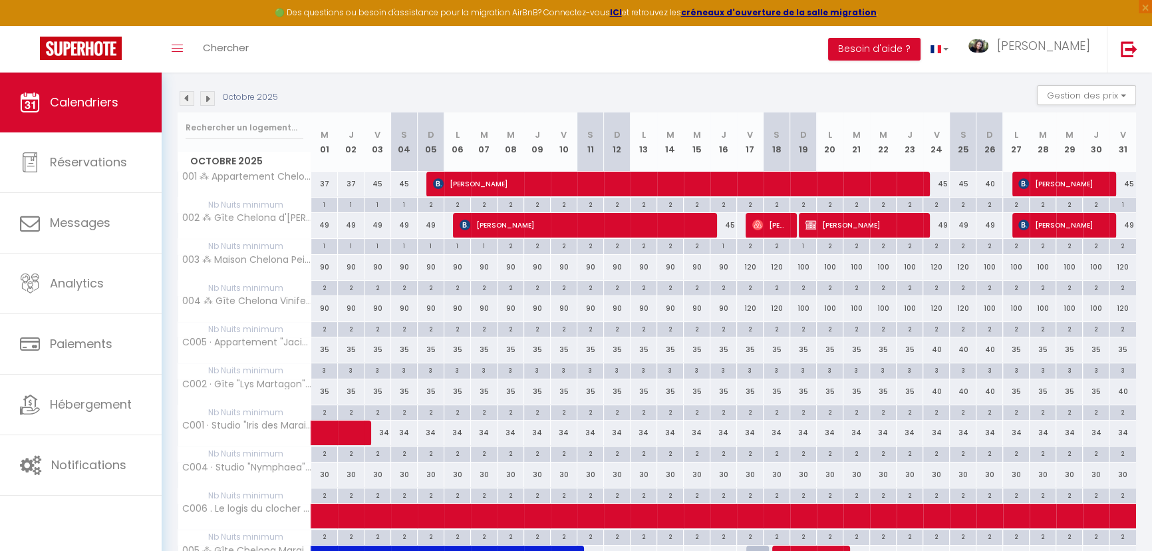
scroll to position [0, 0]
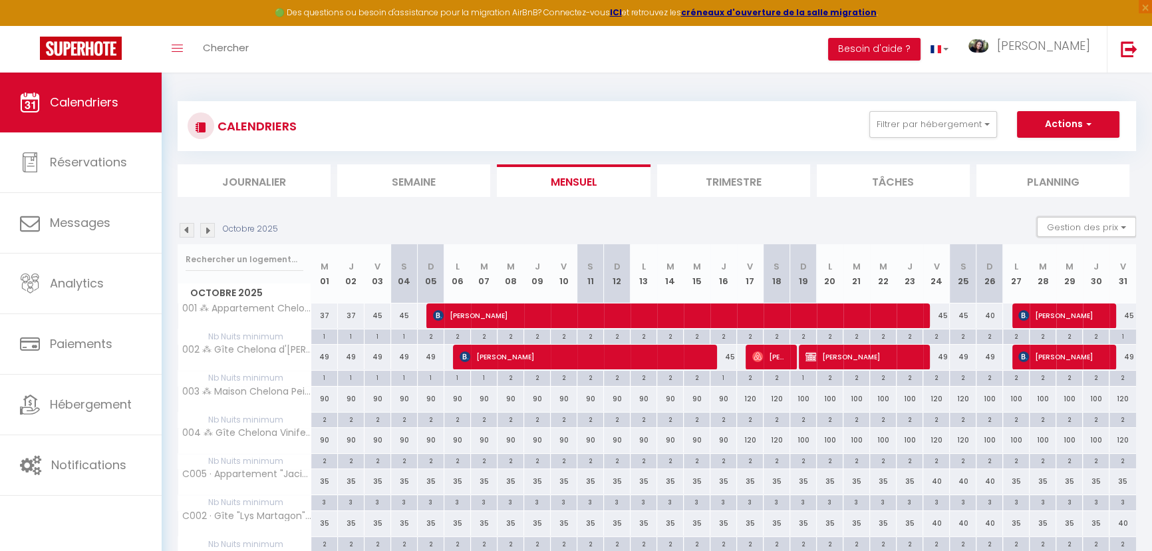
drag, startPoint x: 1064, startPoint y: 228, endPoint x: 1065, endPoint y: 245, distance: 16.6
click at [1064, 230] on button "Gestion des prix" at bounding box center [1086, 227] width 99 height 20
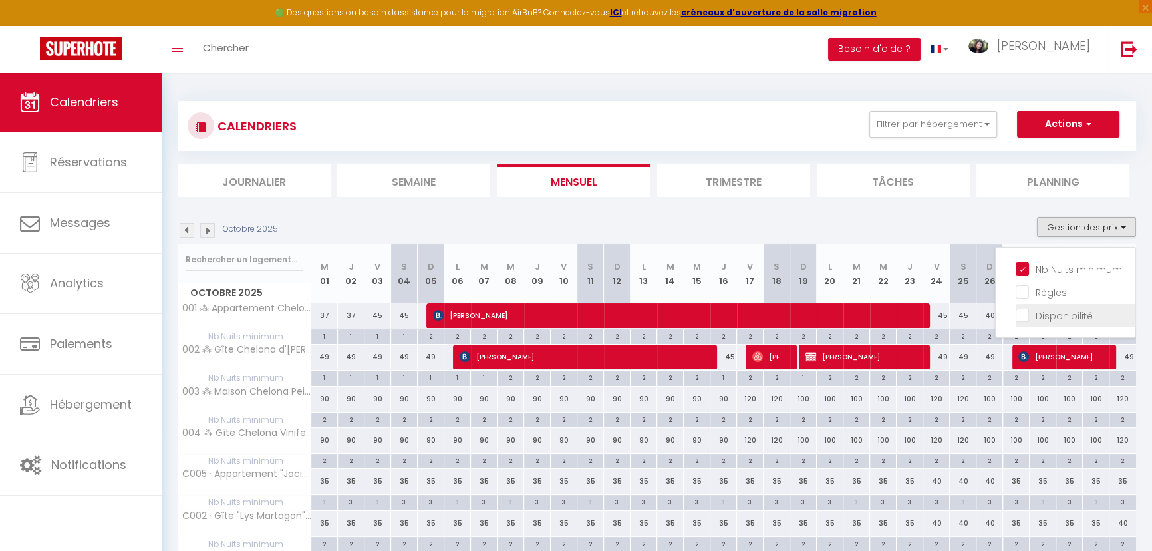
click at [1022, 313] on input "Disponibilité" at bounding box center [1076, 314] width 120 height 13
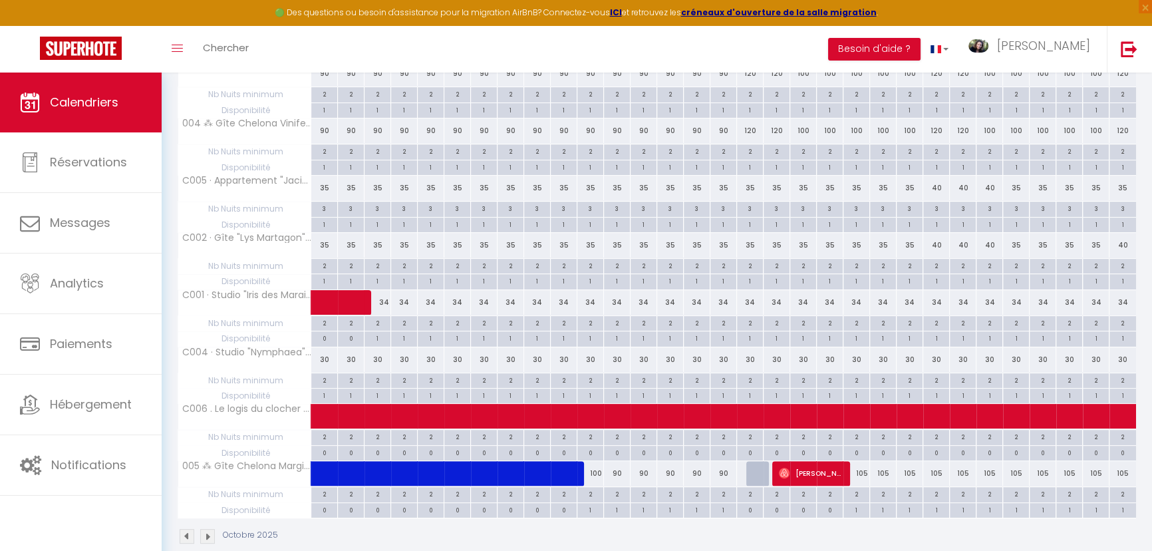
scroll to position [363, 0]
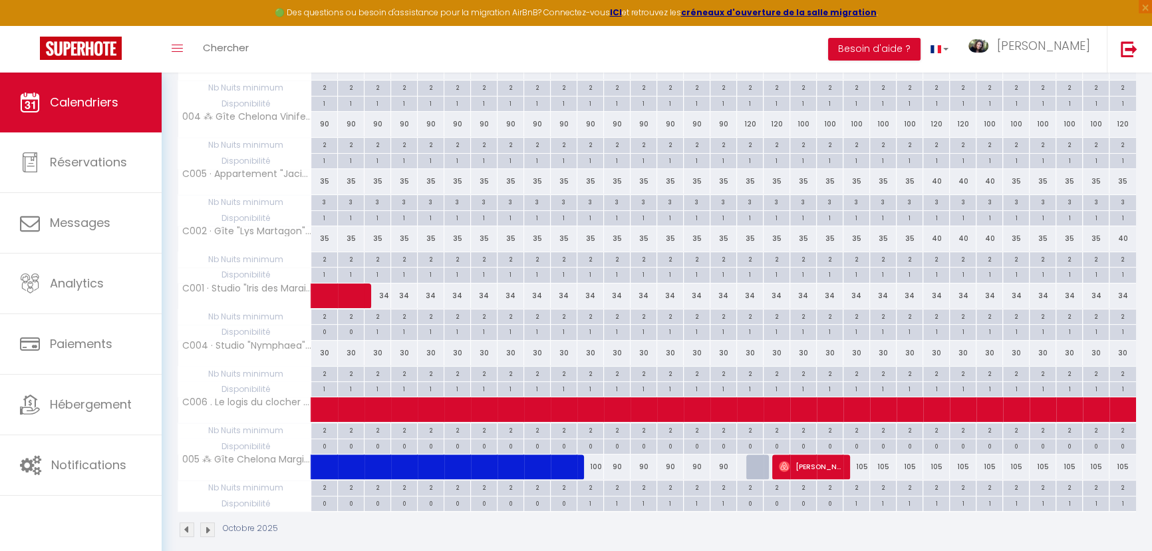
click at [594, 500] on div "1" at bounding box center [590, 502] width 26 height 13
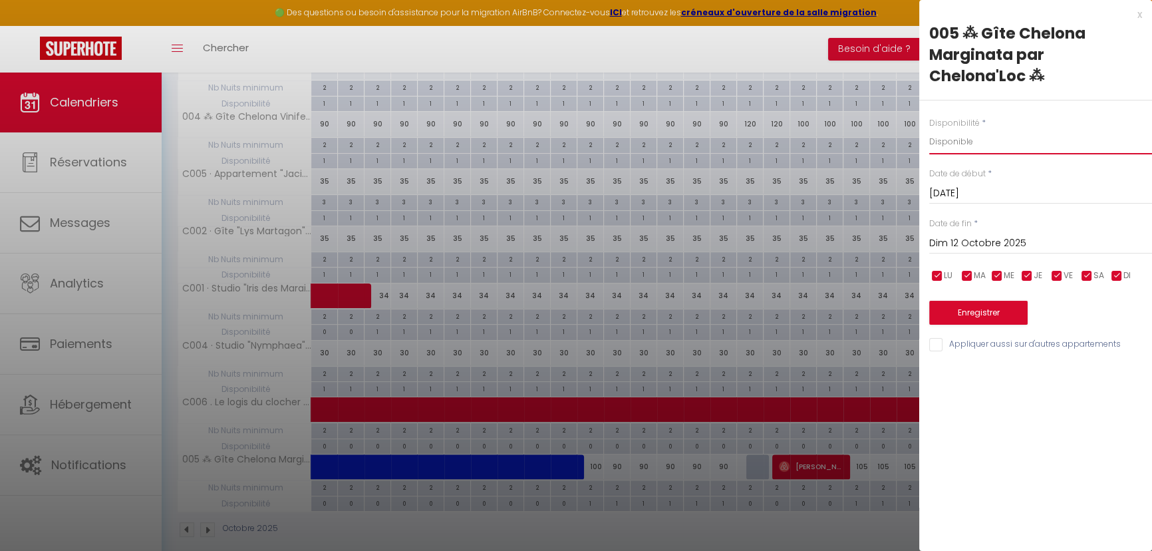
click at [992, 140] on select "Disponible Indisponible" at bounding box center [1040, 141] width 223 height 25
click at [929, 129] on select "Disponible Indisponible" at bounding box center [1040, 141] width 223 height 25
click at [956, 313] on button "Enregistrer" at bounding box center [978, 313] width 98 height 24
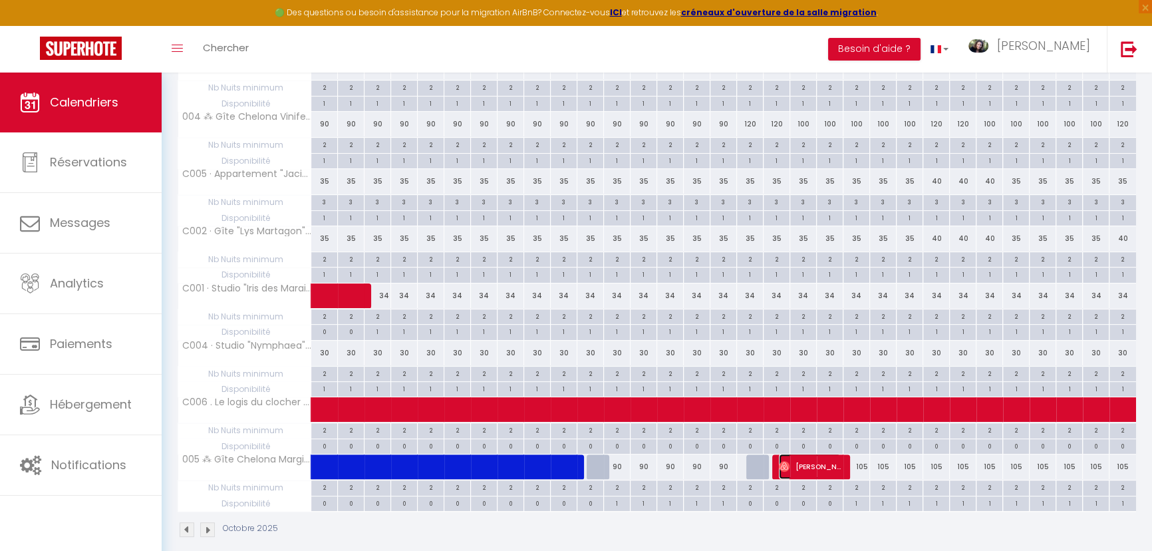
click at [818, 466] on span "[PERSON_NAME]" at bounding box center [810, 466] width 62 height 25
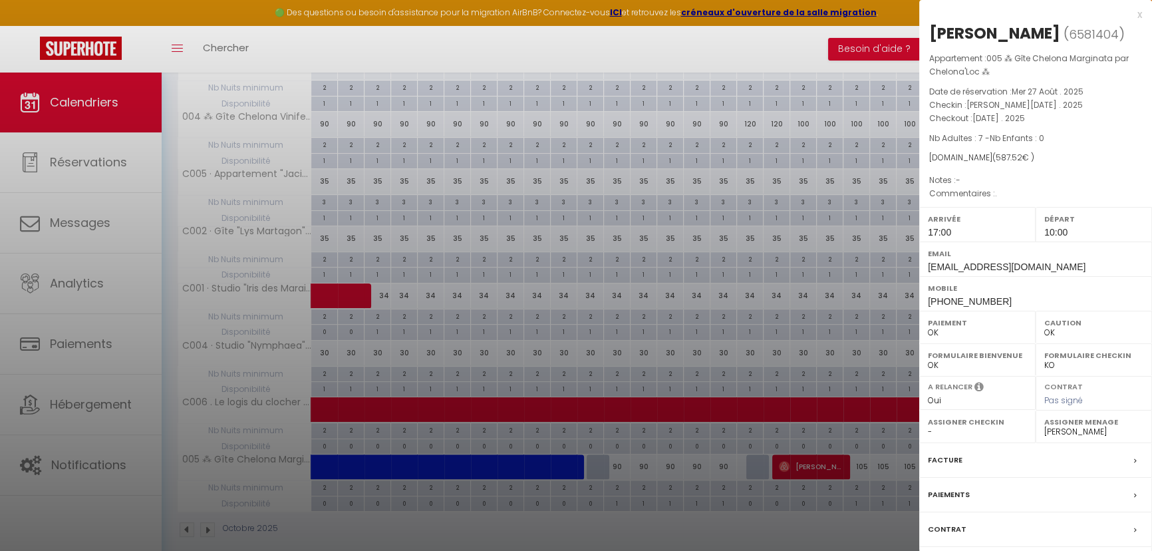
click at [822, 519] on div at bounding box center [576, 275] width 1152 height 551
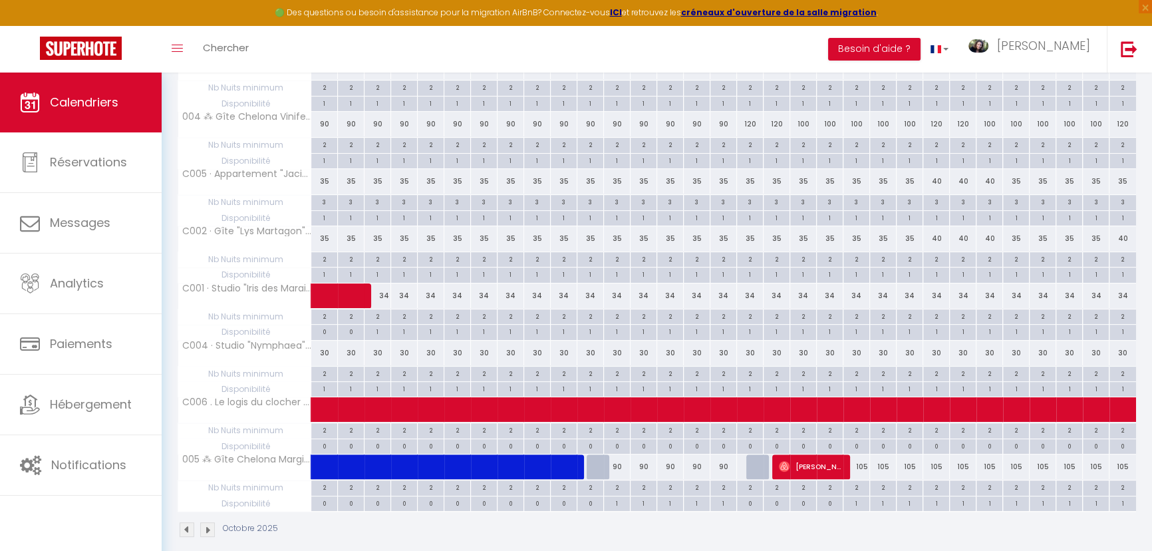
click at [861, 504] on div "1" at bounding box center [857, 502] width 26 height 13
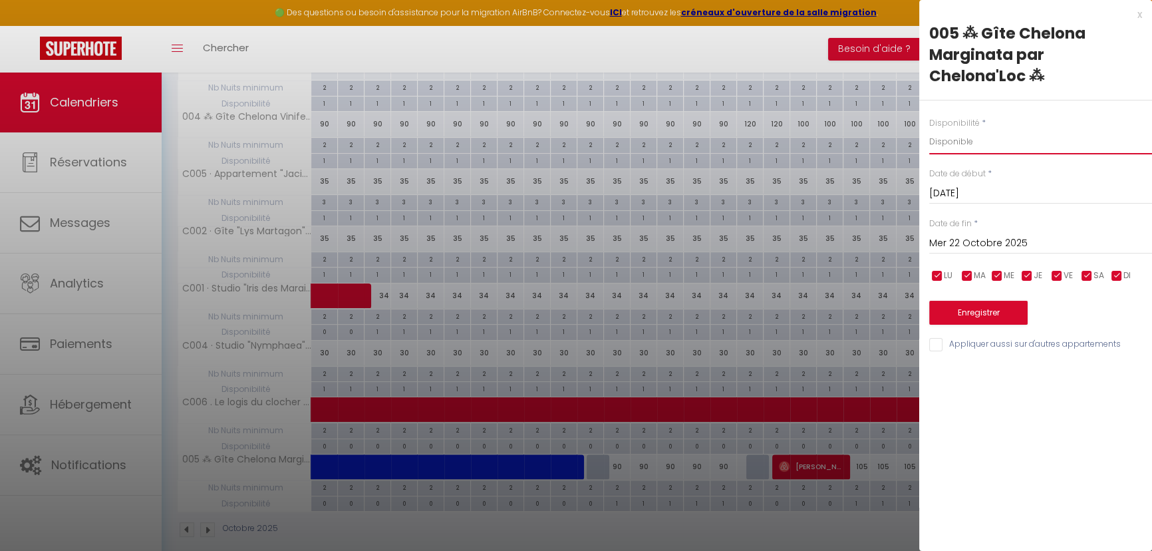
click at [999, 137] on select "Disponible Indisponible" at bounding box center [1040, 141] width 223 height 25
click at [929, 129] on select "Disponible Indisponible" at bounding box center [1040, 141] width 223 height 25
click at [965, 317] on button "Enregistrer" at bounding box center [978, 313] width 98 height 24
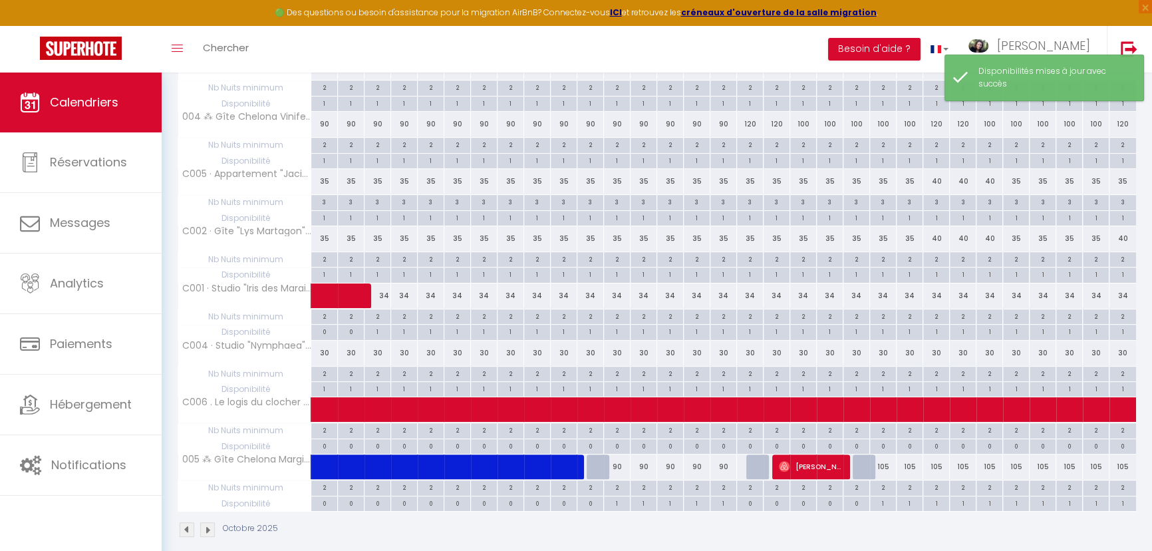
click at [777, 523] on div "Octobre 2025" at bounding box center [657, 531] width 959 height 39
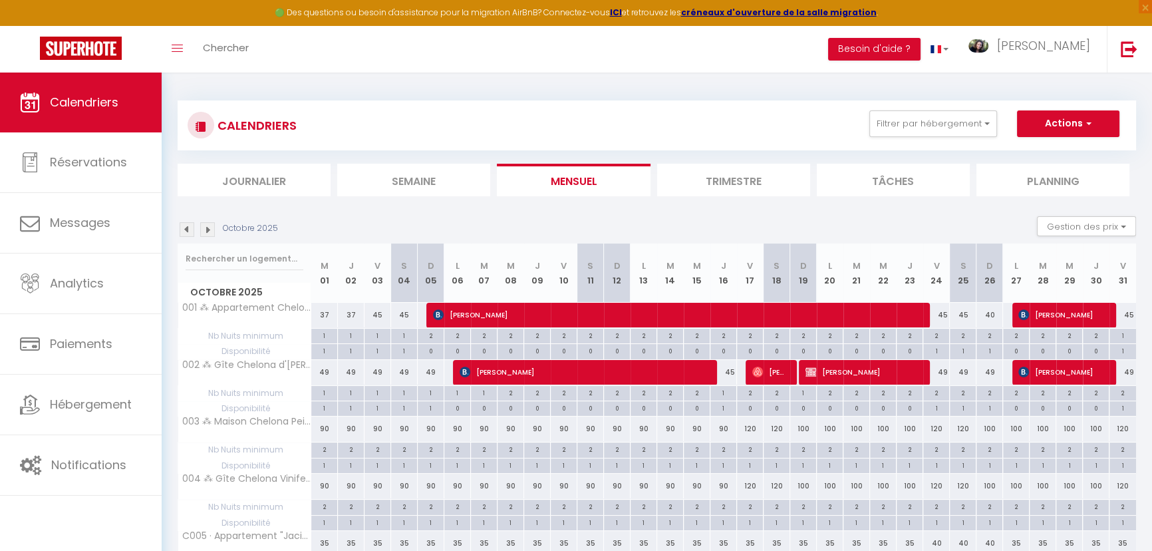
scroll to position [0, 0]
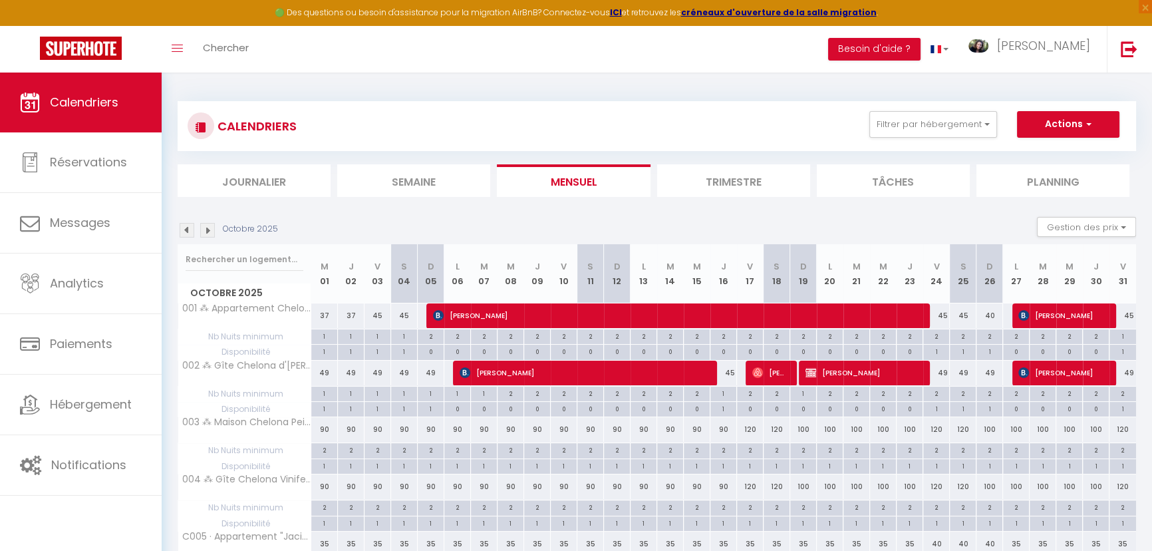
click at [192, 232] on img at bounding box center [187, 230] width 15 height 15
